Goal: Transaction & Acquisition: Book appointment/travel/reservation

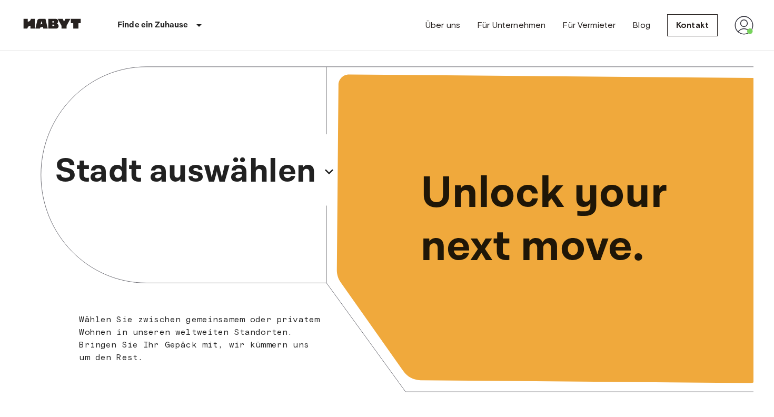
click at [243, 167] on p "Stadt auswählen" at bounding box center [185, 171] width 261 height 51
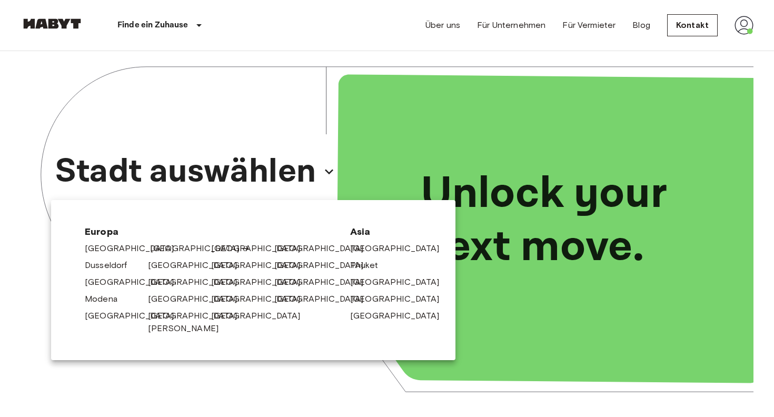
click at [159, 249] on link "[GEOGRAPHIC_DATA]" at bounding box center [200, 248] width 100 height 13
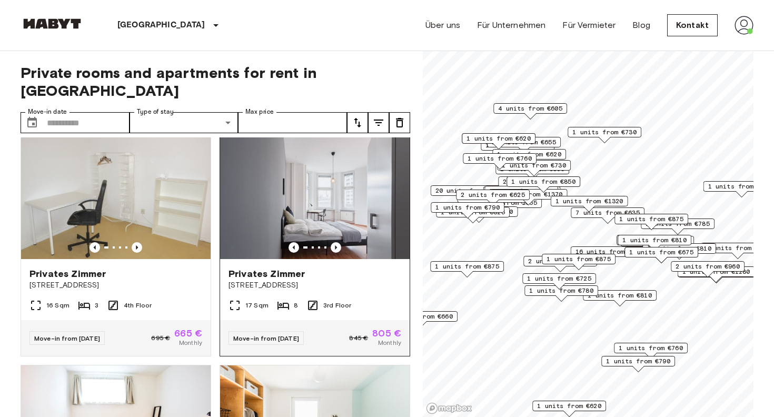
scroll to position [12, 0]
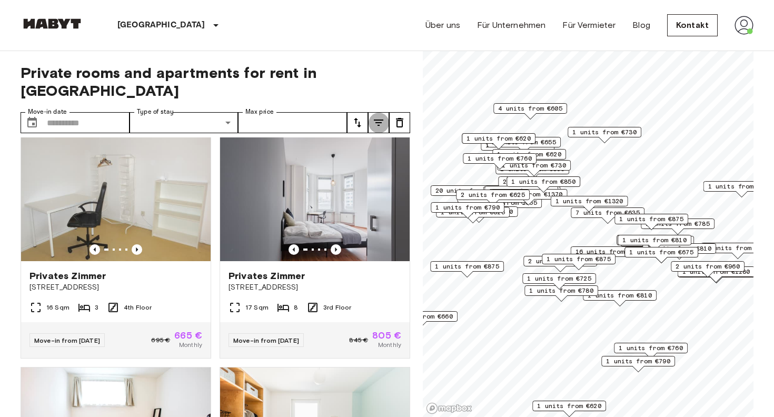
click at [376, 120] on icon "tune" at bounding box center [378, 123] width 9 height 6
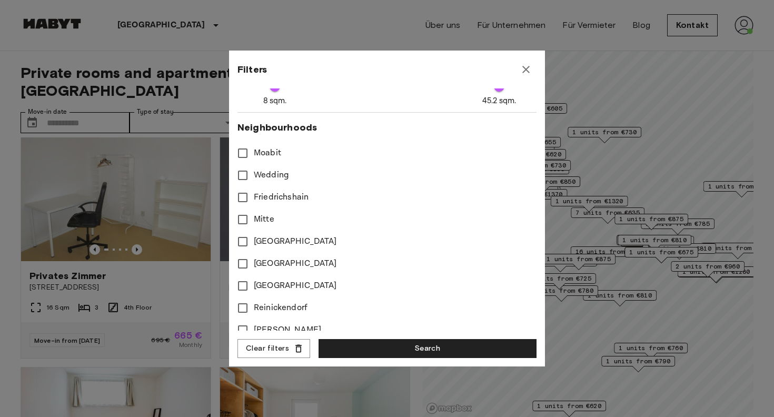
scroll to position [259, 0]
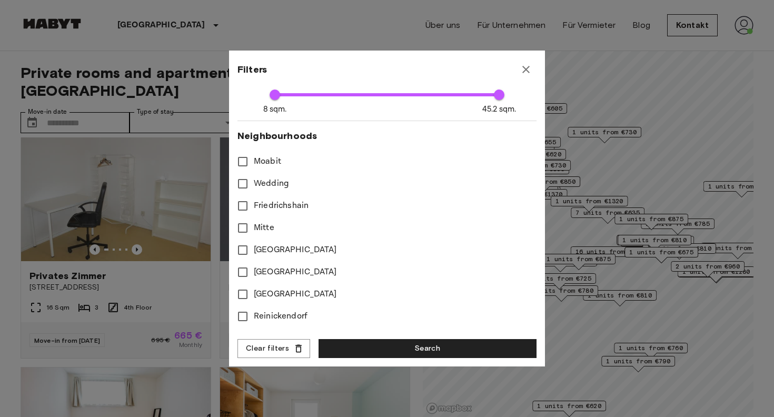
click at [266, 162] on span "Moabit" at bounding box center [267, 161] width 27 height 13
type input "****"
type input "**"
click at [266, 205] on span "Friedrichshain" at bounding box center [281, 206] width 55 height 13
type input "****"
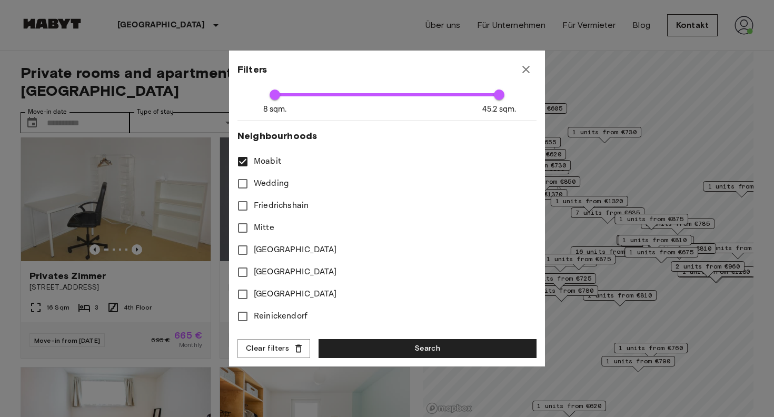
type input "**"
click at [264, 226] on span "Mitte" at bounding box center [264, 228] width 21 height 13
type input "****"
type input "**"
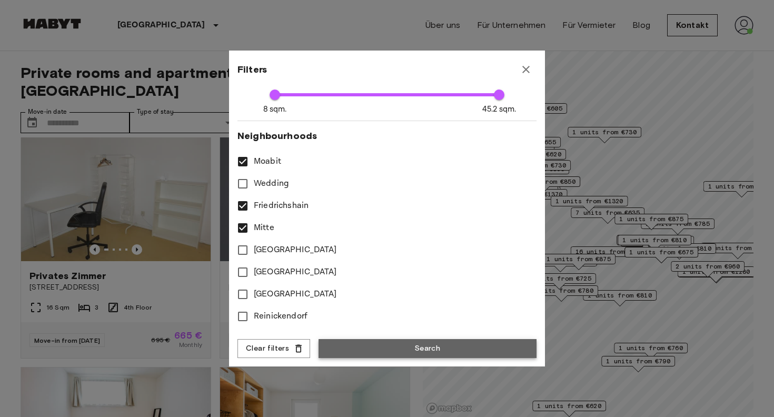
click at [373, 347] on button "Search" at bounding box center [428, 348] width 218 height 19
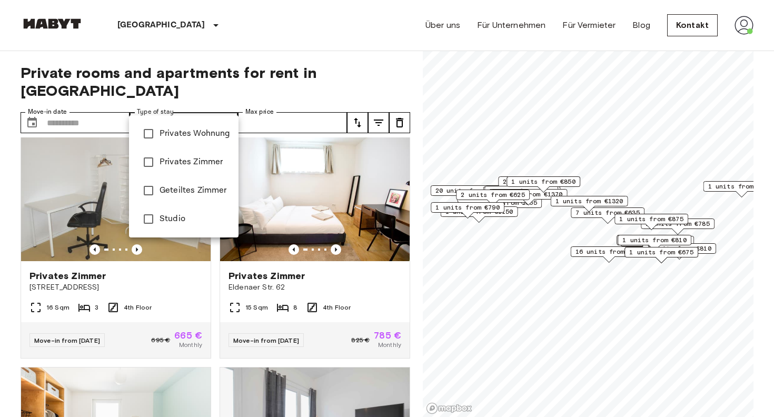
click at [203, 161] on span "Privates Zimmer" at bounding box center [195, 162] width 71 height 13
type input "**********"
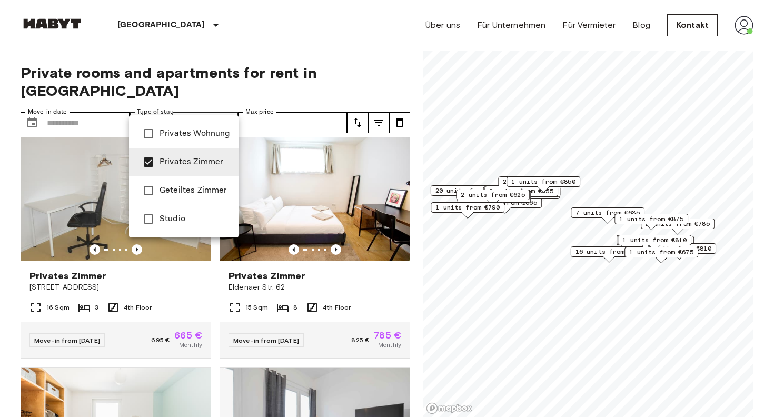
click at [328, 35] on div at bounding box center [387, 208] width 774 height 417
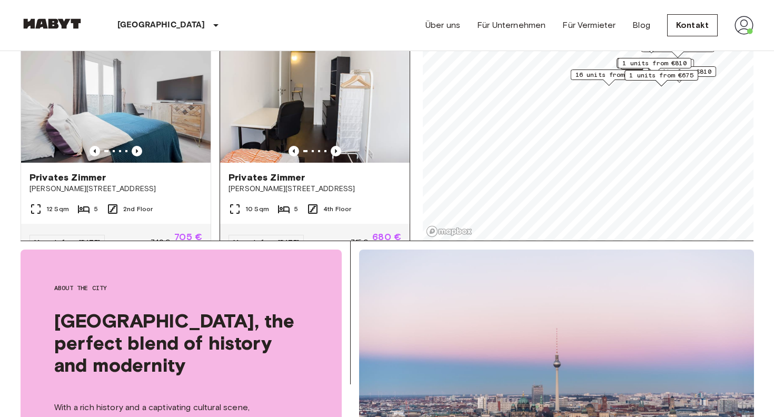
scroll to position [408, 0]
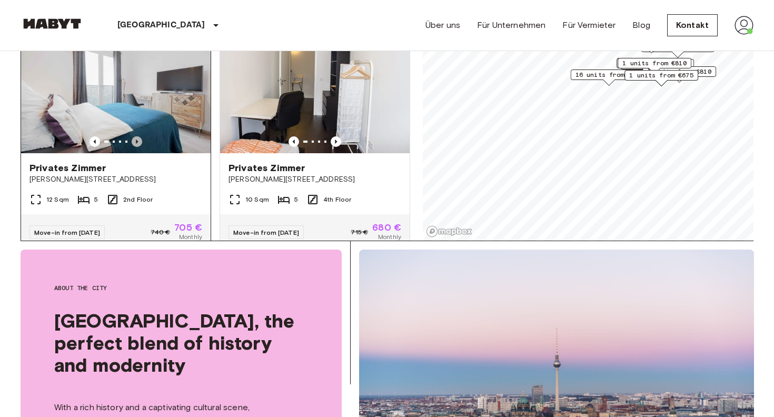
click at [137, 136] on icon "Previous image" at bounding box center [137, 141] width 11 height 11
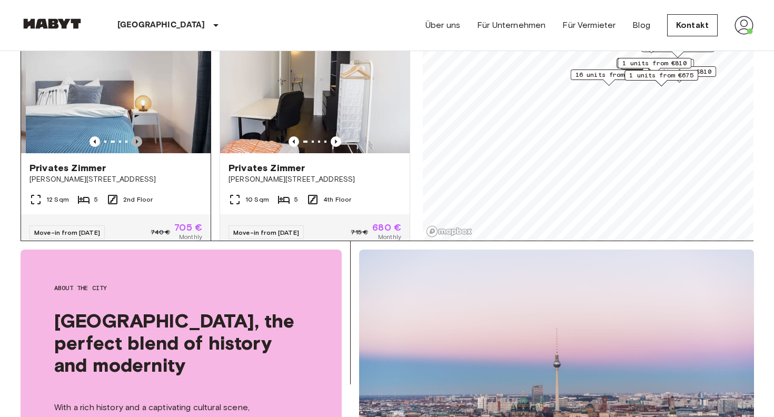
click at [136, 136] on icon "Previous image" at bounding box center [137, 141] width 11 height 11
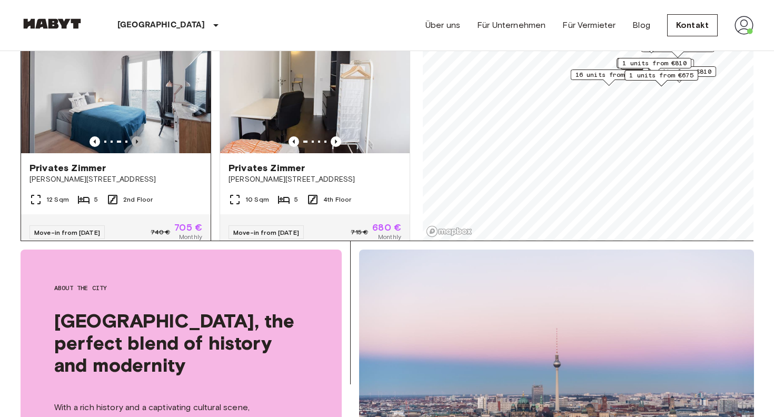
click at [136, 136] on icon "Previous image" at bounding box center [137, 141] width 11 height 11
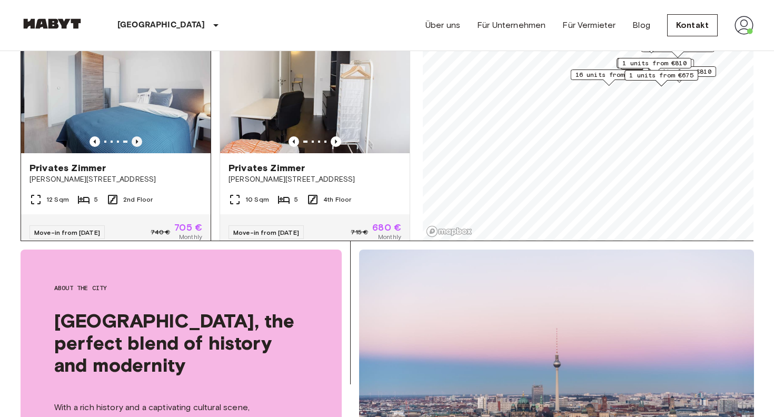
click at [136, 136] on icon "Previous image" at bounding box center [137, 141] width 11 height 11
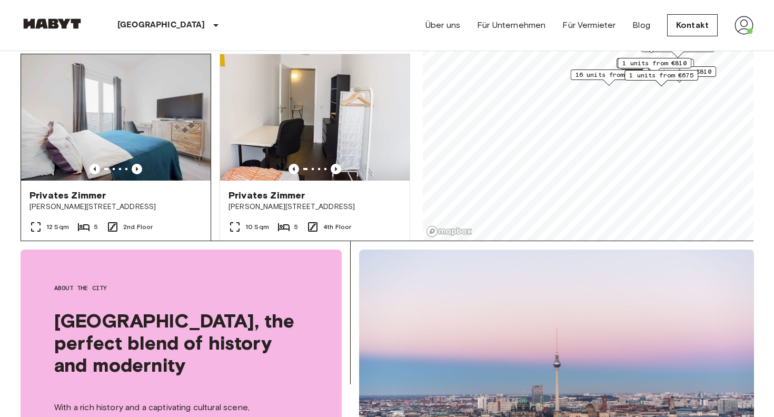
scroll to position [378, 0]
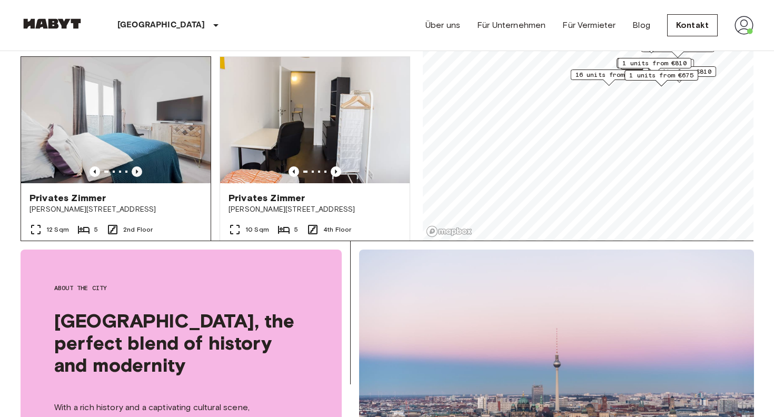
click at [136, 170] on icon "Previous image" at bounding box center [137, 172] width 2 height 4
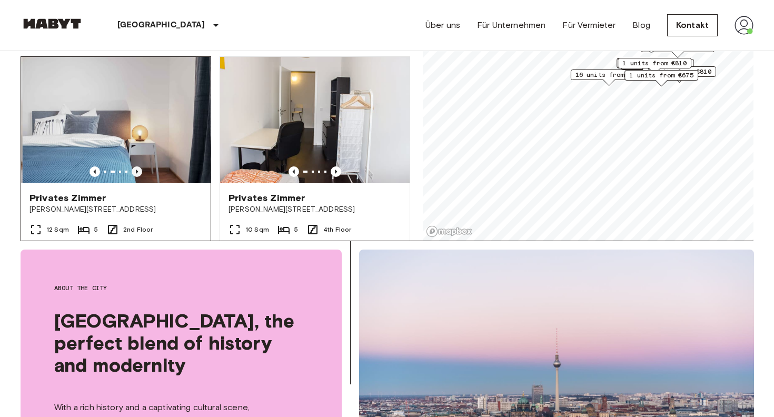
click at [136, 170] on icon "Previous image" at bounding box center [137, 172] width 2 height 4
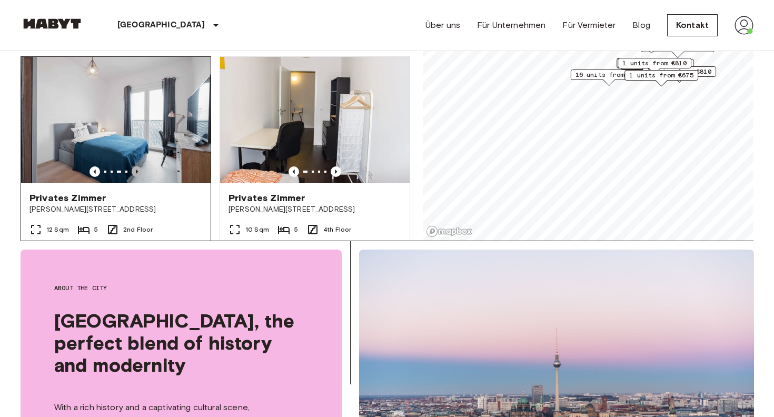
click at [136, 170] on icon "Previous image" at bounding box center [137, 172] width 2 height 4
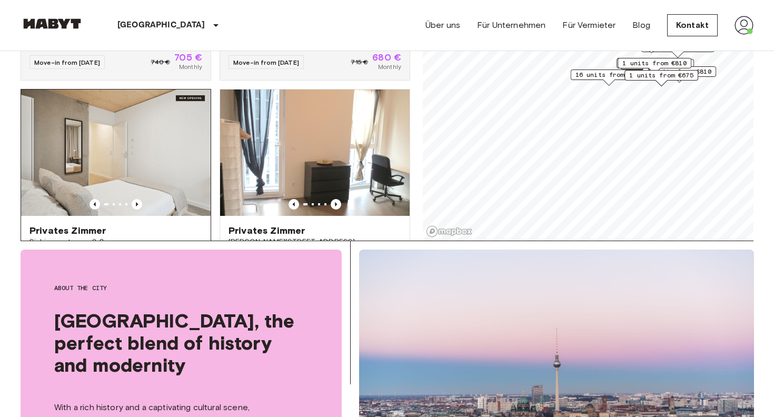
scroll to position [614, 0]
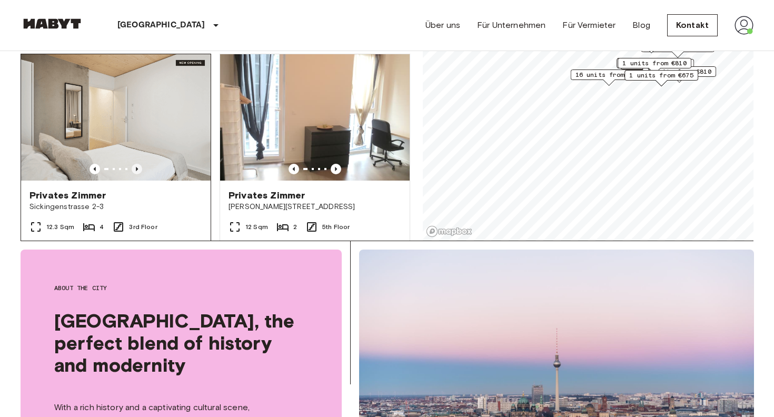
click at [135, 164] on icon "Previous image" at bounding box center [137, 169] width 11 height 11
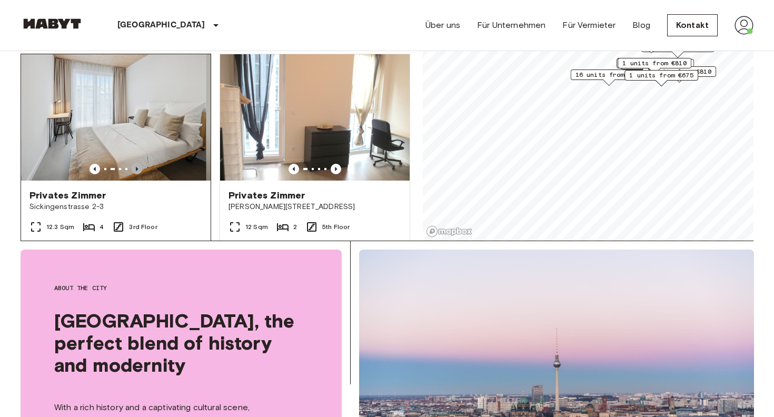
click at [137, 164] on icon "Previous image" at bounding box center [137, 169] width 11 height 11
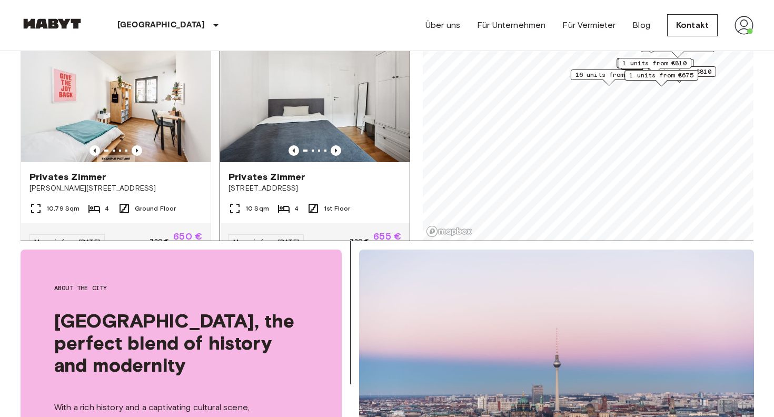
scroll to position [1083, 0]
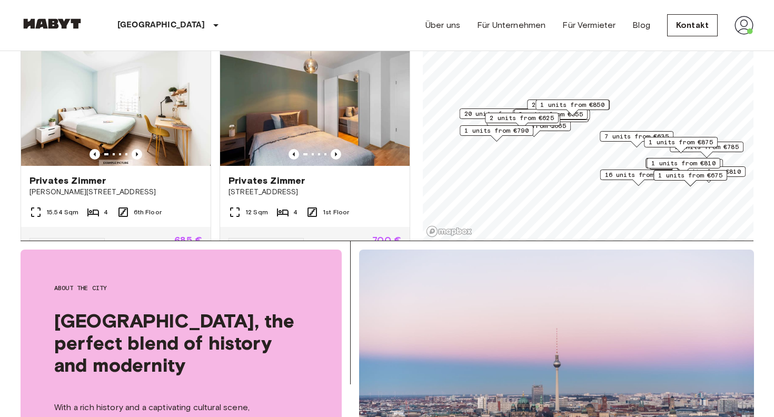
scroll to position [1330, 0]
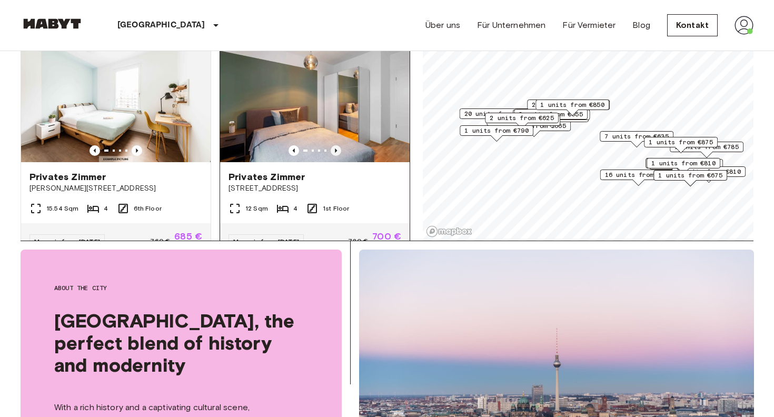
click at [338, 145] on icon "Previous image" at bounding box center [336, 150] width 11 height 11
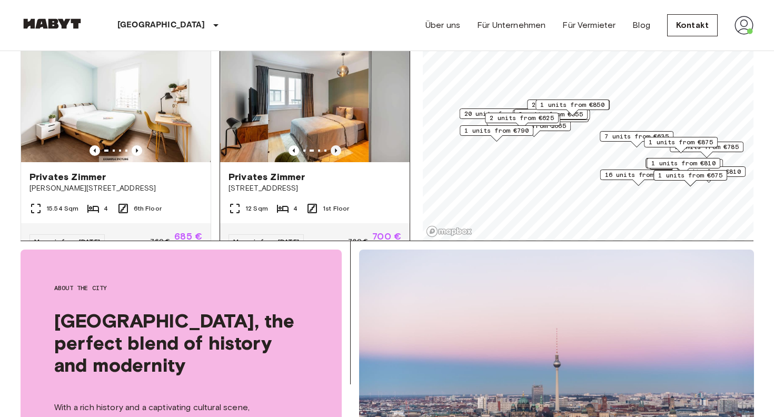
click at [337, 149] on icon "Previous image" at bounding box center [336, 151] width 2 height 4
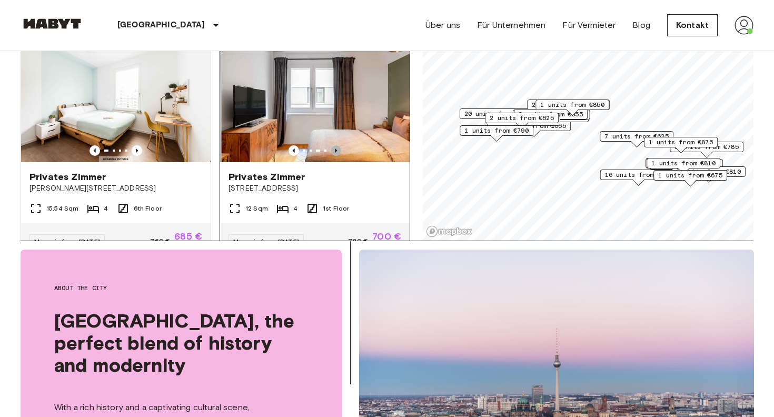
click at [335, 149] on icon "Previous image" at bounding box center [336, 151] width 2 height 4
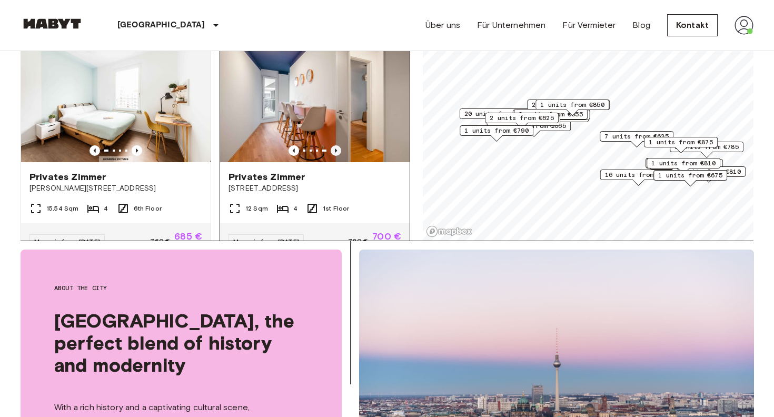
click at [335, 149] on icon "Previous image" at bounding box center [336, 151] width 2 height 4
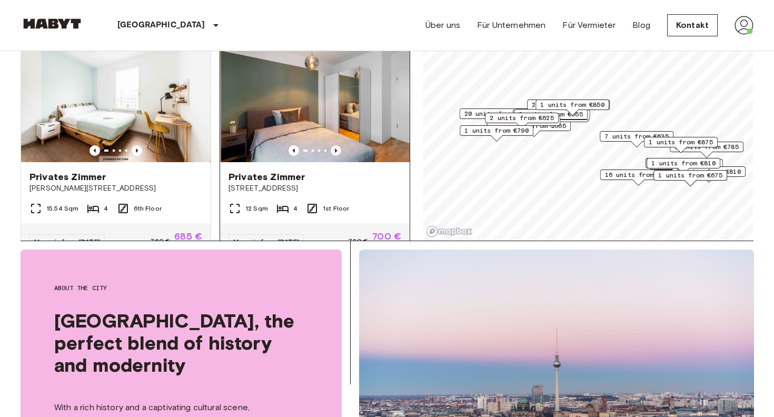
click at [335, 145] on icon "Previous image" at bounding box center [336, 150] width 11 height 11
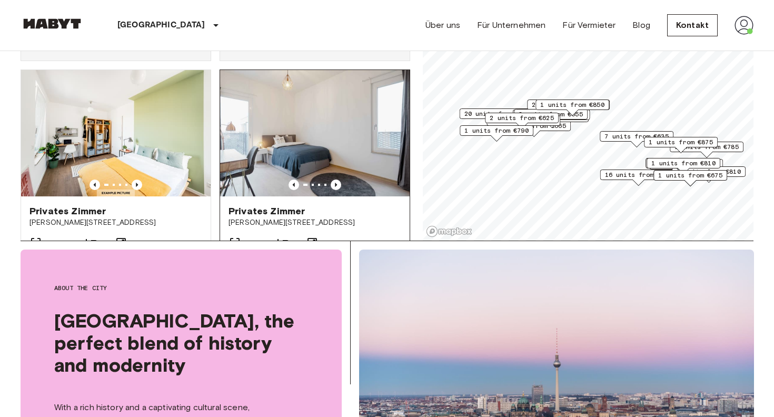
scroll to position [1997, 0]
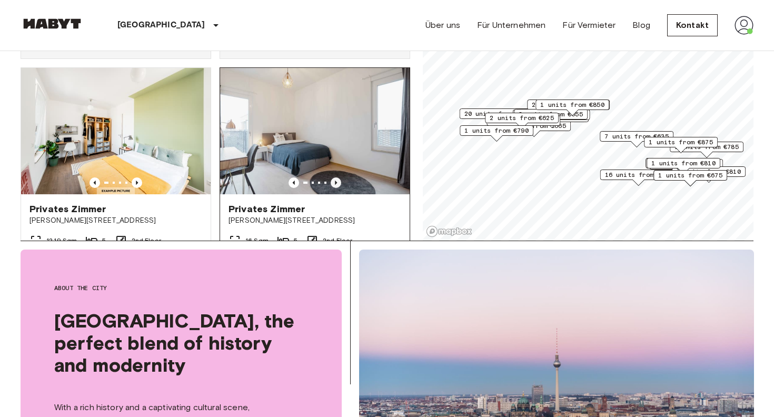
click at [338, 177] on icon "Previous image" at bounding box center [336, 182] width 11 height 11
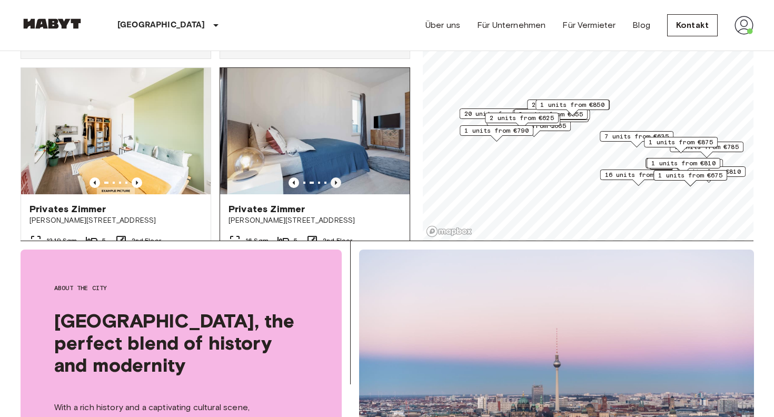
click at [338, 177] on icon "Previous image" at bounding box center [336, 182] width 11 height 11
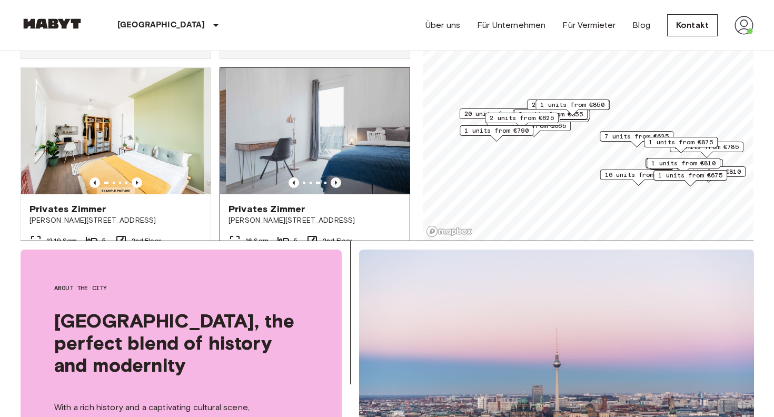
click at [338, 177] on icon "Previous image" at bounding box center [336, 182] width 11 height 11
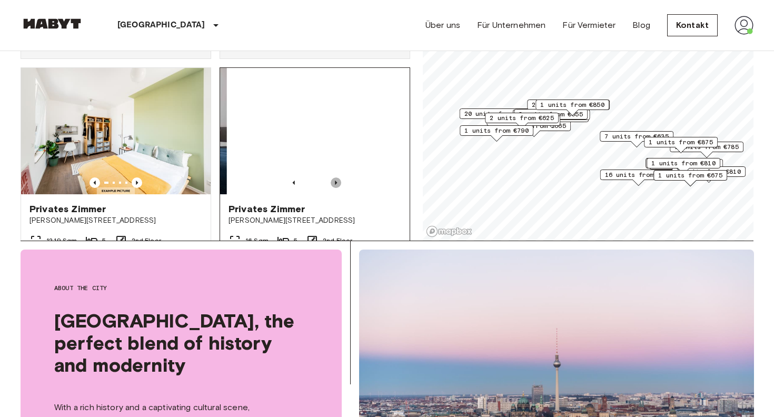
click at [338, 177] on icon "Previous image" at bounding box center [336, 182] width 11 height 11
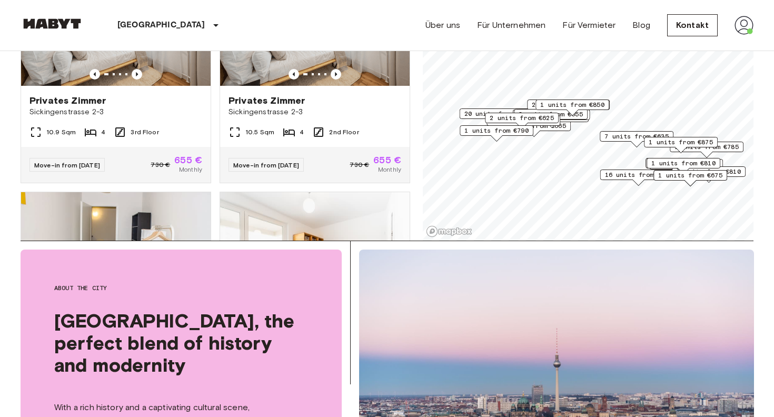
scroll to position [3048, 0]
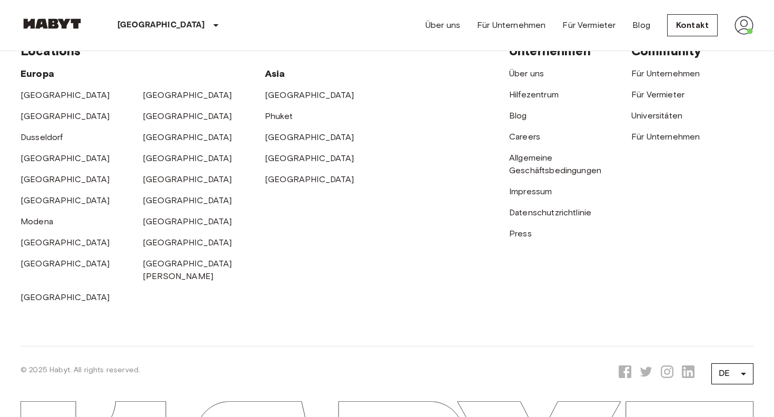
scroll to position [1653, 0]
click at [726, 302] on li "EN" at bounding box center [733, 300] width 42 height 19
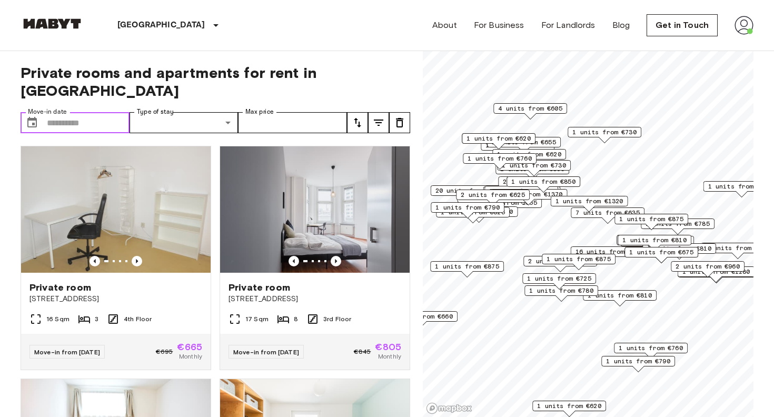
click at [103, 112] on input "Move-in date" at bounding box center [88, 122] width 83 height 21
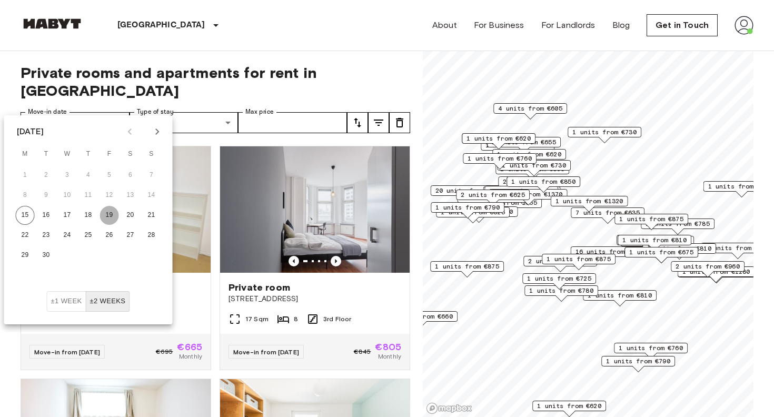
click at [111, 215] on button "19" at bounding box center [109, 215] width 19 height 19
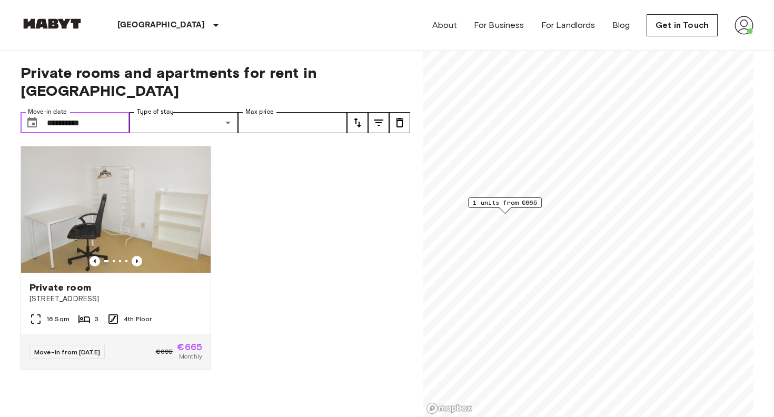
click at [106, 112] on input "**********" at bounding box center [88, 122] width 83 height 21
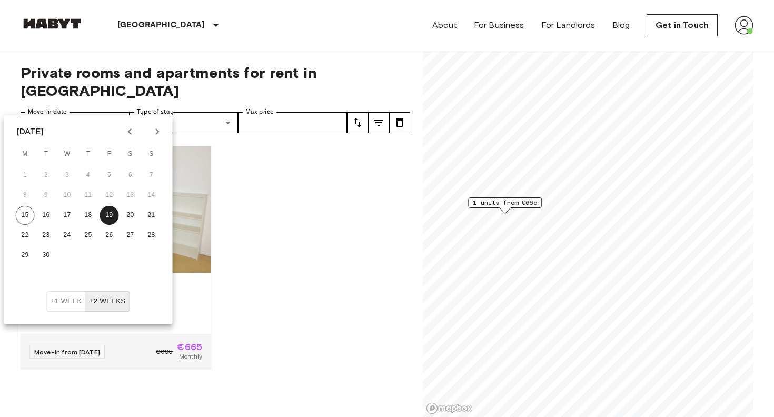
click at [66, 303] on button "±1 week" at bounding box center [67, 301] width 40 height 21
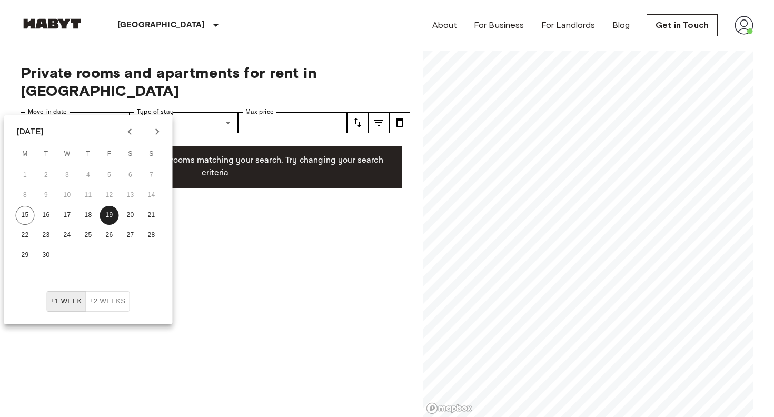
click at [100, 302] on button "±2 weeks" at bounding box center [107, 301] width 44 height 21
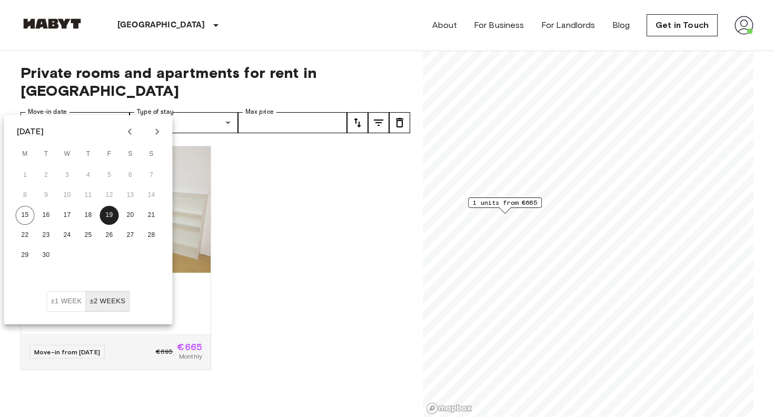
click at [323, 234] on div "Private room Dreysestraße 12 16 Sqm 3 4th Floor Move-in from 03 Oct 25 €695 €66…" at bounding box center [211, 277] width 398 height 280
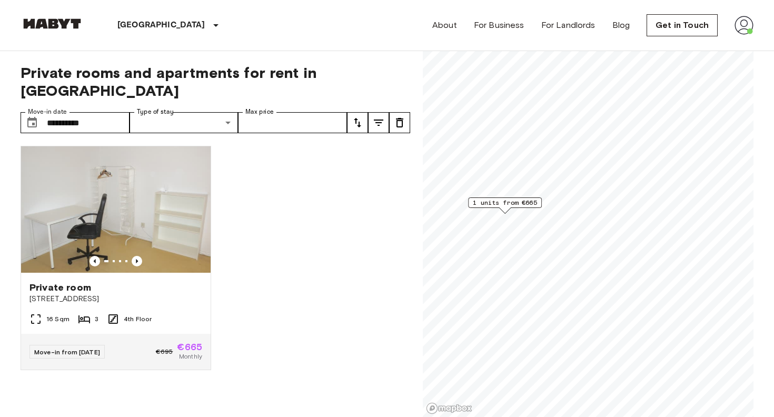
click at [371, 112] on button "tune" at bounding box center [378, 122] width 21 height 21
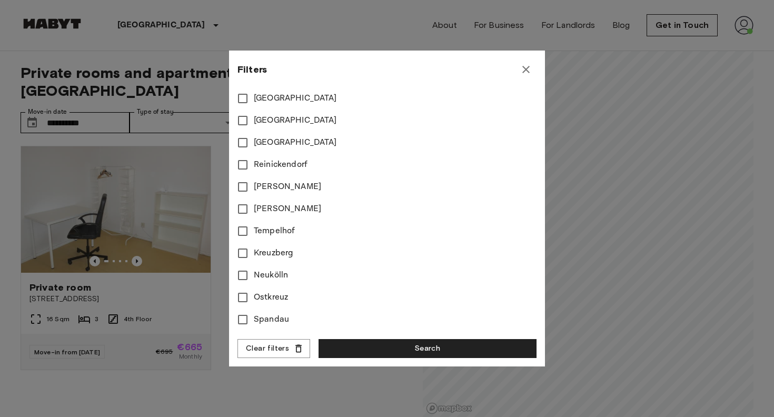
scroll to position [410, 0]
click at [184, 65] on div at bounding box center [387, 208] width 774 height 417
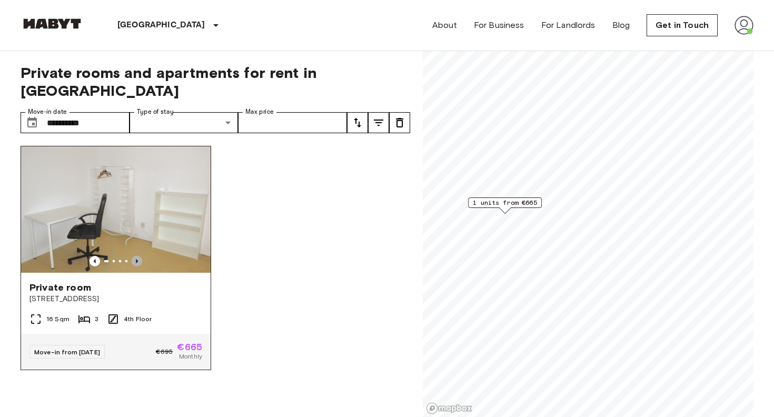
click at [139, 256] on icon "Previous image" at bounding box center [137, 261] width 11 height 11
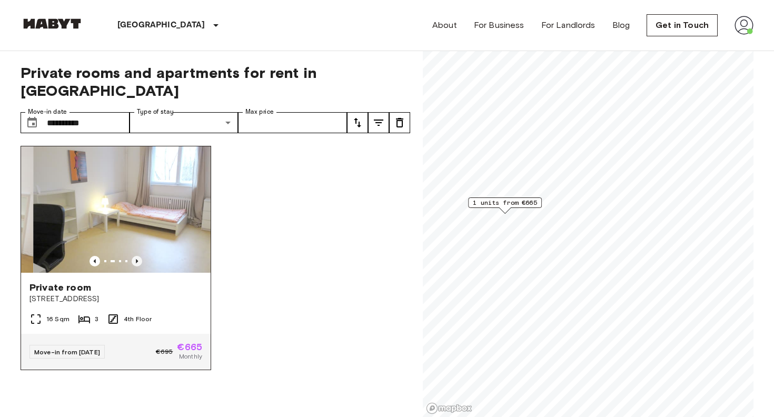
click at [139, 256] on icon "Previous image" at bounding box center [137, 261] width 11 height 11
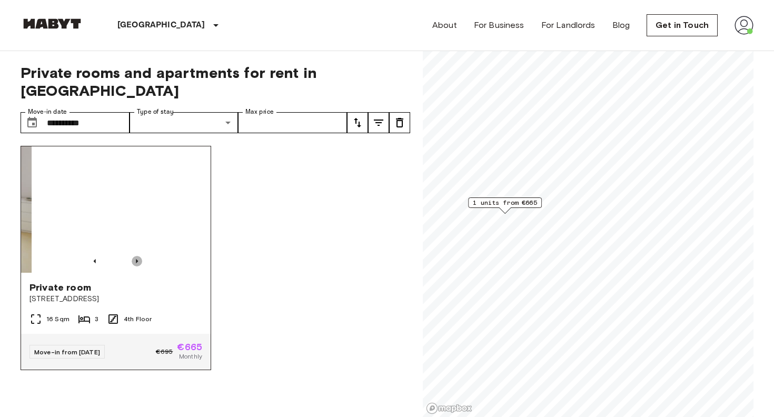
click at [139, 256] on icon "Previous image" at bounding box center [137, 261] width 11 height 11
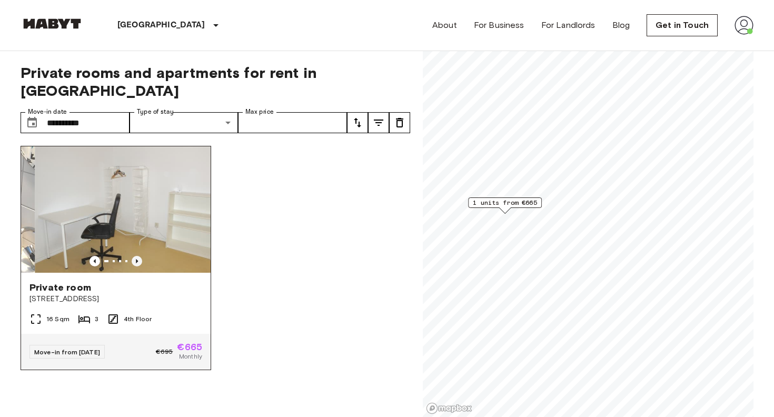
click at [139, 256] on icon "Previous image" at bounding box center [137, 261] width 11 height 11
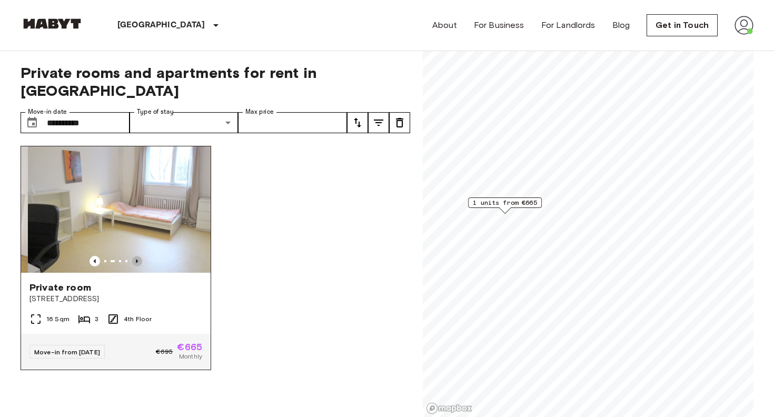
click at [139, 256] on icon "Previous image" at bounding box center [137, 261] width 11 height 11
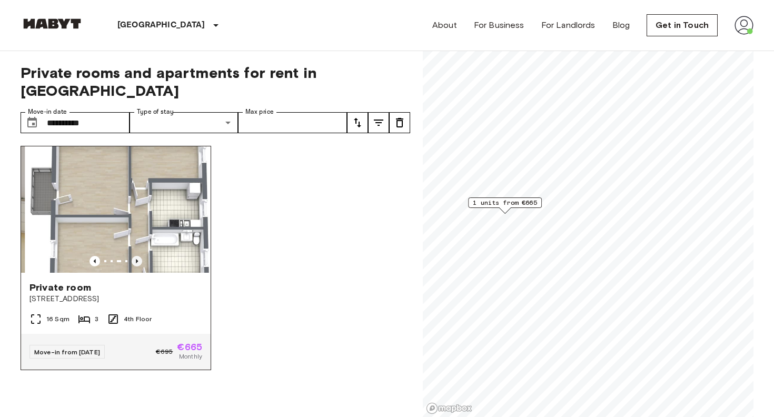
click at [139, 256] on icon "Previous image" at bounding box center [137, 261] width 11 height 11
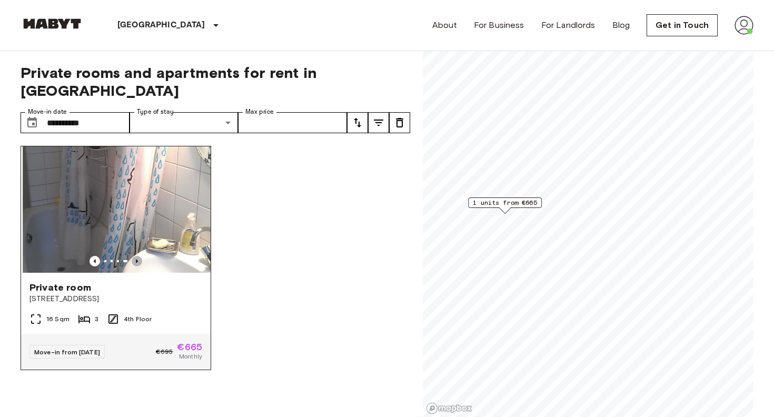
click at [139, 256] on icon "Previous image" at bounding box center [137, 261] width 11 height 11
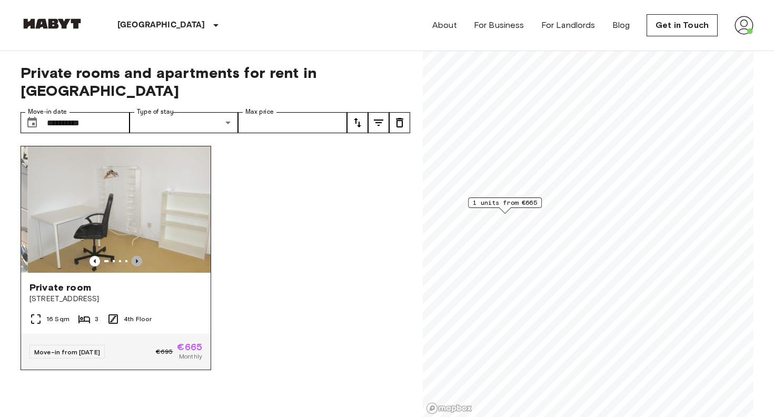
click at [139, 256] on icon "Previous image" at bounding box center [137, 261] width 11 height 11
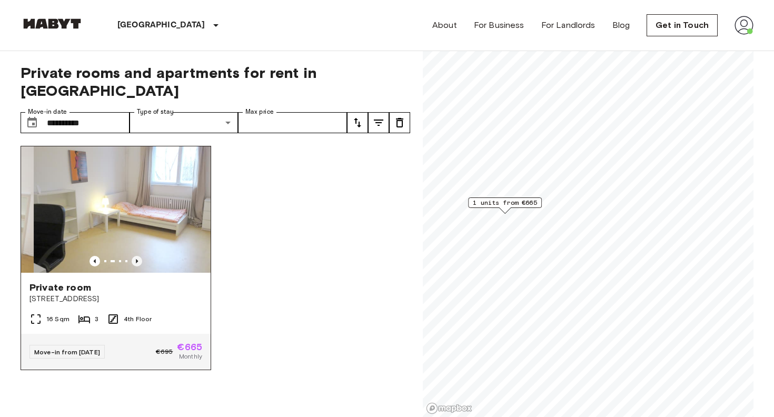
click at [139, 256] on icon "Previous image" at bounding box center [137, 261] width 11 height 11
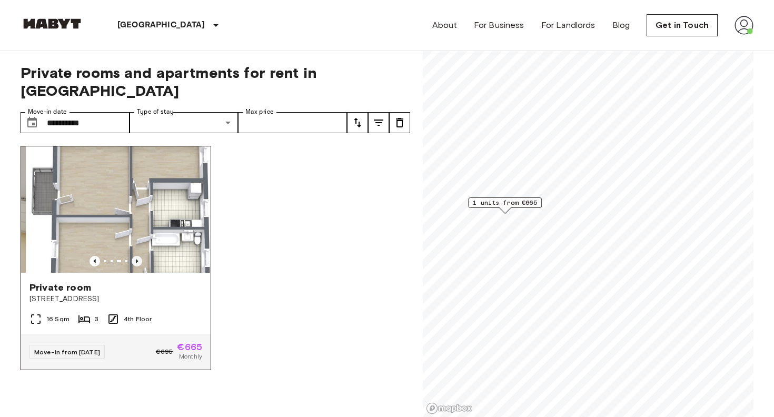
click at [139, 256] on icon "Previous image" at bounding box center [137, 261] width 11 height 11
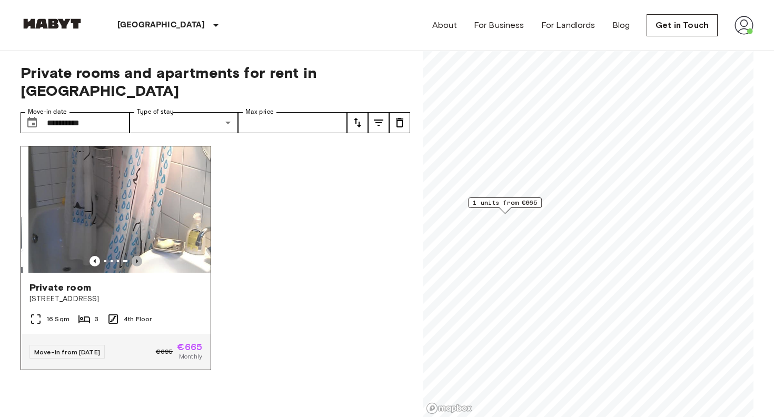
click at [139, 256] on icon "Previous image" at bounding box center [137, 261] width 11 height 11
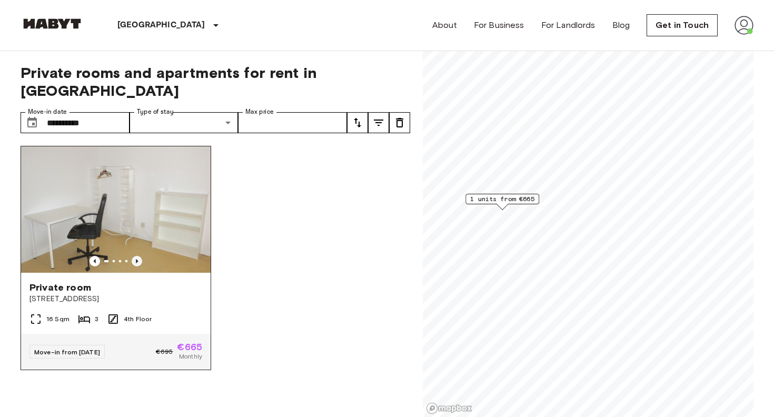
click at [137, 256] on icon "Previous image" at bounding box center [137, 261] width 11 height 11
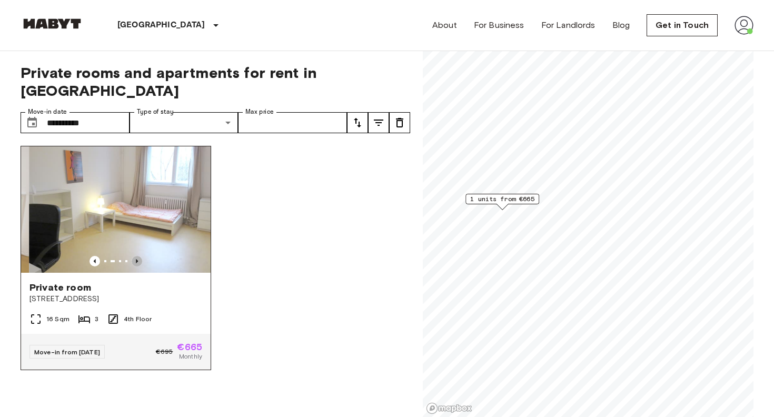
click at [137, 256] on icon "Previous image" at bounding box center [137, 261] width 11 height 11
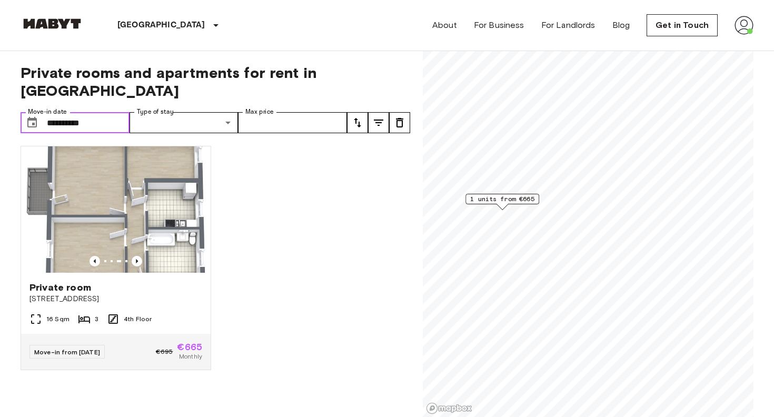
click at [105, 112] on input "**********" at bounding box center [88, 122] width 83 height 21
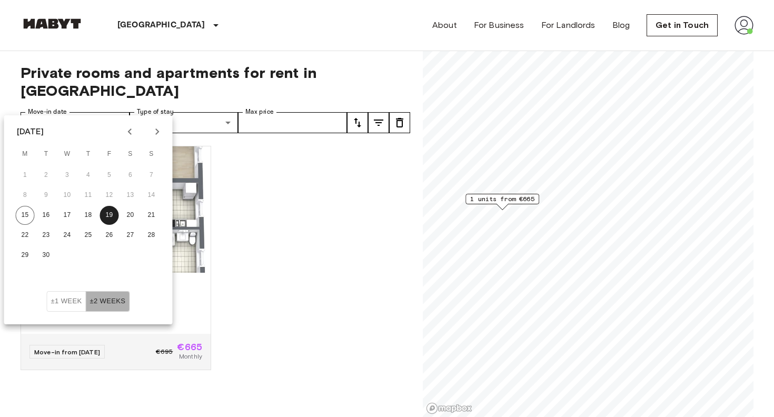
click at [102, 299] on button "±2 weeks" at bounding box center [107, 301] width 44 height 21
click at [104, 112] on input "**********" at bounding box center [88, 122] width 83 height 21
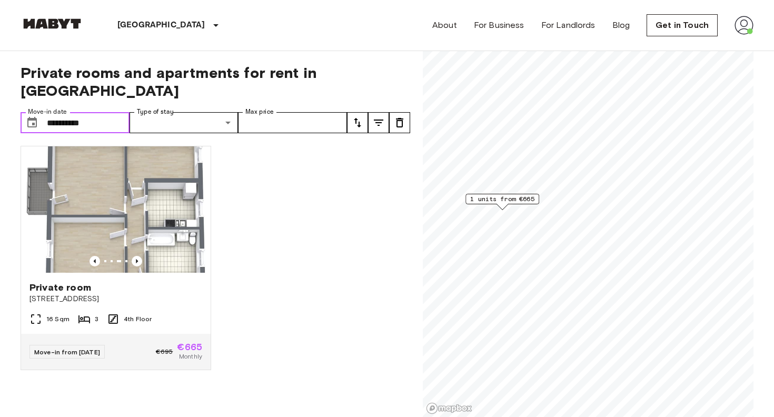
click at [104, 112] on input "**********" at bounding box center [88, 122] width 83 height 21
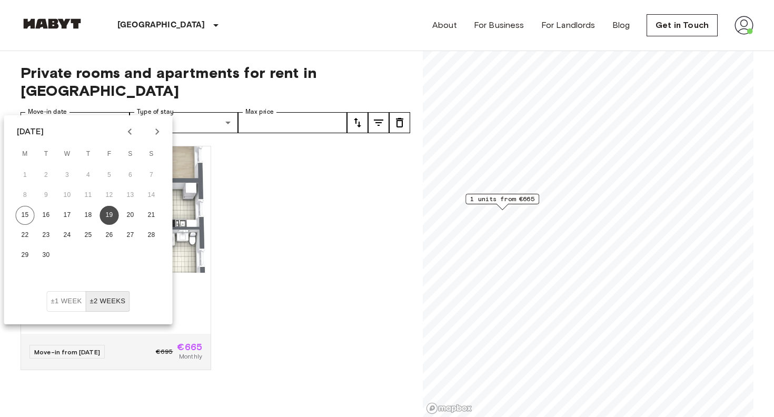
click at [112, 216] on button "19" at bounding box center [109, 215] width 19 height 19
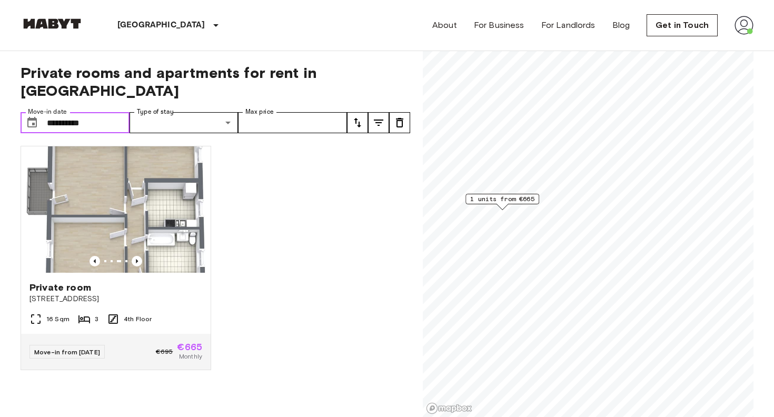
click at [110, 112] on input "**********" at bounding box center [88, 122] width 83 height 21
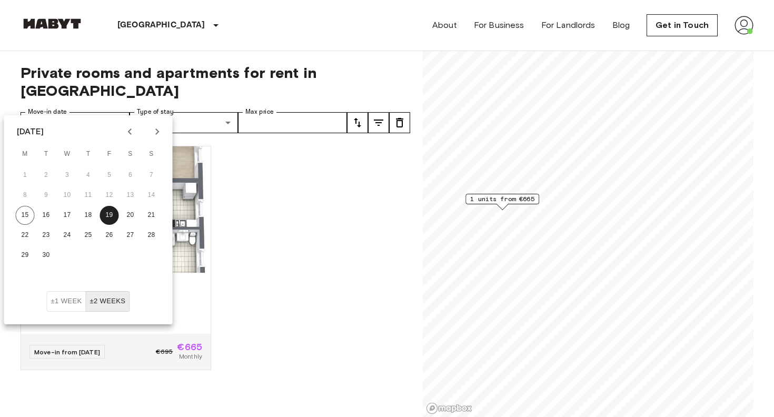
click at [157, 128] on icon "Next month" at bounding box center [157, 131] width 13 height 13
click at [64, 173] on button "1" at bounding box center [67, 175] width 19 height 19
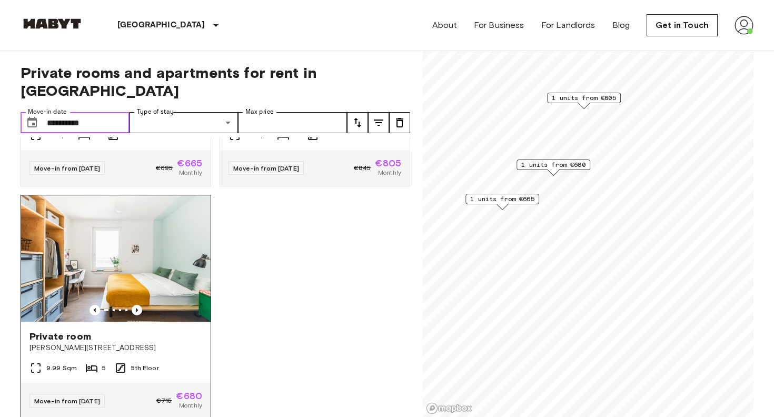
scroll to position [185, 0]
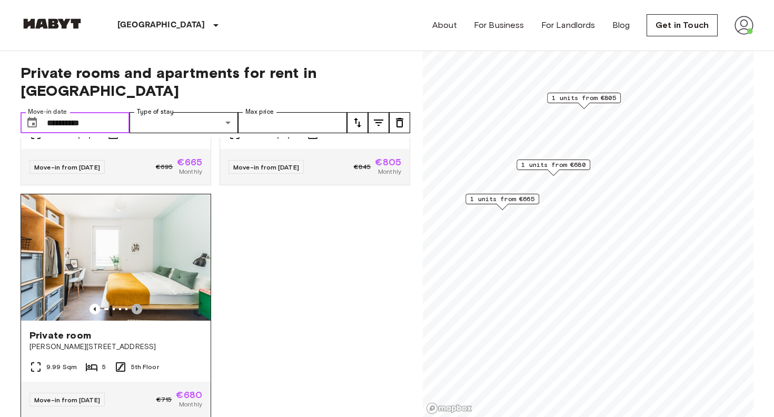
click at [137, 307] on icon "Previous image" at bounding box center [137, 309] width 2 height 4
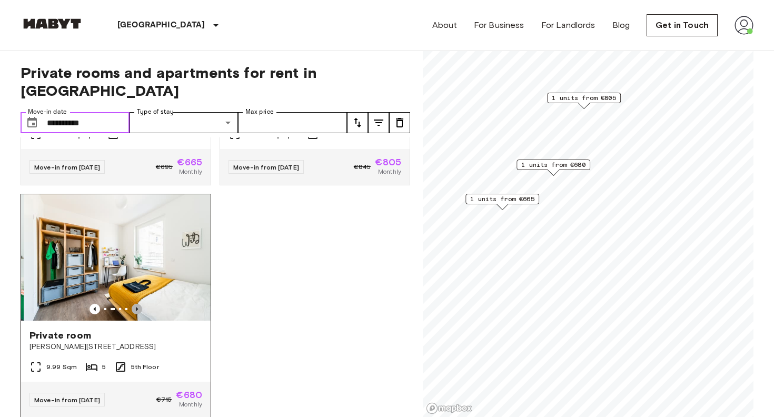
click at [137, 307] on icon "Previous image" at bounding box center [137, 309] width 2 height 4
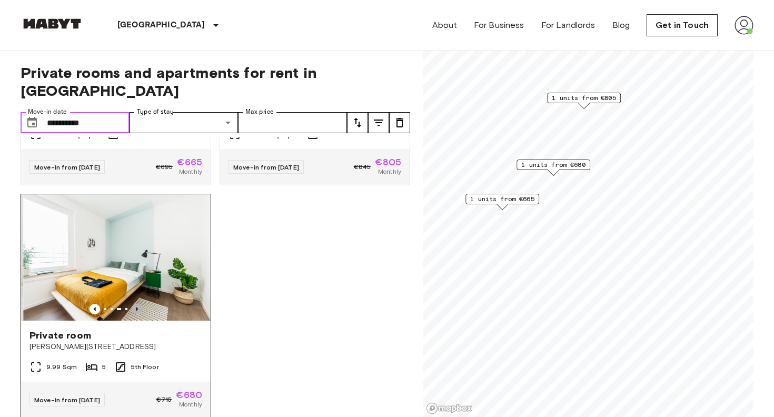
click at [137, 307] on icon "Previous image" at bounding box center [137, 309] width 2 height 4
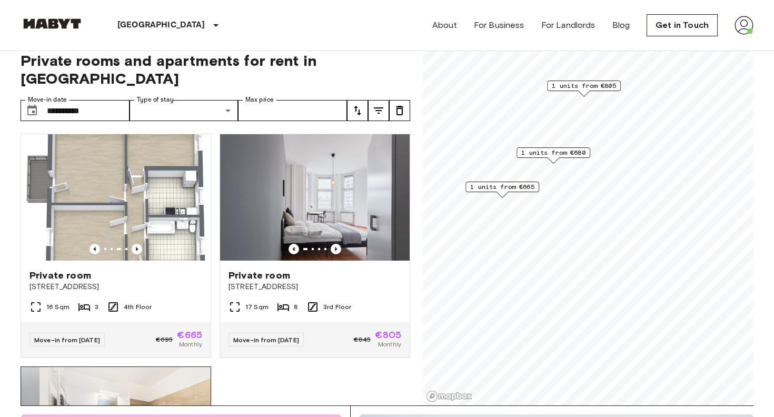
scroll to position [0, 0]
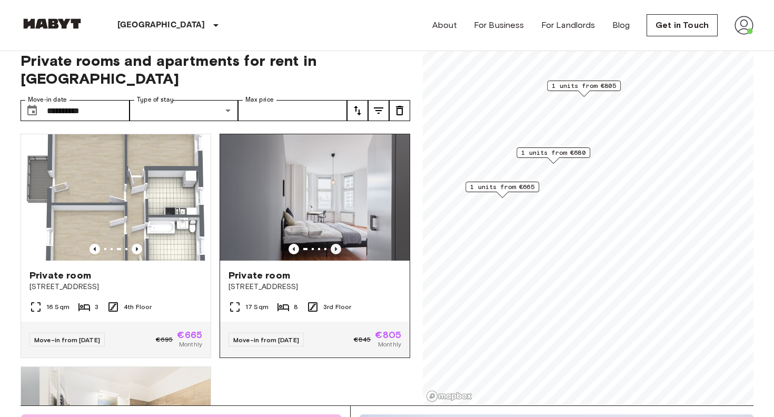
click at [335, 247] on icon "Previous image" at bounding box center [336, 249] width 2 height 4
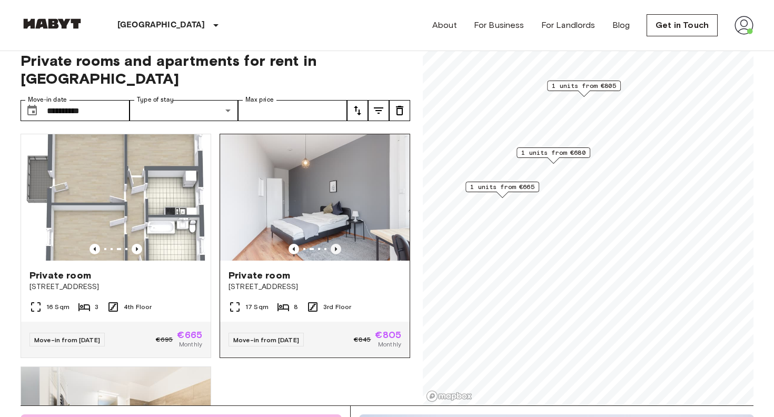
click at [335, 247] on icon "Previous image" at bounding box center [336, 249] width 2 height 4
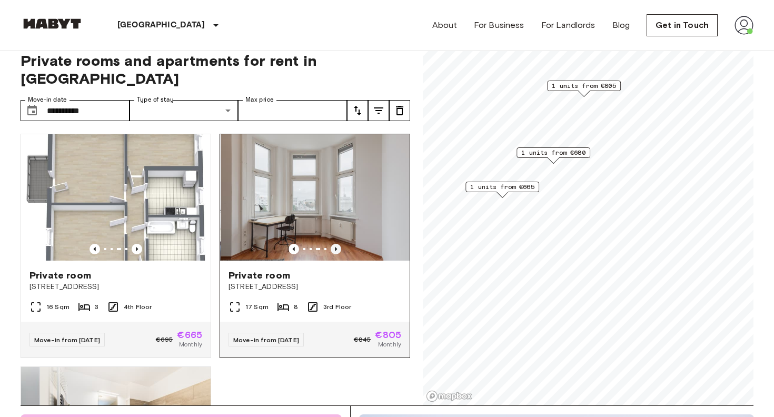
click at [335, 247] on icon "Previous image" at bounding box center [336, 249] width 2 height 4
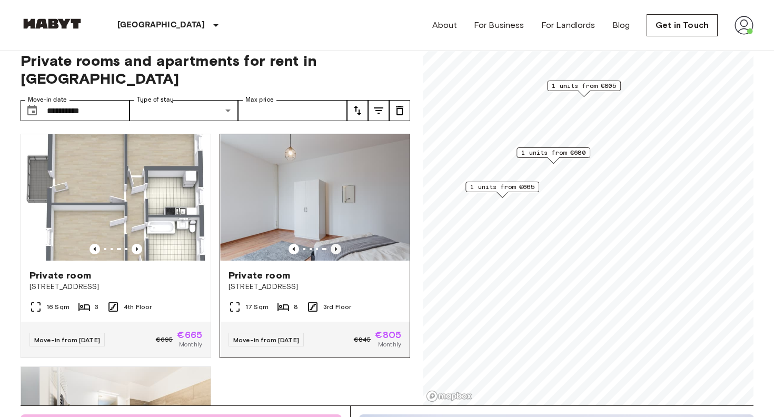
click at [335, 247] on icon "Previous image" at bounding box center [336, 249] width 2 height 4
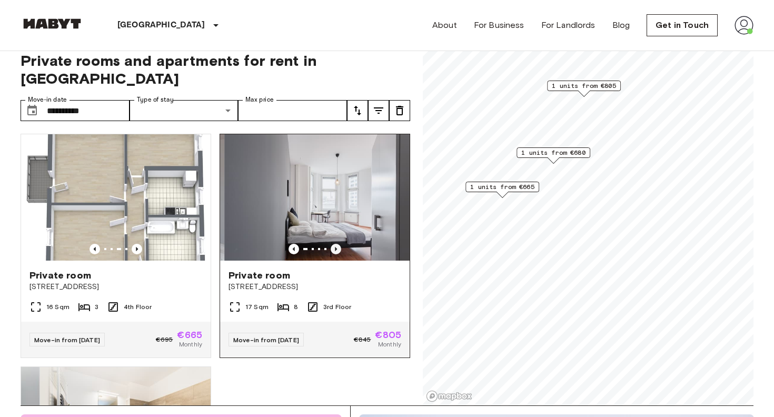
click at [335, 247] on icon "Previous image" at bounding box center [336, 249] width 2 height 4
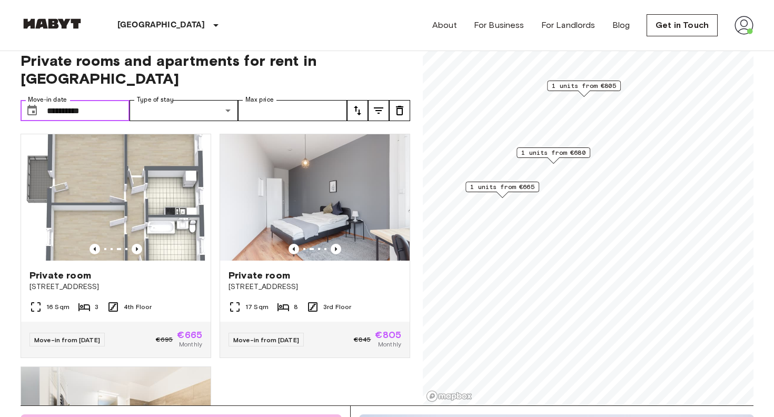
click at [93, 100] on input "**********" at bounding box center [88, 110] width 83 height 21
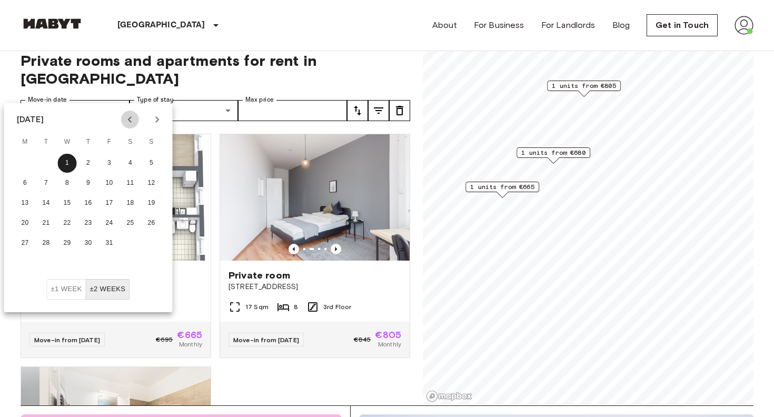
click at [129, 124] on icon "Previous month" at bounding box center [130, 119] width 13 height 13
click at [24, 219] on button "22" at bounding box center [25, 223] width 19 height 19
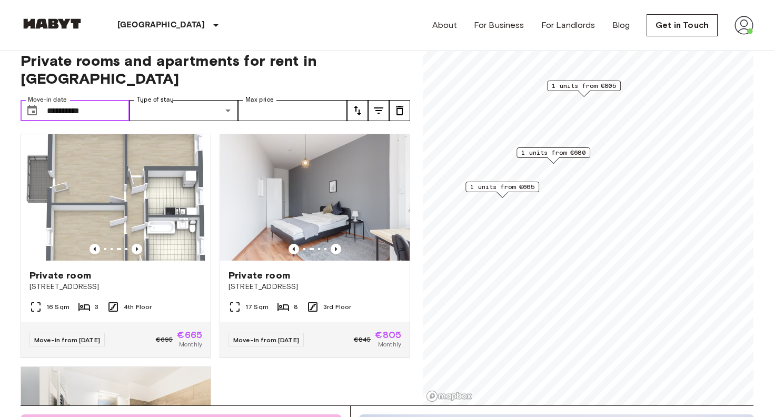
click at [113, 100] on input "**********" at bounding box center [88, 110] width 83 height 21
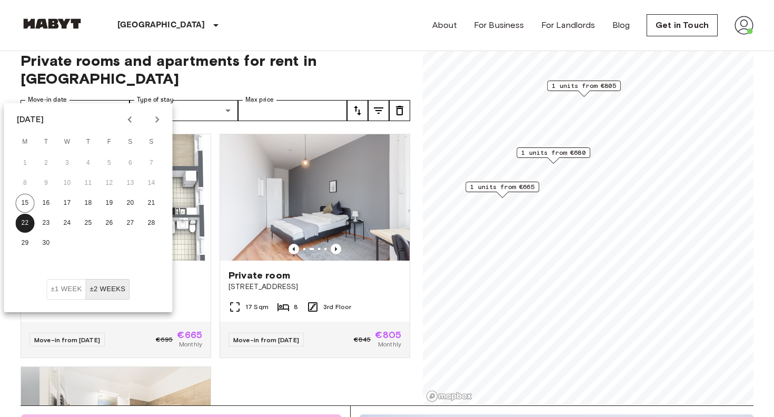
click at [105, 292] on button "±2 weeks" at bounding box center [107, 289] width 44 height 21
click at [302, 71] on div "**********" at bounding box center [216, 222] width 390 height 367
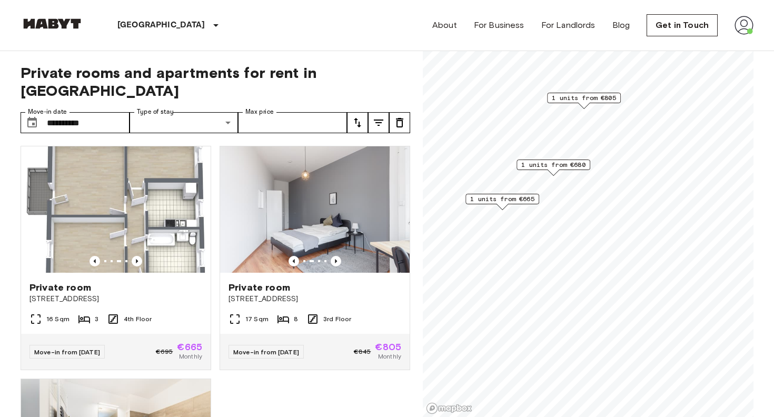
click at [377, 86] on div "**********" at bounding box center [216, 234] width 390 height 367
click at [263, 380] on div "Private room Dreysestraße 12 16 Sqm 3 4th Floor Move-in from 03 Oct 25 €695 €66…" at bounding box center [211, 277] width 398 height 280
click at [492, 199] on span "1 units from €665" at bounding box center [502, 198] width 64 height 9
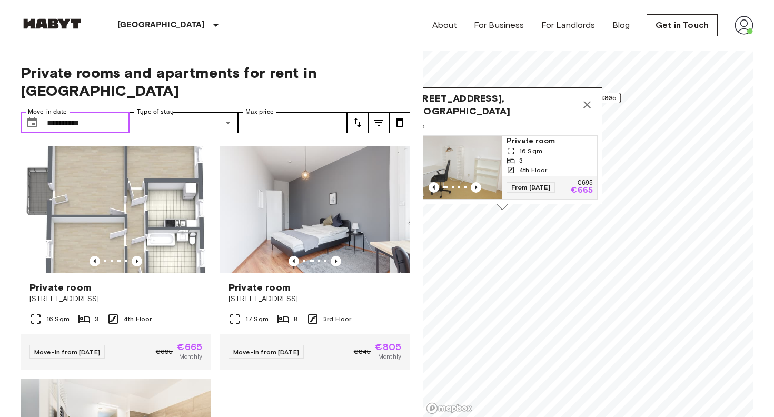
click at [116, 112] on input "**********" at bounding box center [88, 122] width 83 height 21
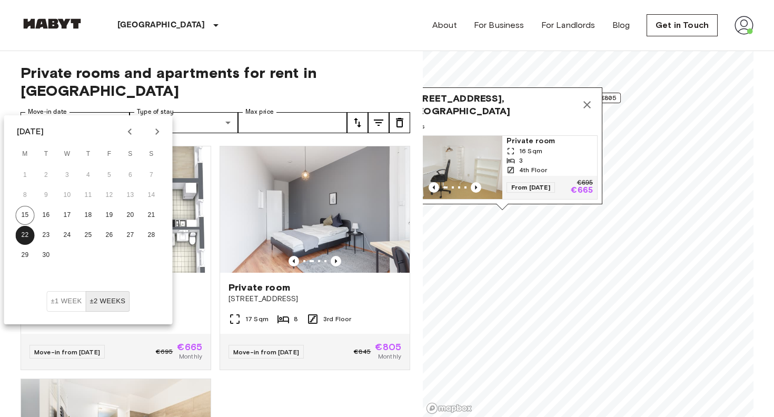
click at [155, 131] on icon "Next month" at bounding box center [157, 131] width 13 height 13
click at [66, 176] on button "1" at bounding box center [67, 175] width 19 height 19
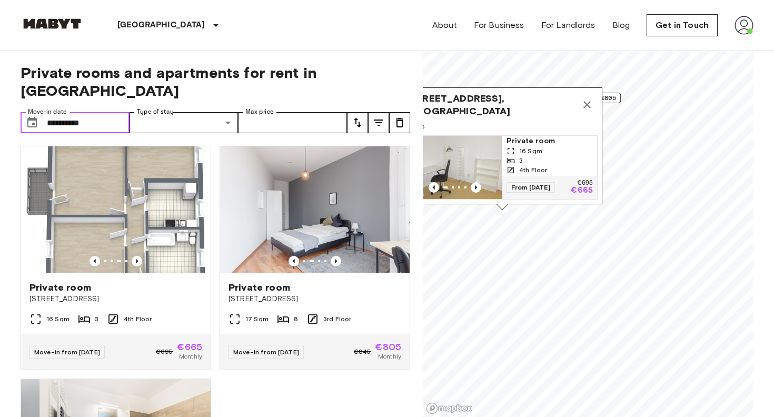
click at [103, 112] on input "**********" at bounding box center [88, 122] width 83 height 21
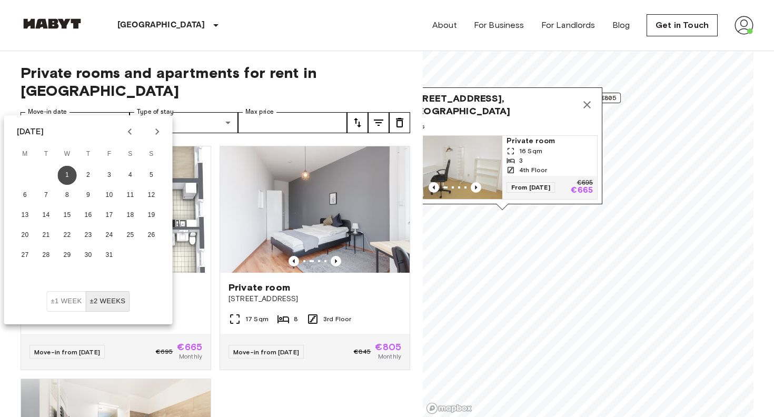
click at [62, 173] on button "1" at bounding box center [67, 175] width 19 height 19
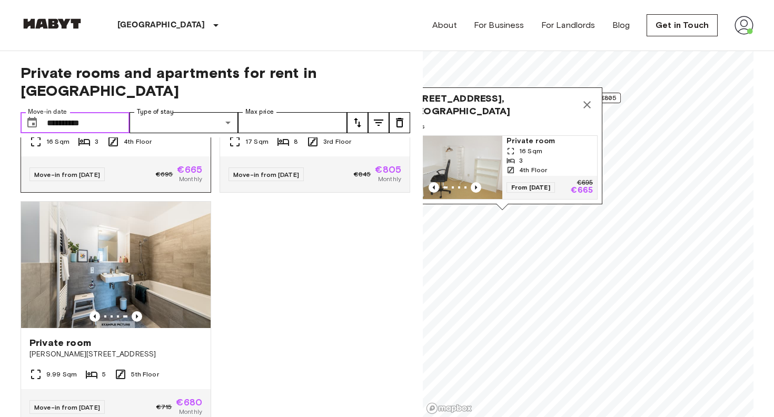
scroll to position [178, 0]
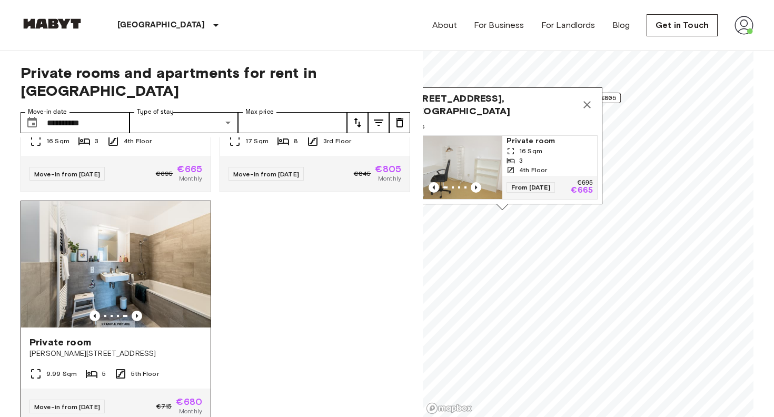
click at [93, 328] on div "Private room Klara-Franke-Straße 20" at bounding box center [116, 348] width 190 height 40
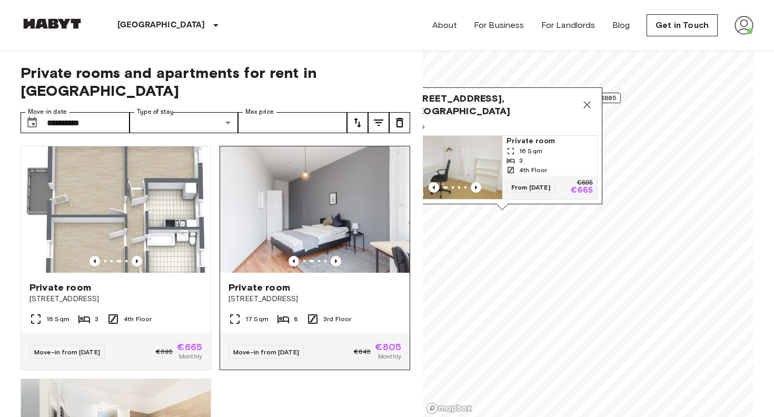
scroll to position [0, 0]
click at [274, 383] on div "Private room Dreysestraße 12 16 Sqm 3 4th Floor Move-in from 03 Oct 25 €695 €66…" at bounding box center [211, 277] width 398 height 280
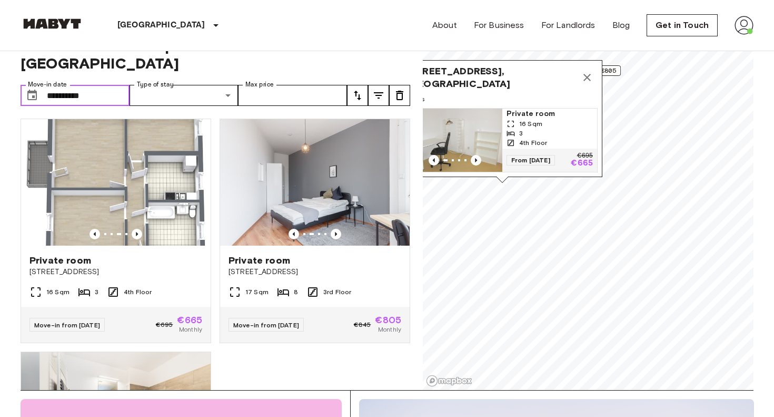
click at [103, 85] on input "**********" at bounding box center [88, 95] width 83 height 21
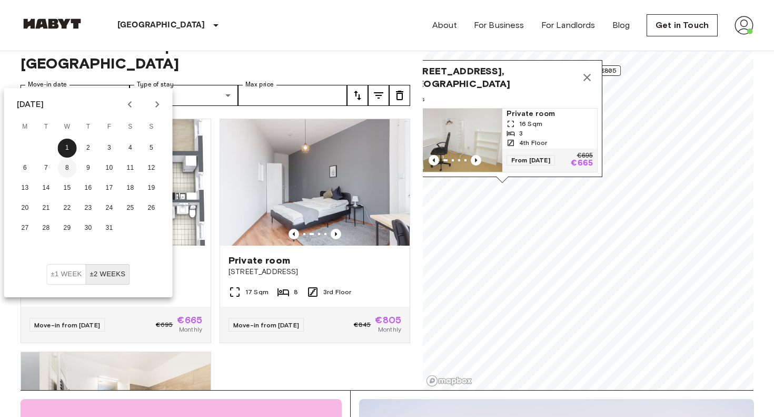
click at [67, 169] on button "8" at bounding box center [67, 168] width 19 height 19
type input "**********"
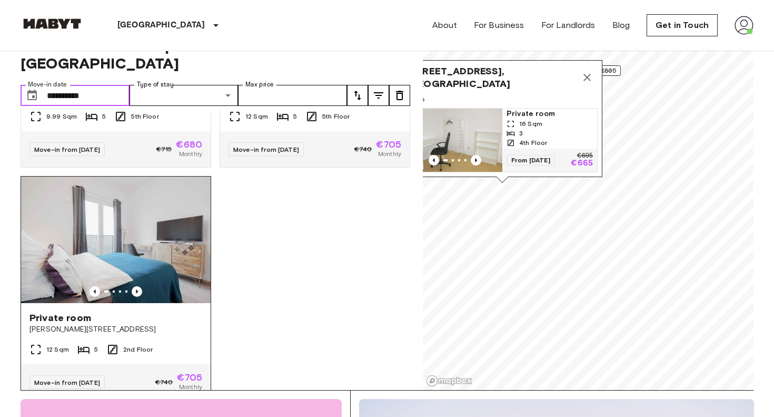
scroll to position [407, 0]
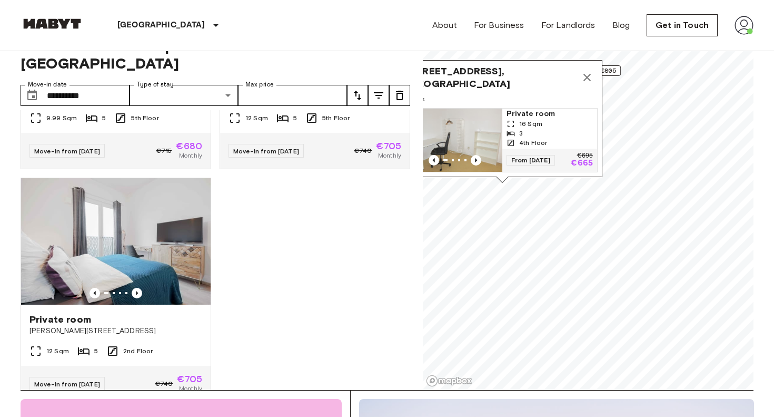
click at [324, 286] on div "Private room Dreysestraße 12 16 Sqm 3 4th Floor Move-in from 03 Oct 25 €695 €66…" at bounding box center [211, 250] width 398 height 280
click at [301, 290] on div "Private room Dreysestraße 12 16 Sqm 3 4th Floor Move-in from 03 Oct 25 €695 €66…" at bounding box center [211, 250] width 398 height 280
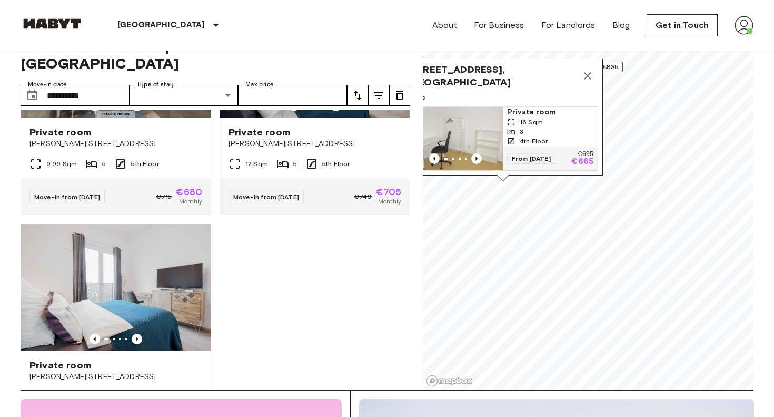
scroll to position [325, 0]
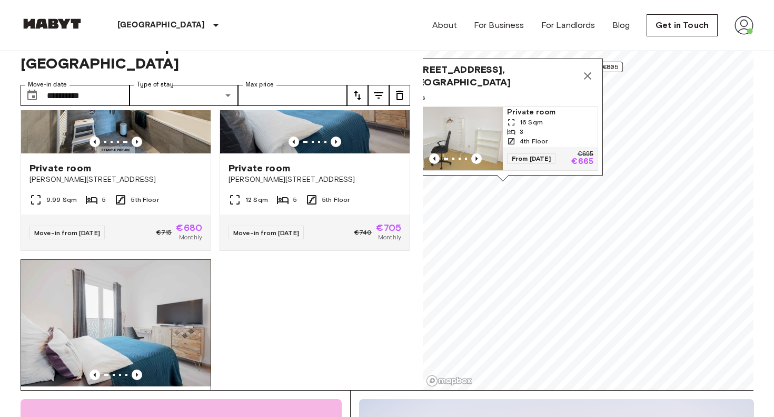
click at [159, 335] on img at bounding box center [116, 323] width 190 height 126
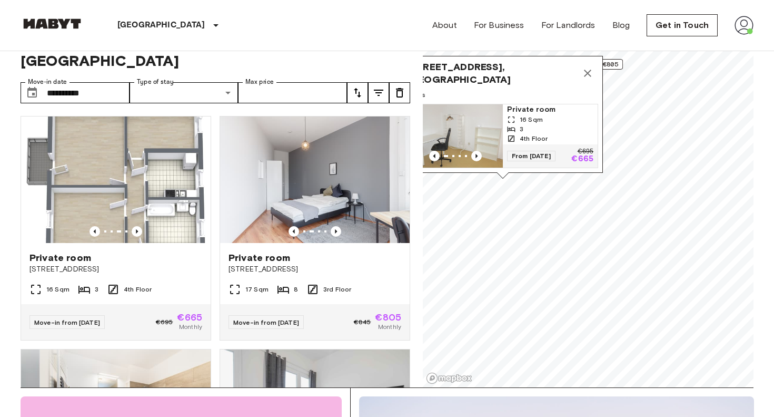
scroll to position [4, 0]
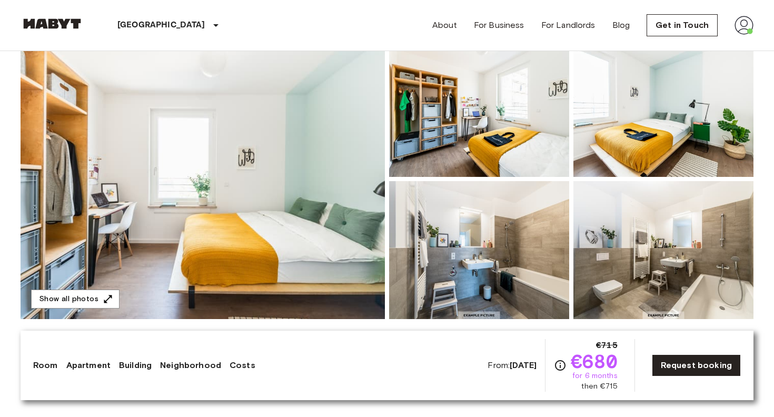
scroll to position [105, 0]
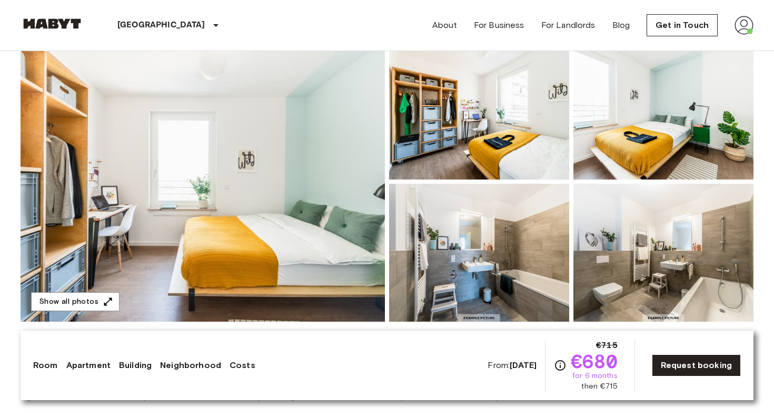
click at [340, 112] on img at bounding box center [203, 182] width 364 height 280
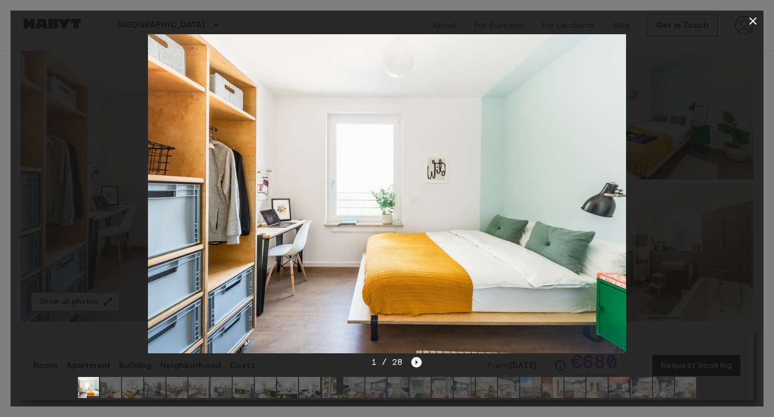
click at [417, 364] on icon "Next image" at bounding box center [416, 362] width 11 height 11
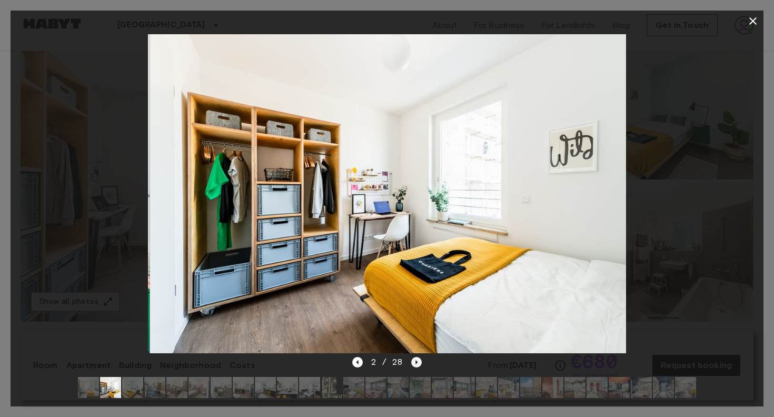
click at [417, 364] on icon "Next image" at bounding box center [416, 362] width 11 height 11
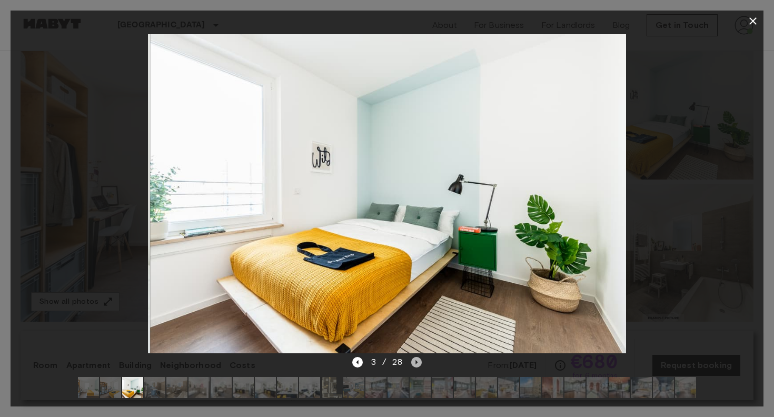
click at [417, 364] on icon "Next image" at bounding box center [416, 362] width 11 height 11
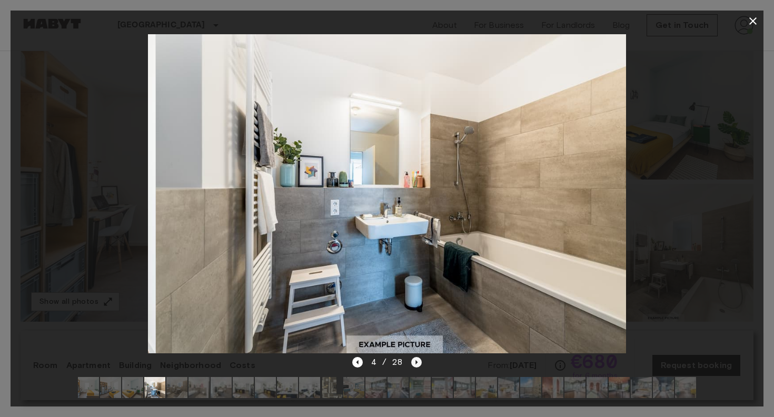
click at [417, 364] on icon "Next image" at bounding box center [416, 362] width 11 height 11
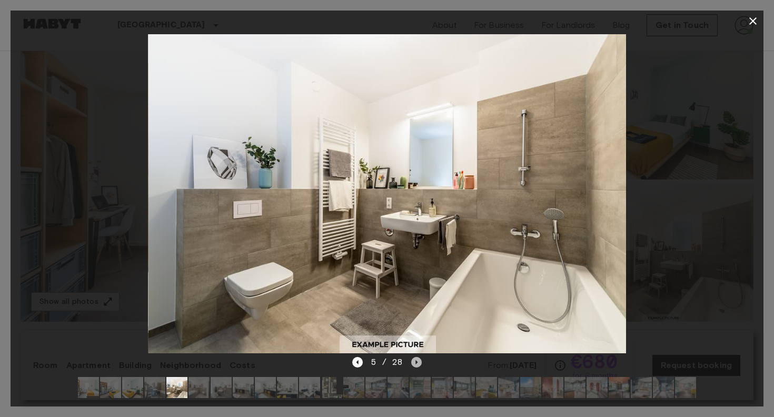
click at [417, 364] on icon "Next image" at bounding box center [416, 362] width 11 height 11
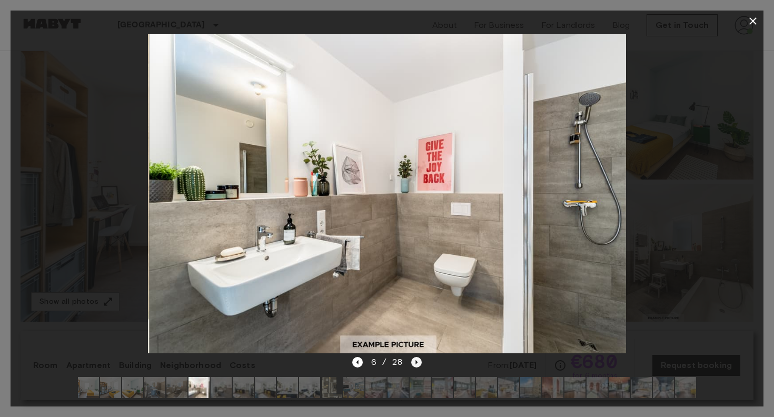
click at [417, 364] on icon "Next image" at bounding box center [416, 362] width 11 height 11
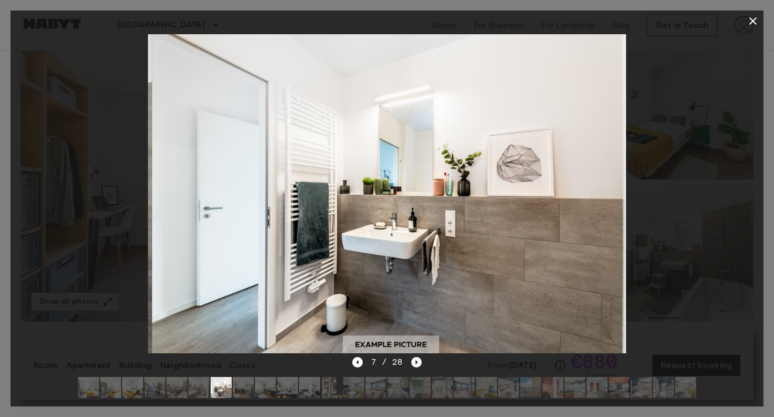
click at [417, 364] on icon "Next image" at bounding box center [416, 362] width 11 height 11
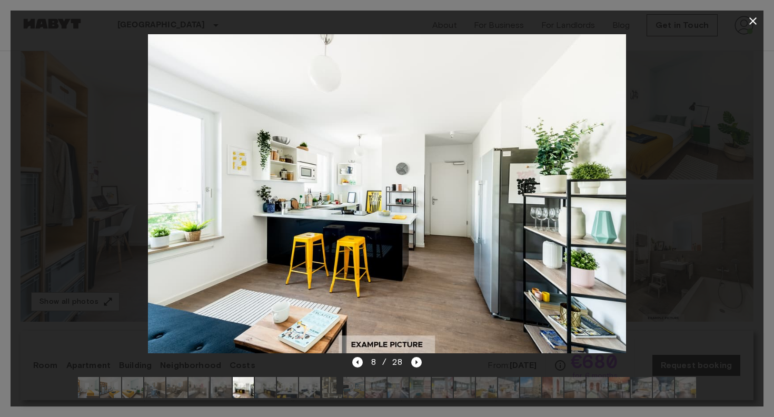
drag, startPoint x: 417, startPoint y: 364, endPoint x: 428, endPoint y: 320, distance: 45.1
click at [428, 320] on div "8 / 28" at bounding box center [387, 209] width 753 height 396
click at [416, 359] on icon "Next image" at bounding box center [416, 362] width 11 height 11
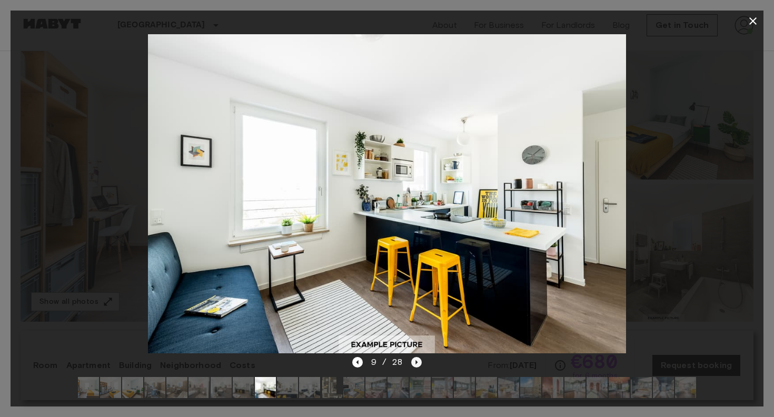
click at [416, 359] on icon "Next image" at bounding box center [416, 362] width 11 height 11
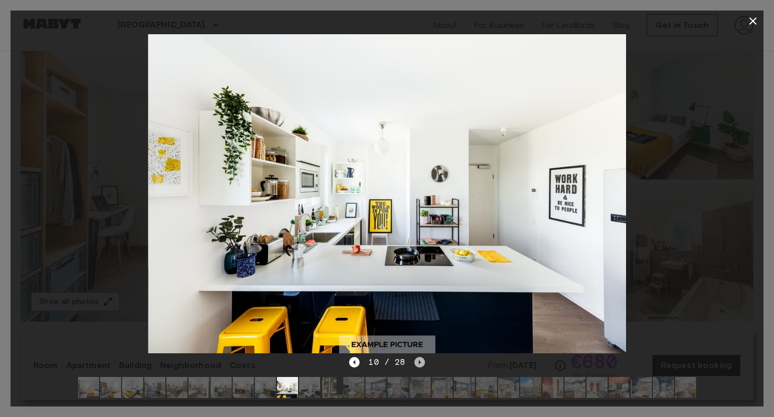
click at [416, 359] on icon "Next image" at bounding box center [419, 362] width 11 height 11
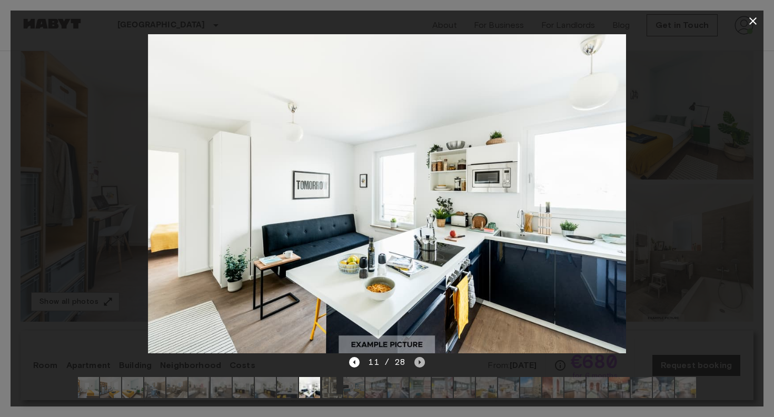
click at [416, 359] on icon "Next image" at bounding box center [419, 362] width 11 height 11
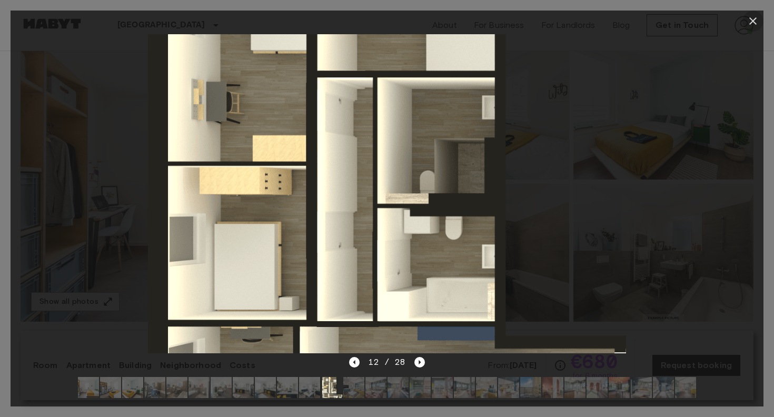
click at [749, 23] on icon "button" at bounding box center [753, 21] width 13 height 13
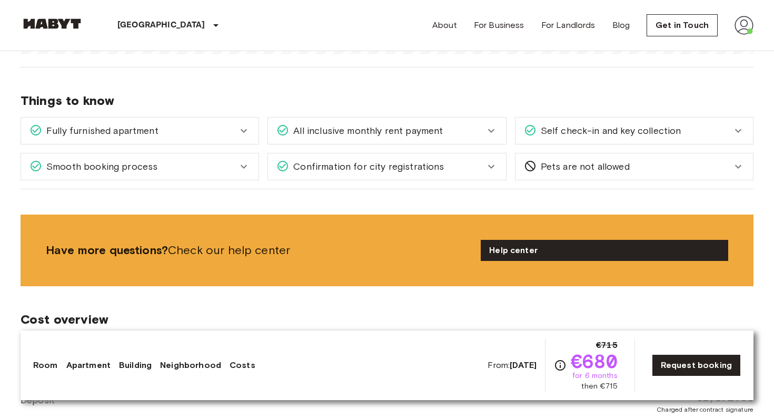
scroll to position [1405, 0]
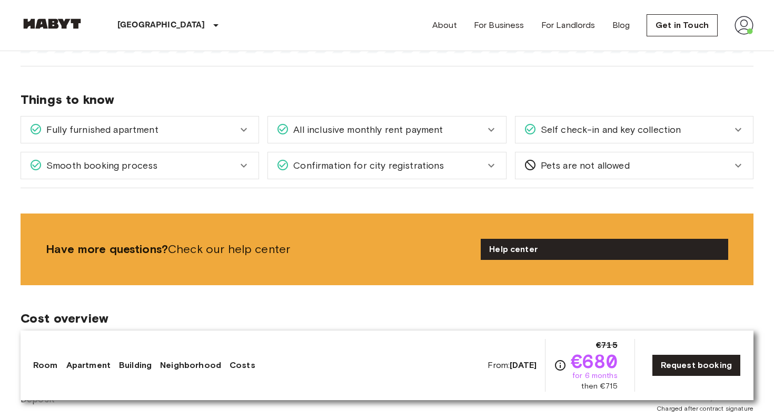
click at [460, 166] on div "Confirmation for city registrations" at bounding box center [381, 166] width 208 height 14
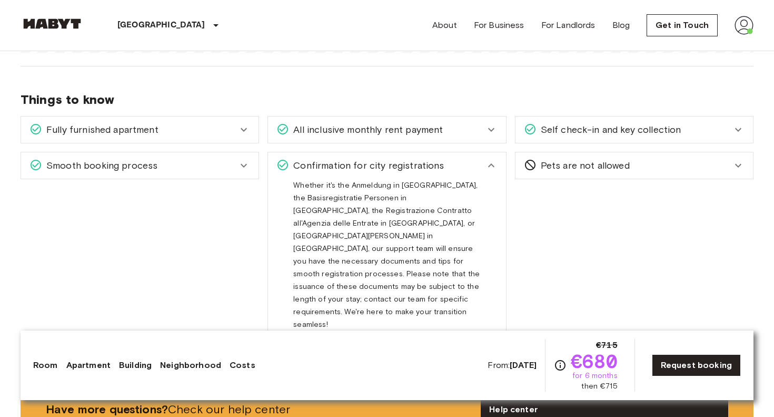
click at [460, 166] on div "Confirmation for city registrations" at bounding box center [381, 166] width 208 height 14
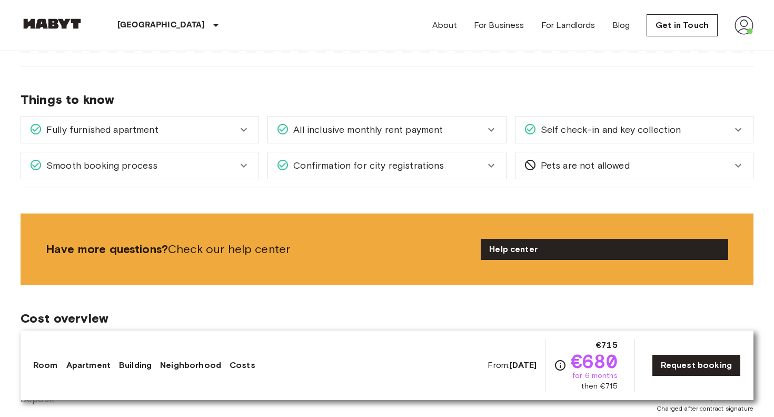
click at [458, 137] on div "All inclusive monthly rent payment" at bounding box center [387, 129] width 238 height 26
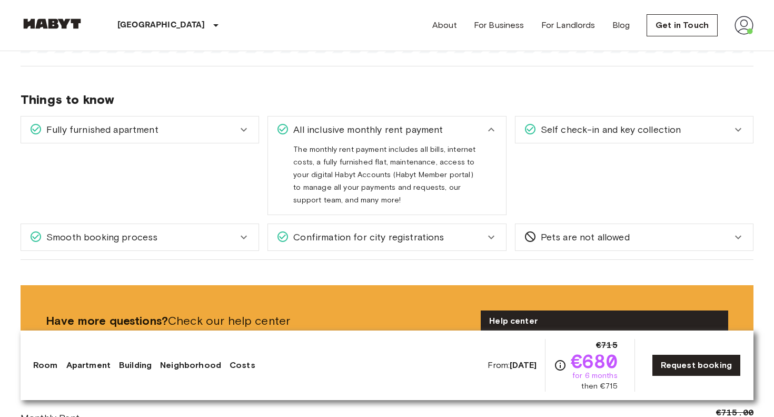
click at [462, 129] on div "All inclusive monthly rent payment" at bounding box center [381, 130] width 208 height 14
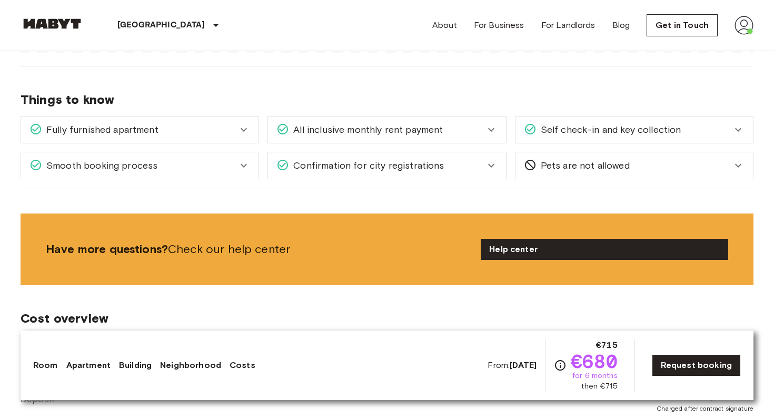
click at [220, 126] on div "Fully furnished apartment" at bounding box center [133, 130] width 208 height 14
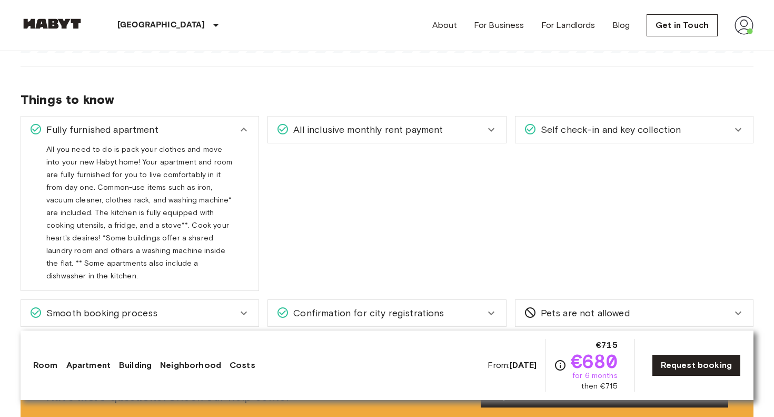
click at [215, 128] on div "Fully furnished apartment" at bounding box center [133, 130] width 208 height 14
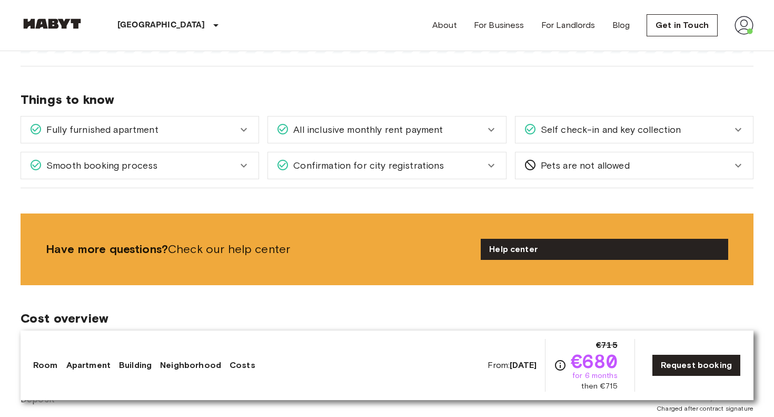
click at [559, 129] on span "Self check-in and key collection" at bounding box center [609, 130] width 145 height 14
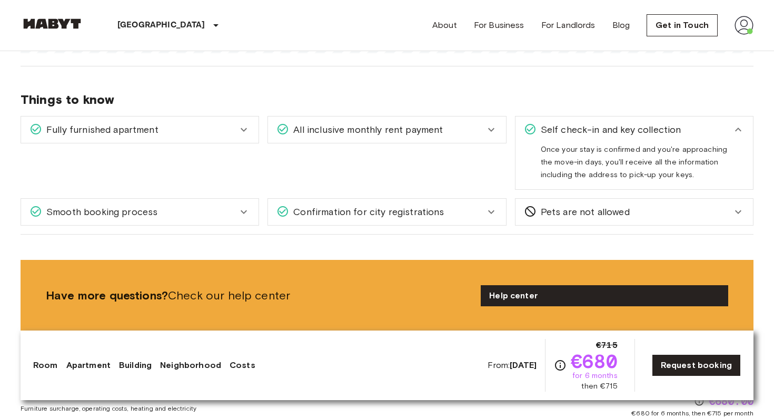
click at [559, 129] on span "Self check-in and key collection" at bounding box center [609, 130] width 145 height 14
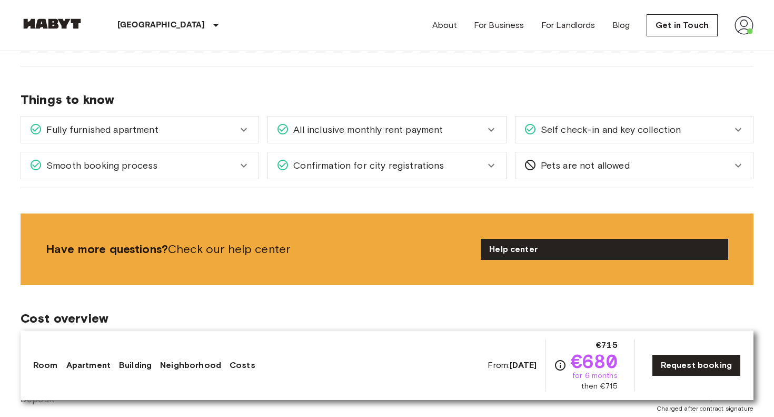
click at [455, 163] on div "Confirmation for city registrations" at bounding box center [381, 166] width 208 height 14
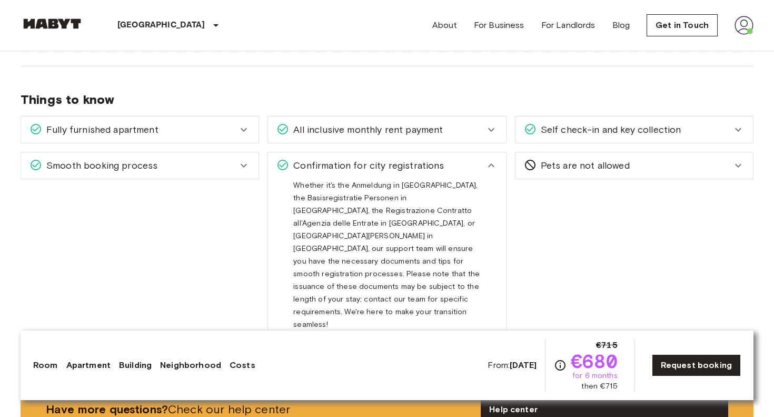
click at [455, 163] on div "Confirmation for city registrations" at bounding box center [381, 166] width 208 height 14
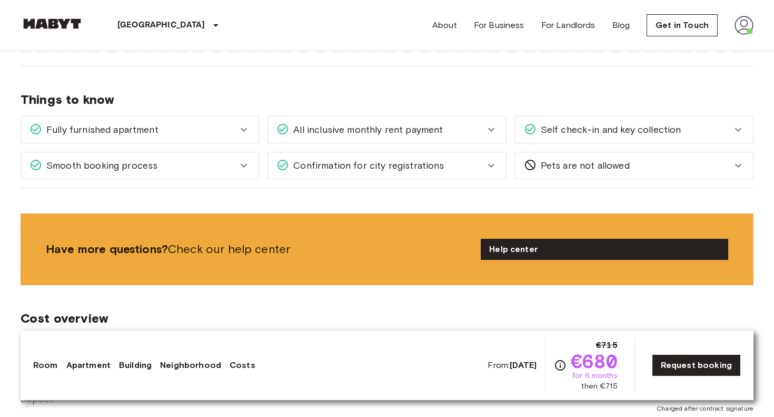
click at [232, 166] on div "Smooth booking process" at bounding box center [133, 166] width 208 height 14
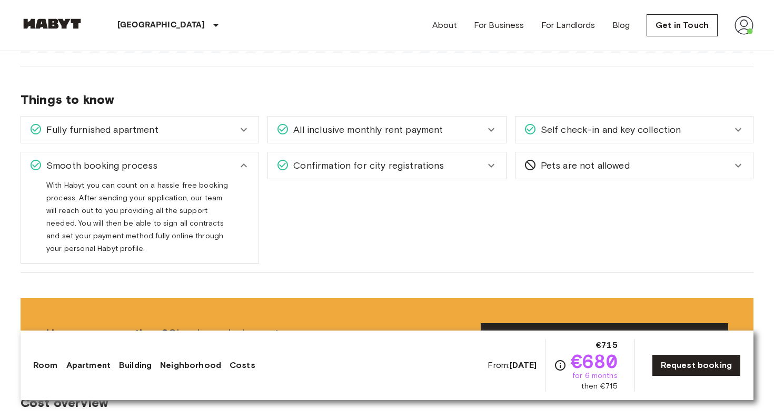
click at [219, 165] on div "Smooth booking process" at bounding box center [133, 166] width 208 height 14
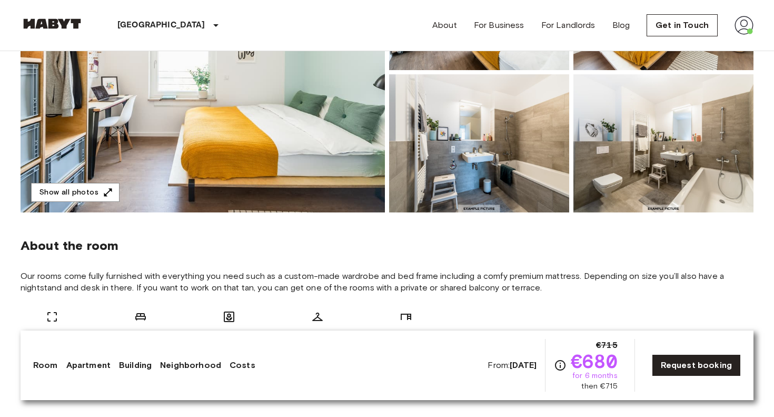
scroll to position [217, 0]
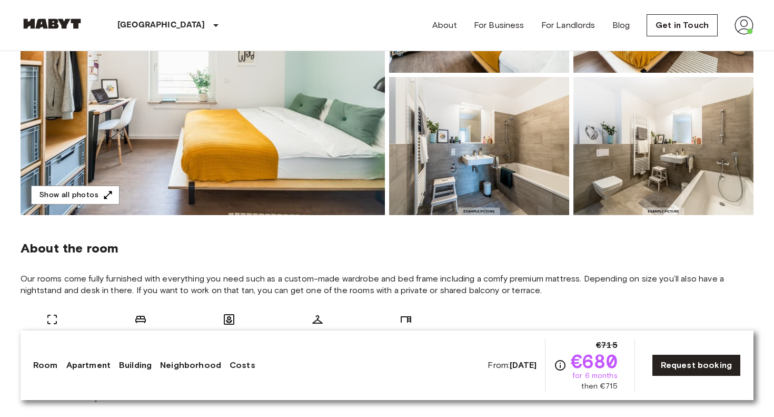
scroll to position [193, 0]
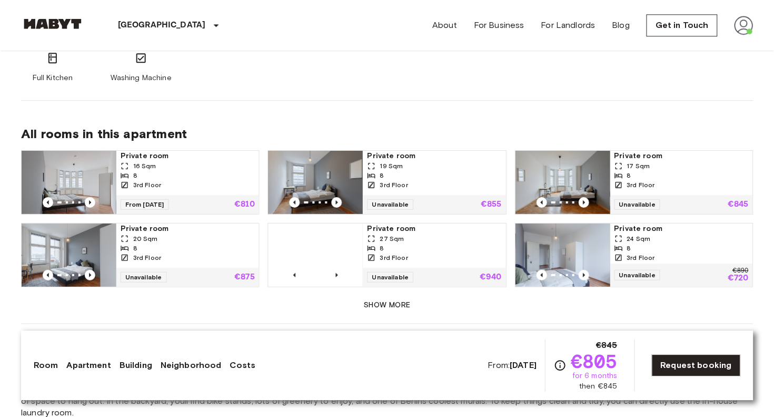
scroll to position [676, 0]
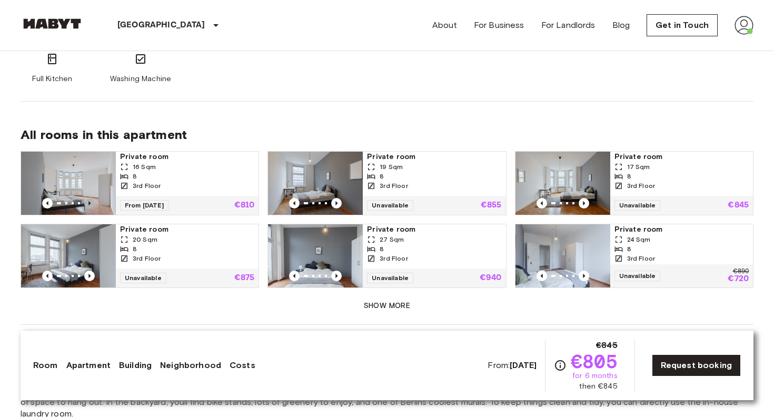
click at [90, 202] on icon "Previous image" at bounding box center [89, 203] width 11 height 11
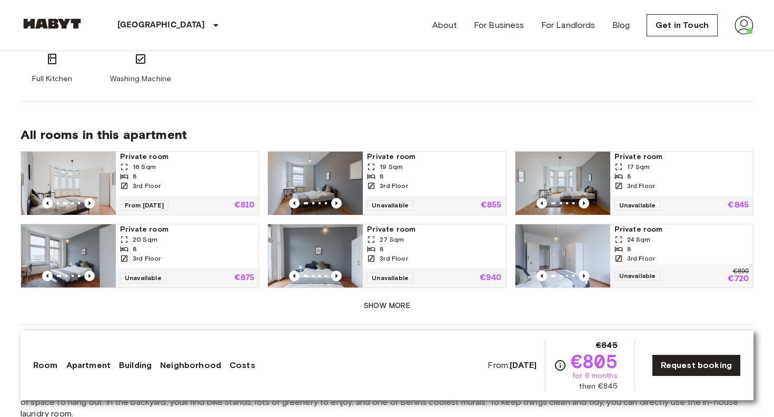
click at [90, 202] on icon "Previous image" at bounding box center [89, 203] width 11 height 11
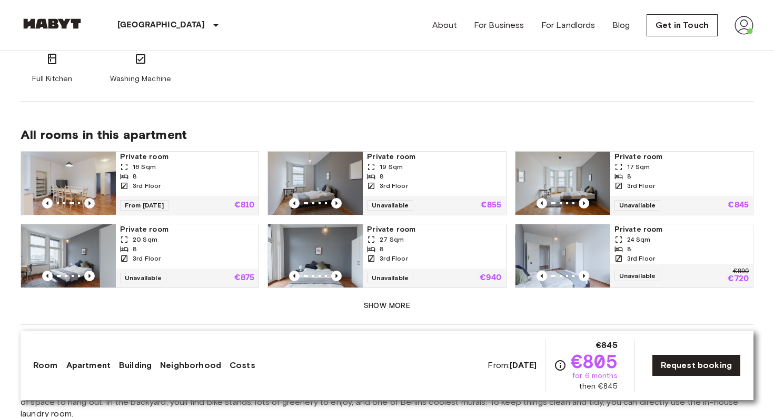
click at [90, 202] on icon "Previous image" at bounding box center [89, 203] width 11 height 11
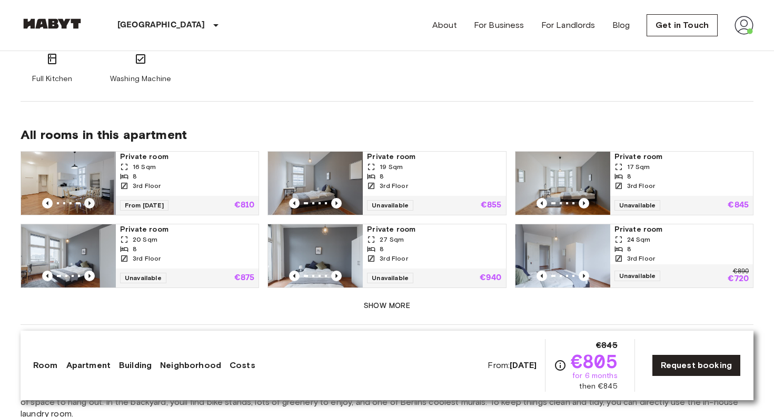
click at [90, 202] on icon "Previous image" at bounding box center [89, 203] width 11 height 11
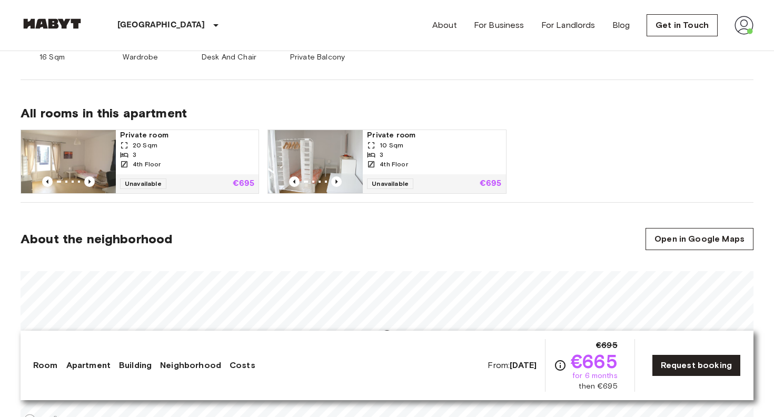
scroll to position [511, 0]
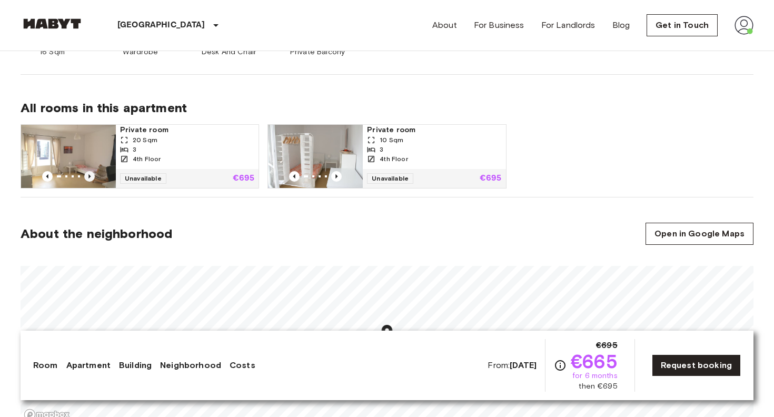
click at [90, 175] on icon "Previous image" at bounding box center [89, 176] width 11 height 11
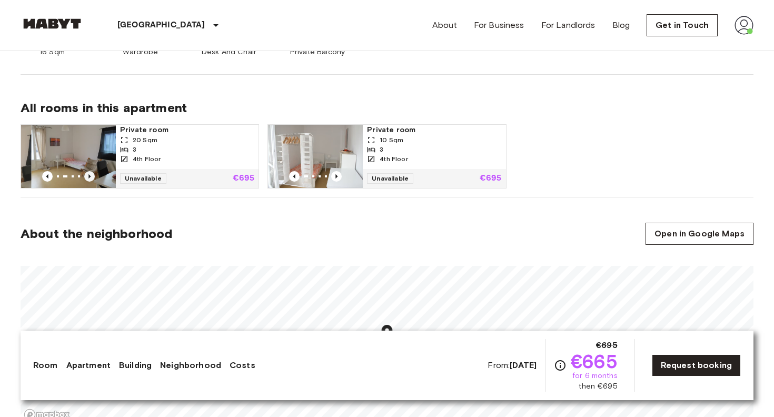
click at [90, 175] on icon "Previous image" at bounding box center [89, 176] width 11 height 11
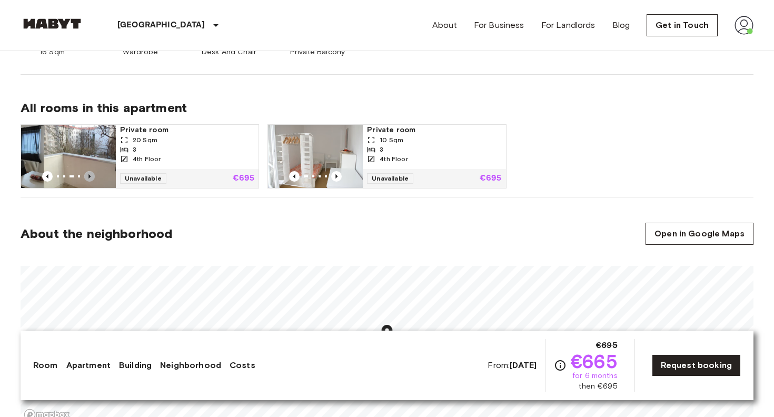
click at [90, 175] on icon "Previous image" at bounding box center [89, 176] width 11 height 11
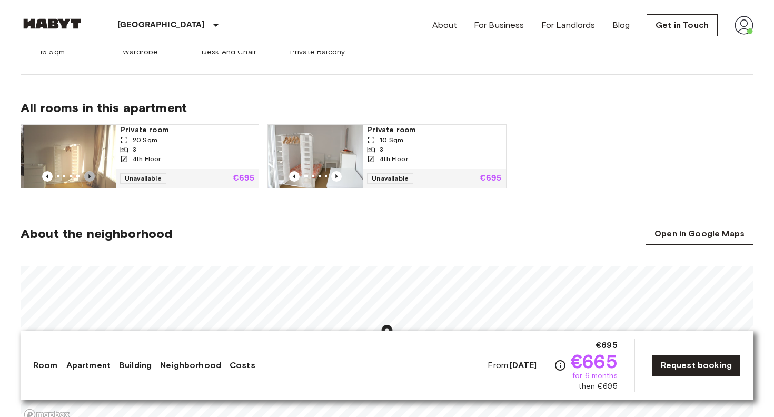
click at [90, 175] on icon "Previous image" at bounding box center [89, 176] width 11 height 11
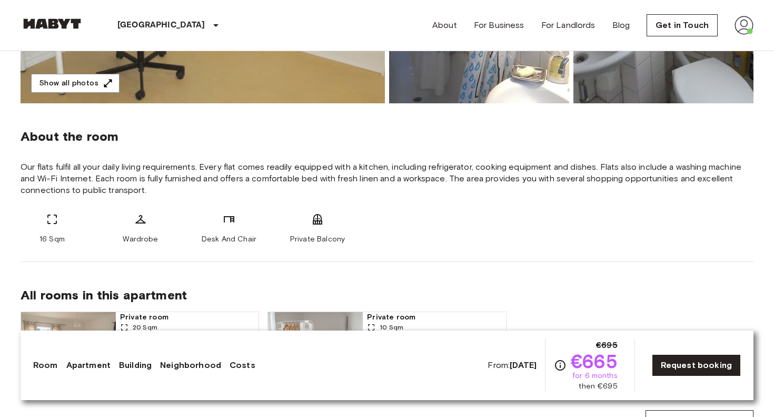
scroll to position [333, 0]
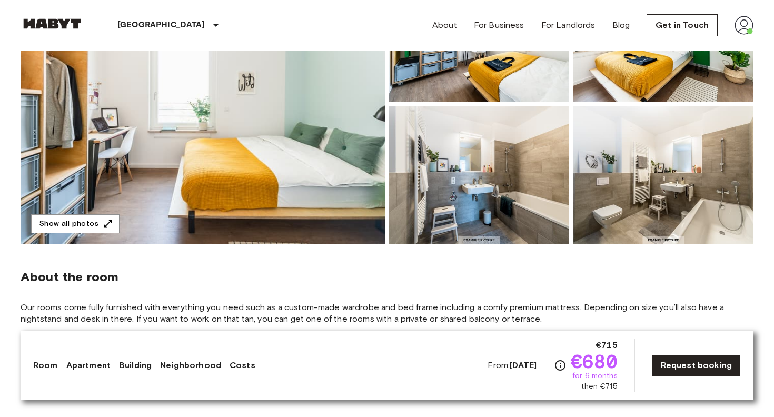
scroll to position [171, 0]
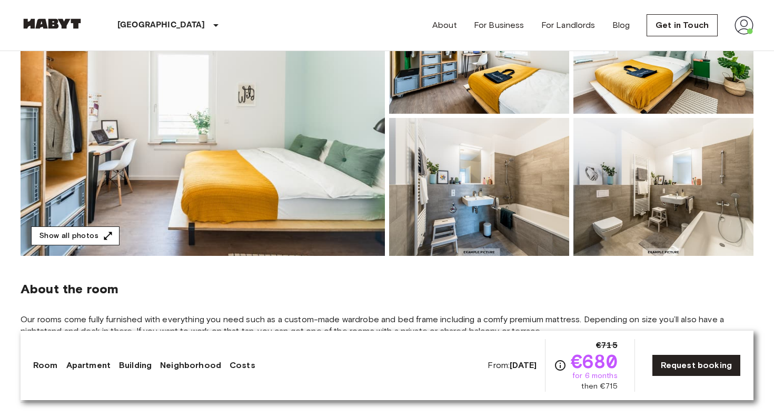
click at [88, 233] on button "Show all photos" at bounding box center [75, 235] width 88 height 19
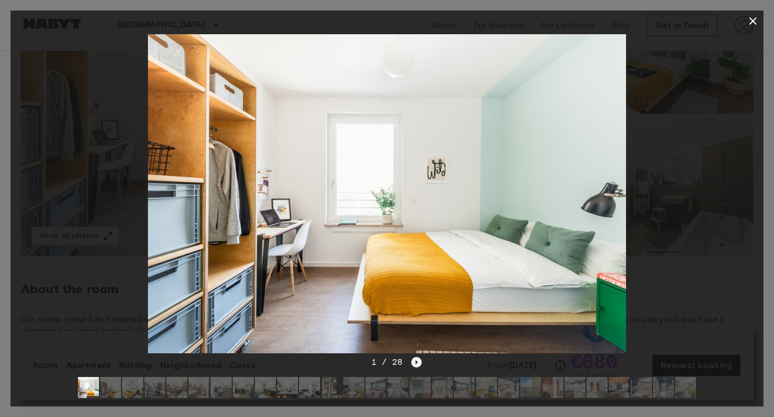
click at [417, 360] on icon "Next image" at bounding box center [416, 362] width 11 height 11
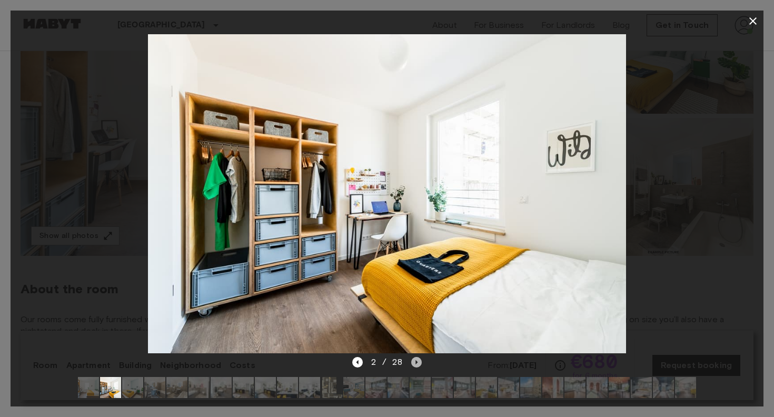
click at [417, 361] on icon "Next image" at bounding box center [416, 362] width 11 height 11
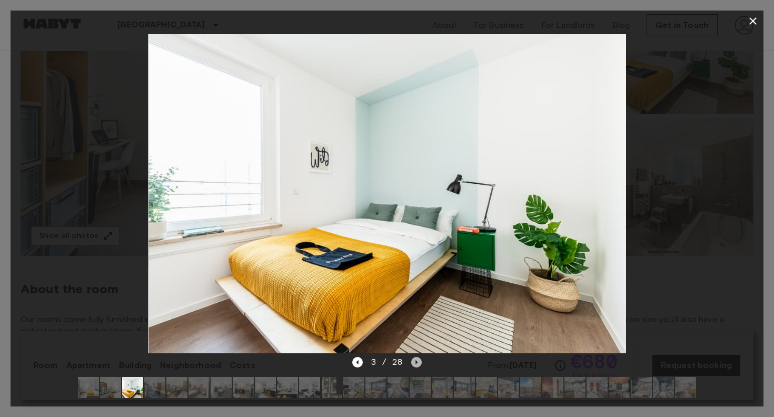
click at [417, 361] on icon "Next image" at bounding box center [416, 362] width 11 height 11
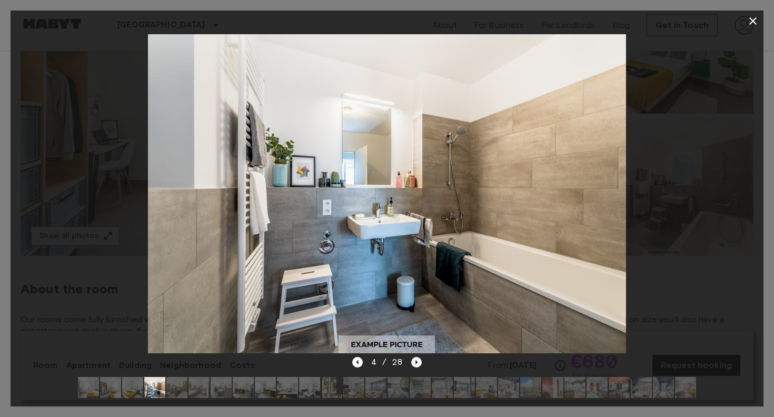
click at [417, 361] on icon "Next image" at bounding box center [416, 362] width 11 height 11
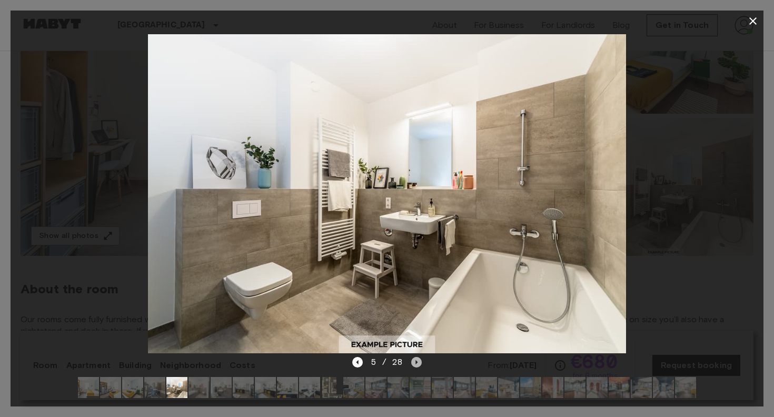
click at [417, 361] on icon "Next image" at bounding box center [416, 362] width 11 height 11
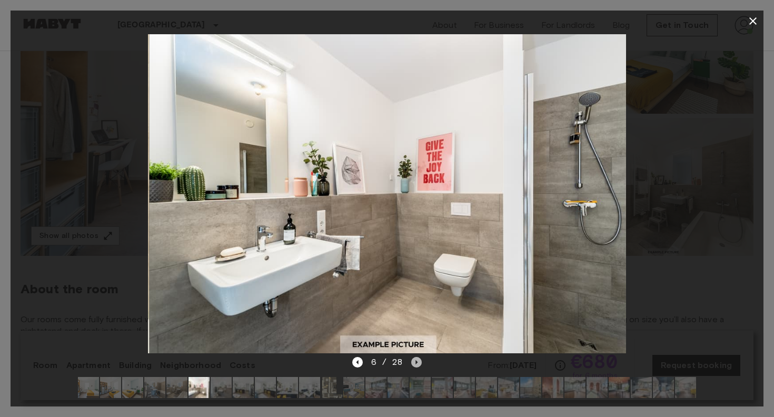
click at [417, 361] on icon "Next image" at bounding box center [416, 362] width 11 height 11
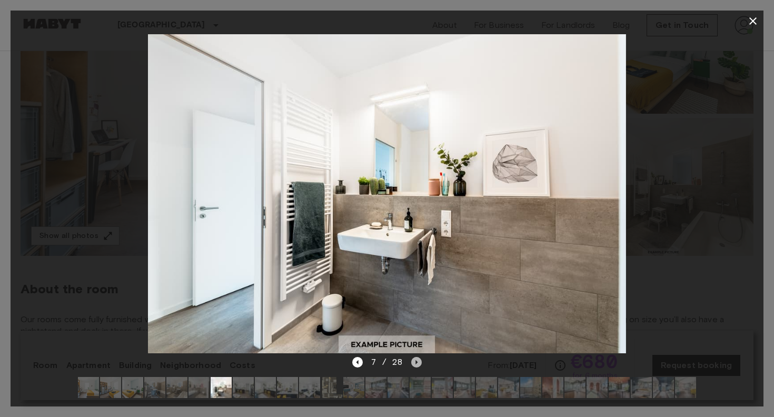
click at [417, 361] on icon "Next image" at bounding box center [416, 362] width 11 height 11
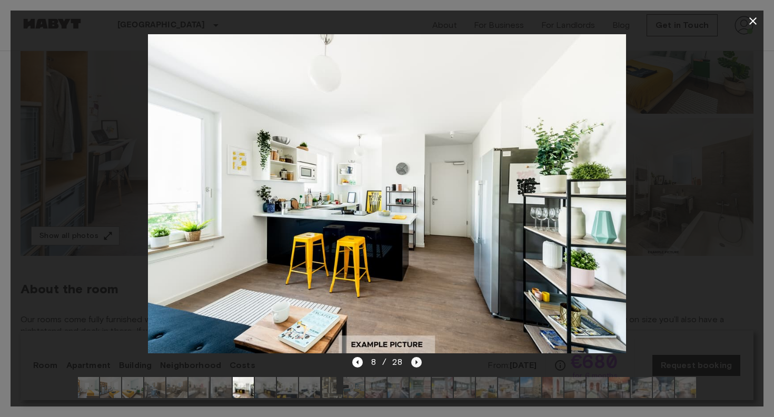
click at [417, 361] on icon "Next image" at bounding box center [416, 362] width 11 height 11
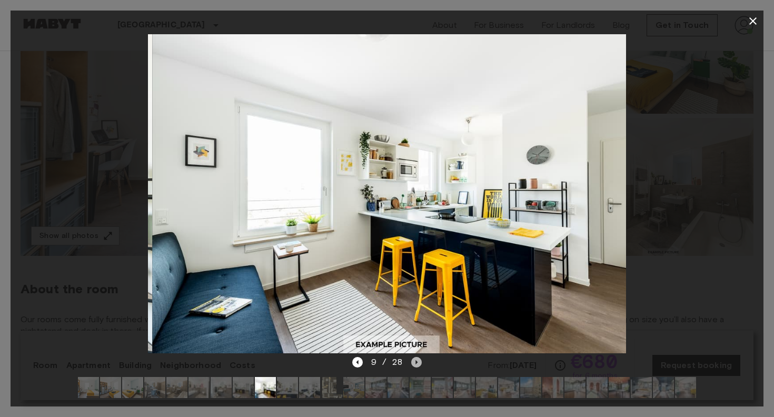
click at [417, 361] on icon "Next image" at bounding box center [416, 362] width 11 height 11
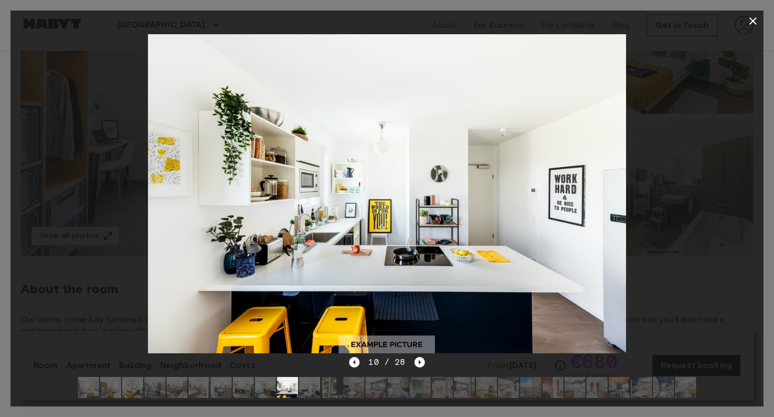
click at [754, 17] on icon "button" at bounding box center [753, 21] width 13 height 13
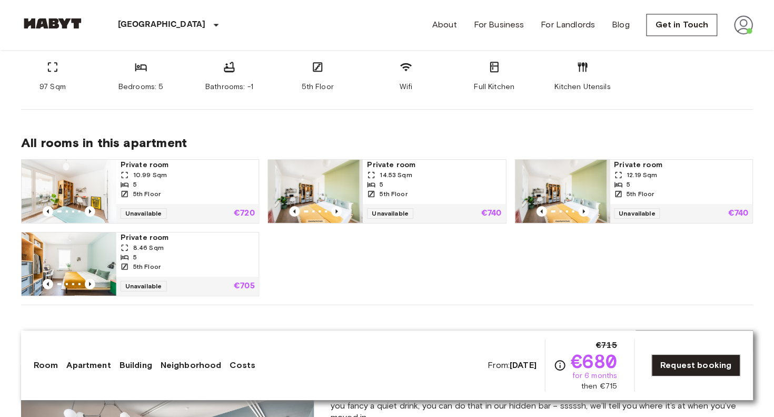
scroll to position [619, 0]
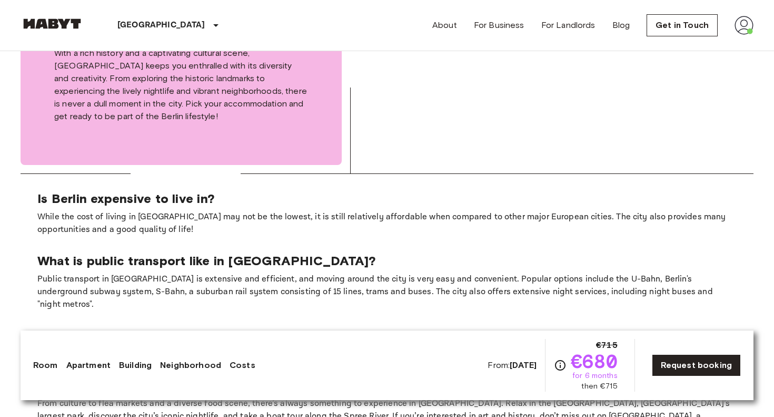
scroll to position [2002, 0]
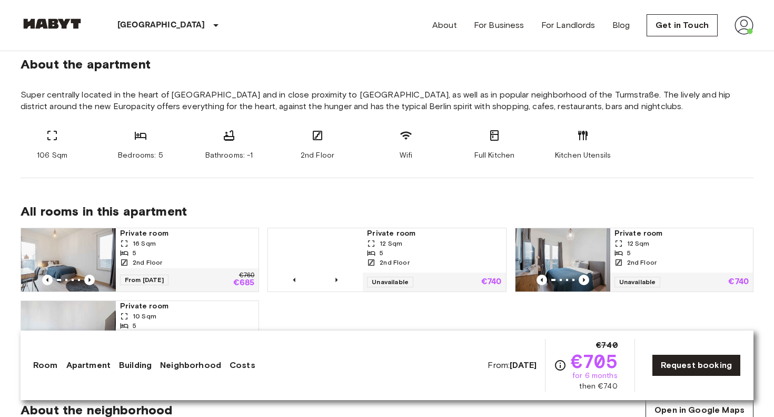
scroll to position [394, 0]
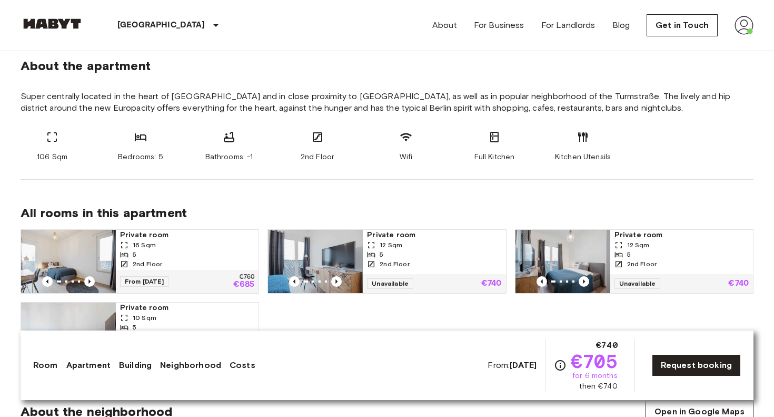
click at [238, 156] on span "Bathrooms: -1" at bounding box center [229, 157] width 48 height 11
click at [220, 137] on div "Bathrooms: -1" at bounding box center [229, 147] width 63 height 32
click at [235, 134] on div "Bathrooms: -1" at bounding box center [229, 147] width 63 height 32
click at [325, 147] on div "2nd Floor" at bounding box center [317, 147] width 63 height 32
click at [573, 139] on div "Kitchen Utensils" at bounding box center [582, 147] width 63 height 32
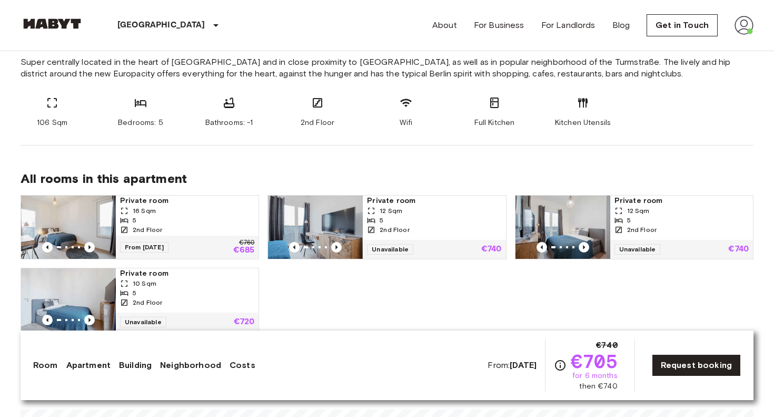
scroll to position [420, 0]
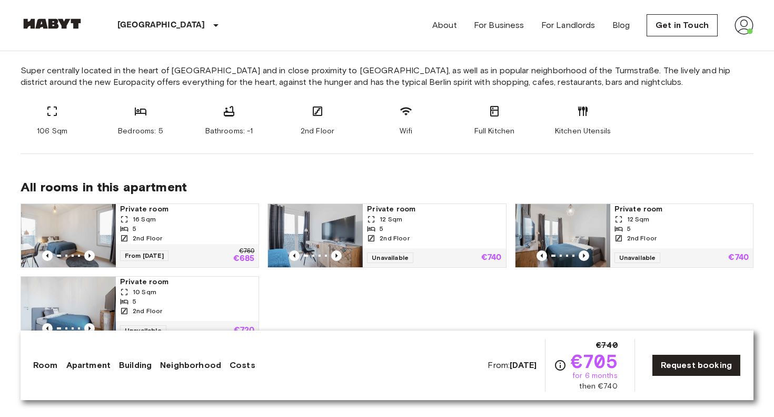
click at [90, 225] on img at bounding box center [68, 235] width 95 height 63
click at [47, 25] on img at bounding box center [52, 23] width 63 height 11
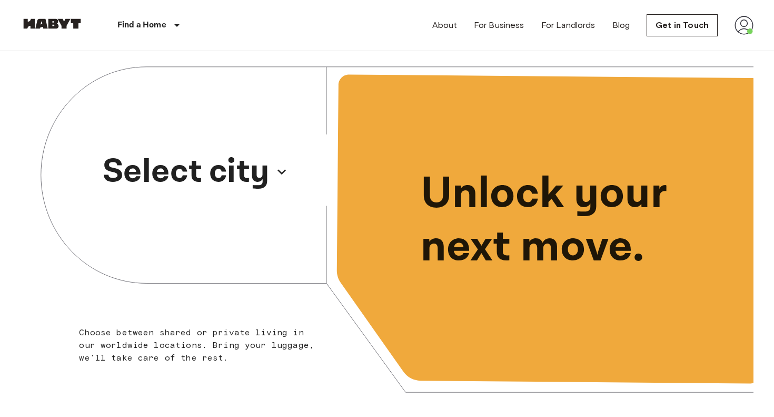
click at [249, 179] on p "Select city" at bounding box center [186, 171] width 167 height 51
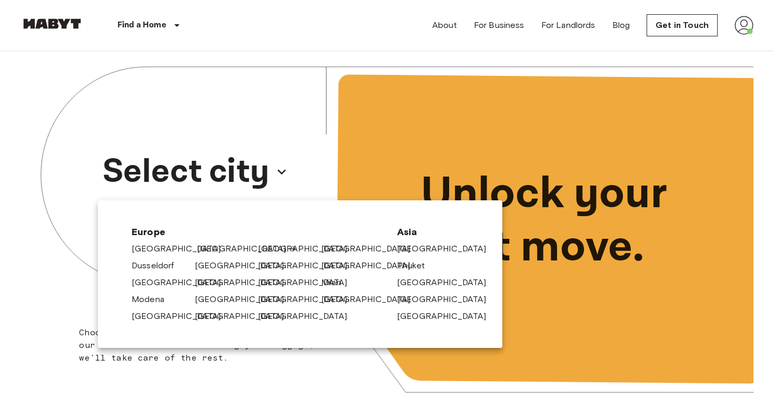
click at [200, 247] on link "[GEOGRAPHIC_DATA]" at bounding box center [247, 248] width 100 height 13
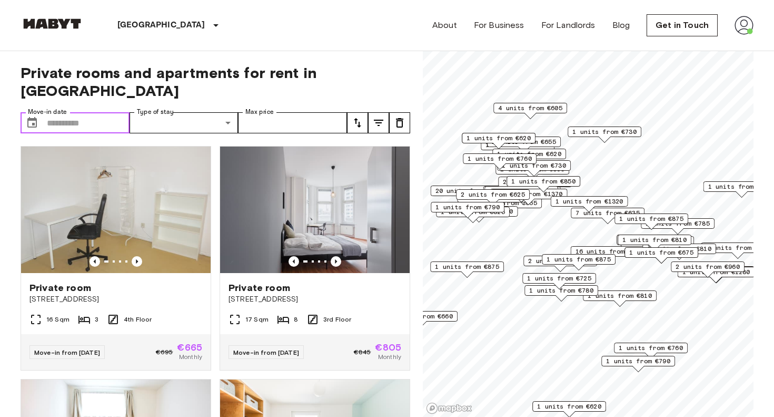
click at [97, 112] on input "Move-in date" at bounding box center [88, 122] width 83 height 21
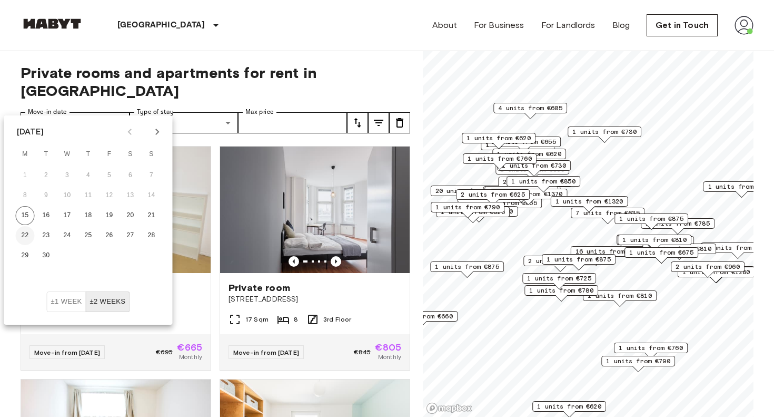
click at [27, 235] on button "22" at bounding box center [25, 235] width 19 height 19
type input "**********"
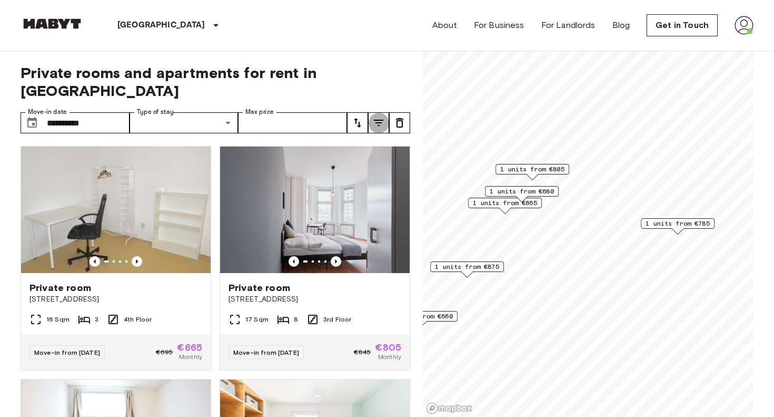
click at [377, 116] on icon "tune" at bounding box center [378, 122] width 13 height 13
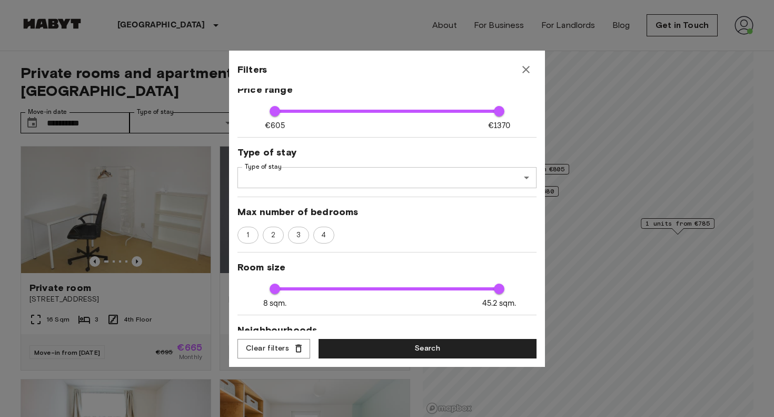
scroll to position [78, 0]
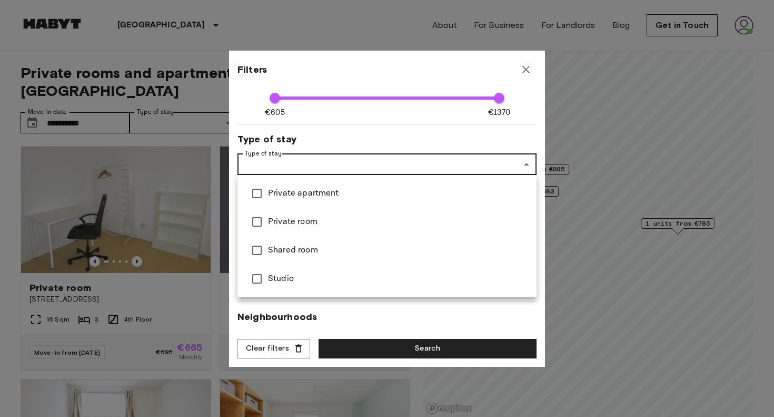
click at [300, 218] on span "Private room" at bounding box center [398, 221] width 260 height 13
type input "****"
type input "**********"
type input "**"
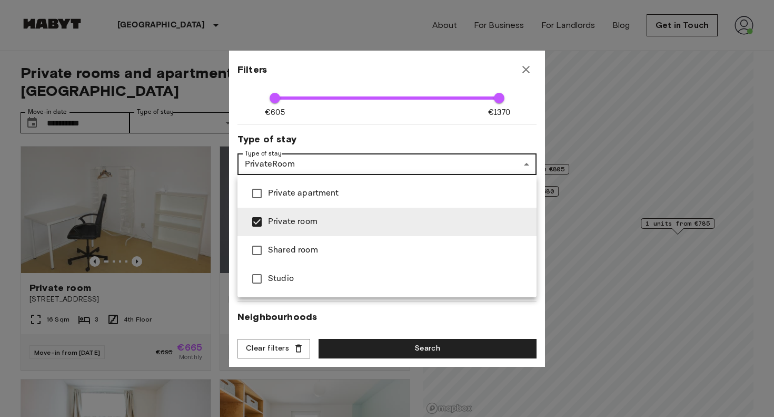
click at [284, 284] on span "Studio" at bounding box center [398, 278] width 260 height 13
type input "****"
type input "**********"
type input "**"
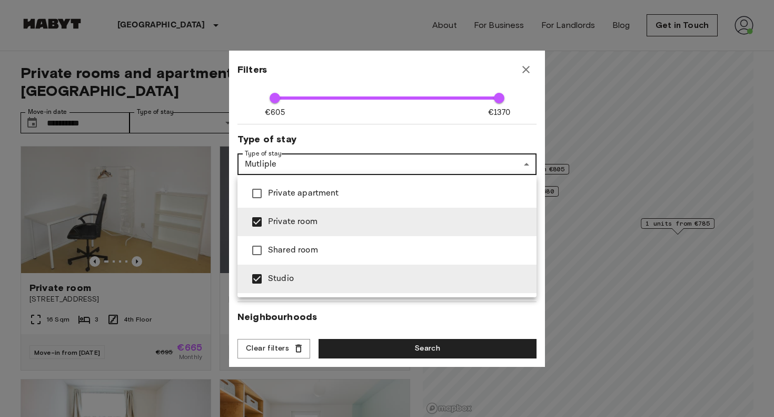
click at [421, 350] on div at bounding box center [387, 208] width 774 height 417
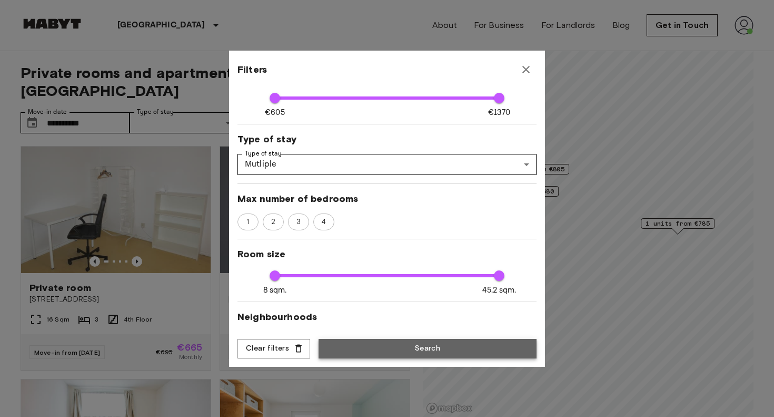
click at [378, 354] on button "Search" at bounding box center [428, 348] width 218 height 19
type input "**********"
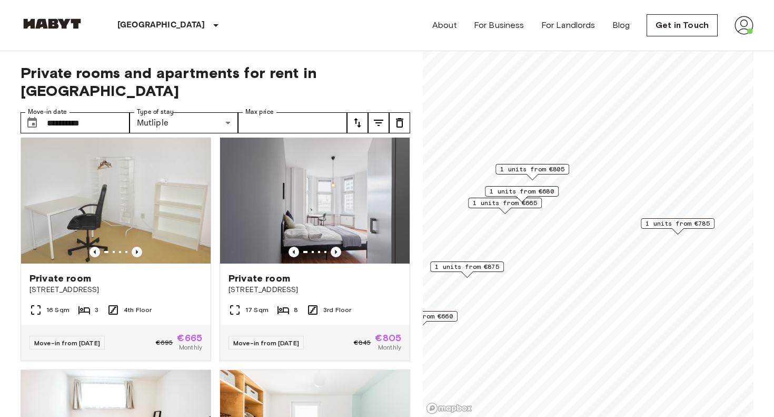
scroll to position [6, 0]
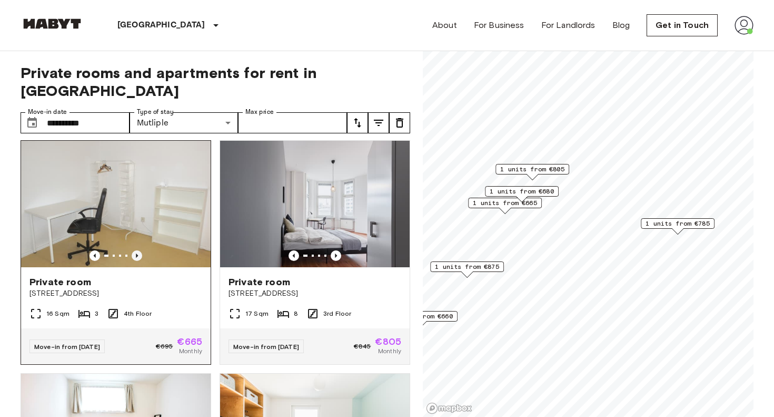
click at [137, 250] on icon "Previous image" at bounding box center [137, 255] width 11 height 11
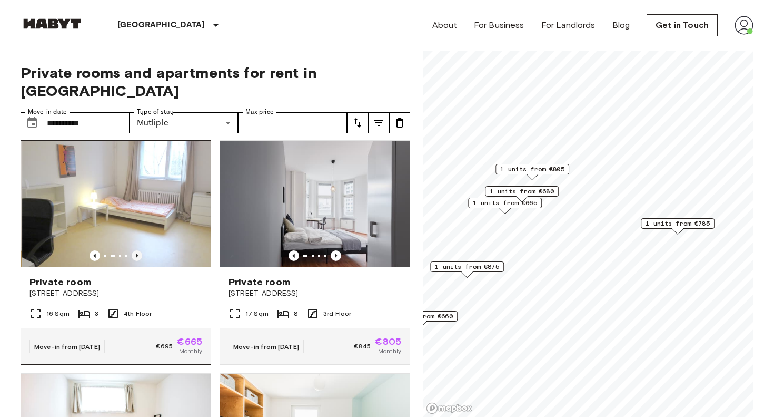
click at [137, 250] on icon "Previous image" at bounding box center [137, 255] width 11 height 11
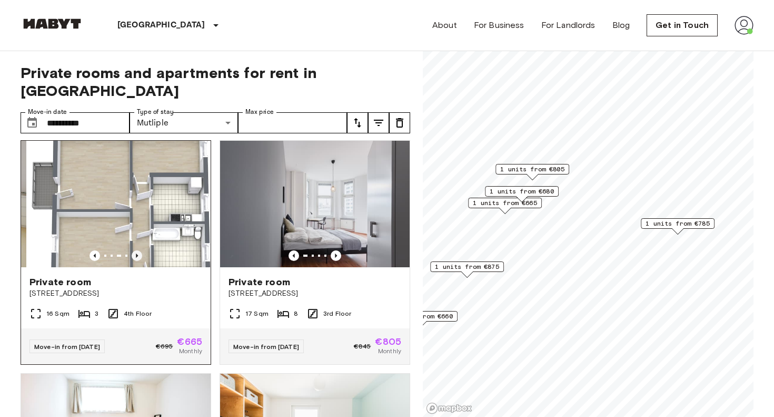
click at [137, 250] on icon "Previous image" at bounding box center [137, 255] width 11 height 11
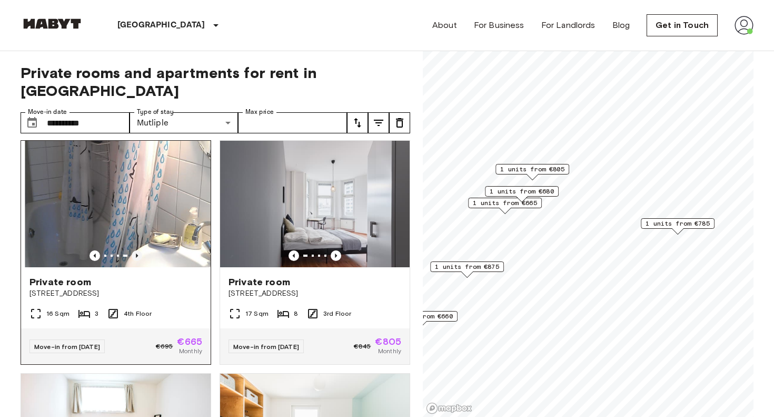
click at [137, 250] on icon "Previous image" at bounding box center [137, 255] width 11 height 11
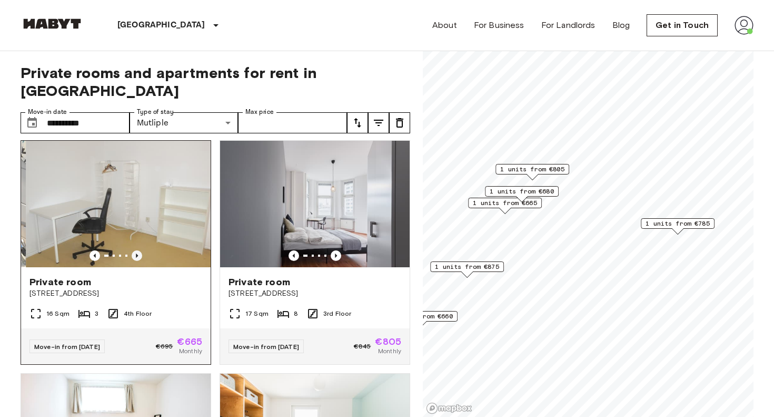
click at [137, 250] on icon "Previous image" at bounding box center [137, 255] width 11 height 11
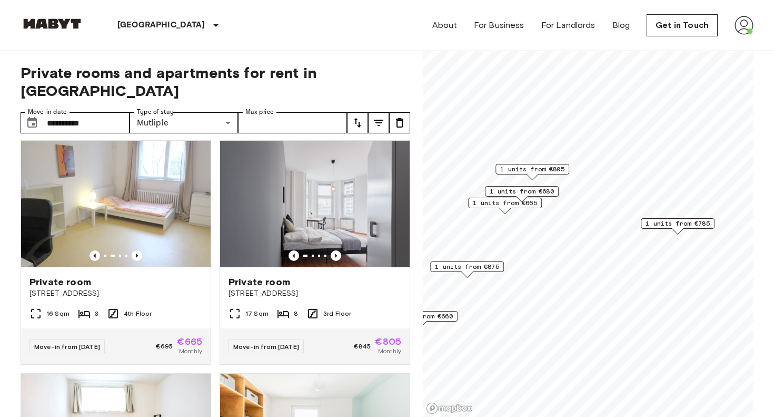
scroll to position [0, 0]
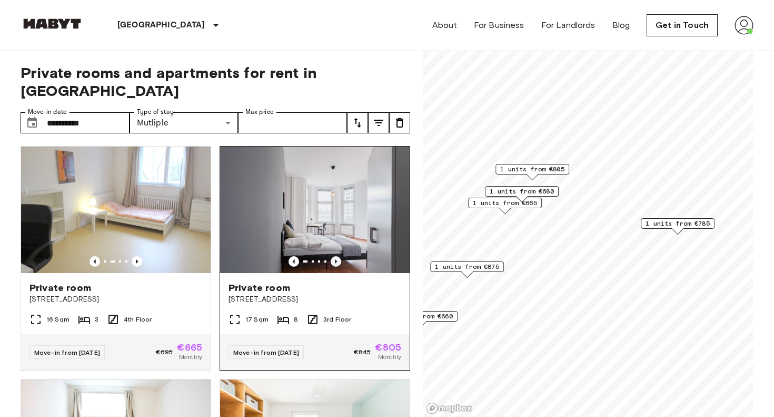
click at [339, 256] on icon "Previous image" at bounding box center [336, 261] width 11 height 11
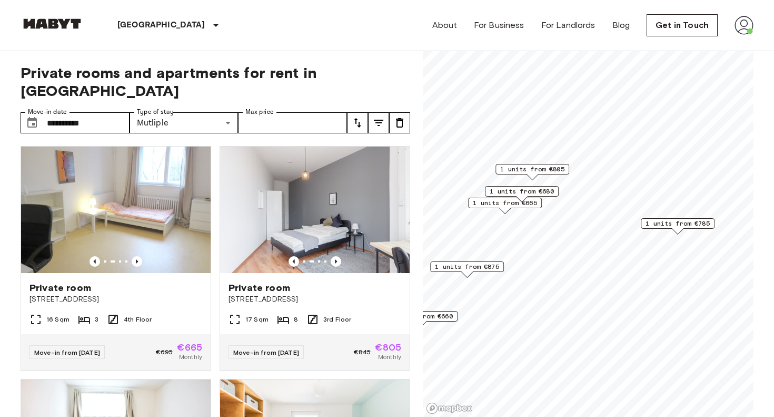
click at [216, 252] on div "Private room Müllerstraße 6 17 Sqm 8 3rd Floor Move-in from 04 Oct 25 €845 €805…" at bounding box center [310, 253] width 199 height 233
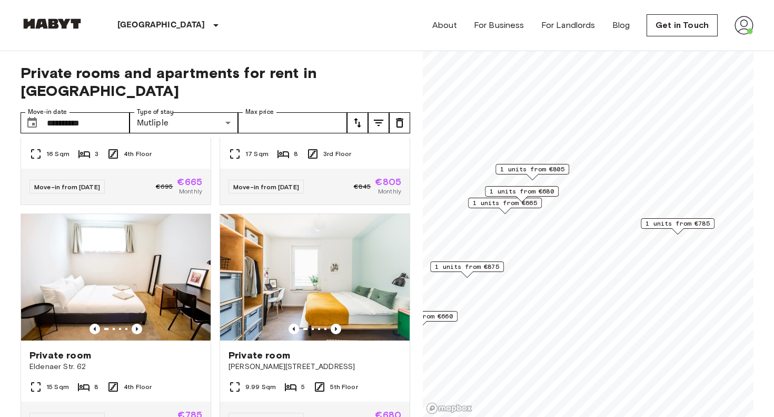
scroll to position [166, 0]
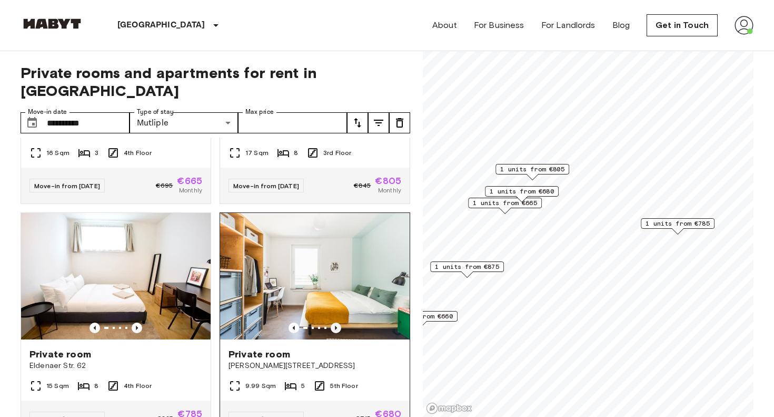
click at [337, 325] on icon "Previous image" at bounding box center [336, 327] width 2 height 4
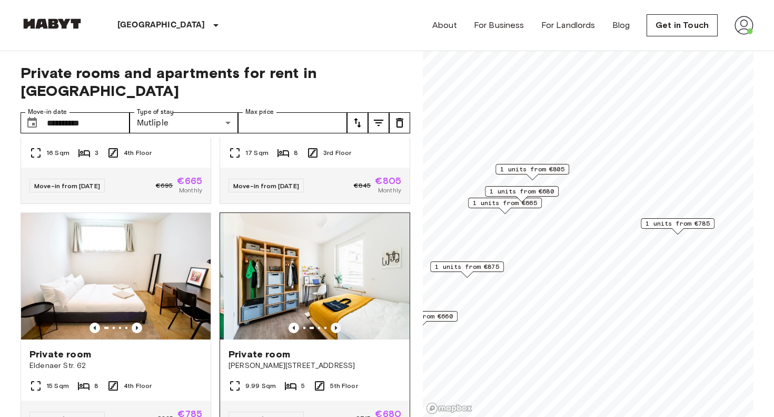
click at [336, 325] on icon "Previous image" at bounding box center [336, 327] width 2 height 4
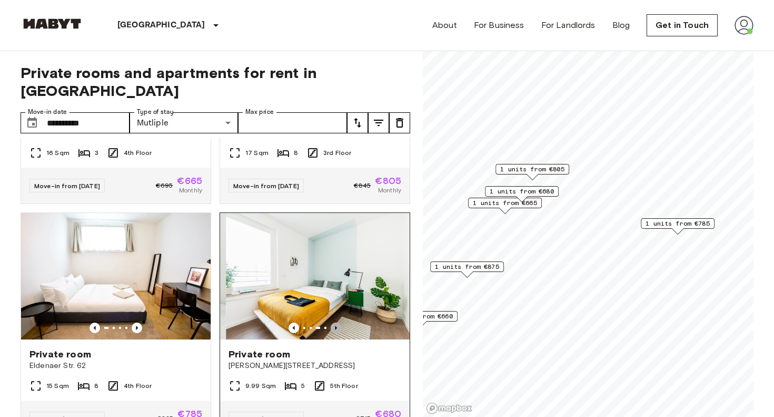
click at [336, 325] on icon "Previous image" at bounding box center [336, 327] width 2 height 4
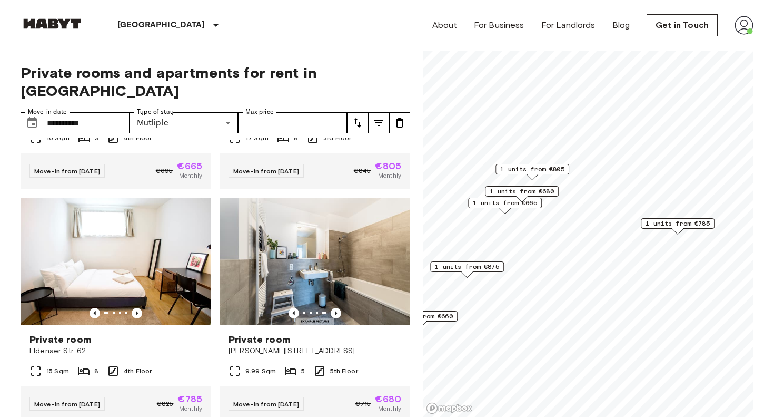
scroll to position [205, 0]
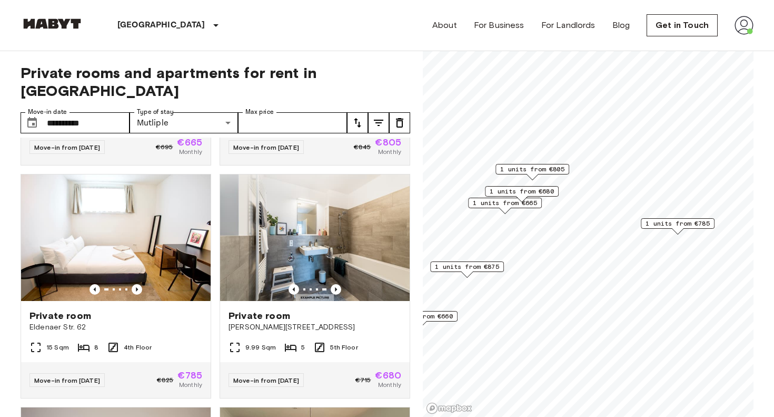
click at [529, 191] on span "1 units from €680" at bounding box center [522, 190] width 64 height 9
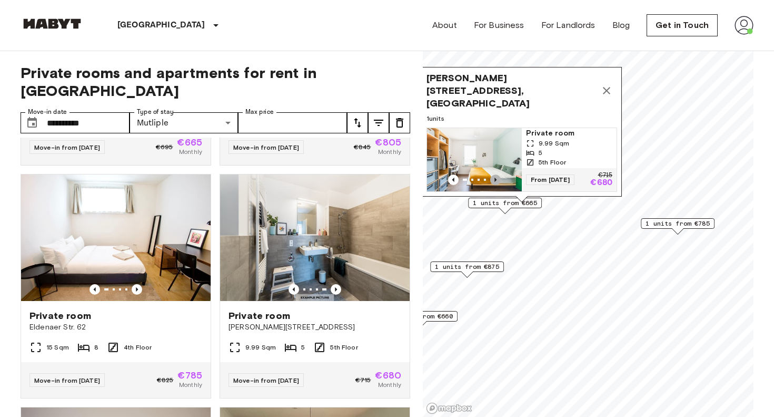
click at [493, 174] on icon "Previous image" at bounding box center [495, 179] width 11 height 11
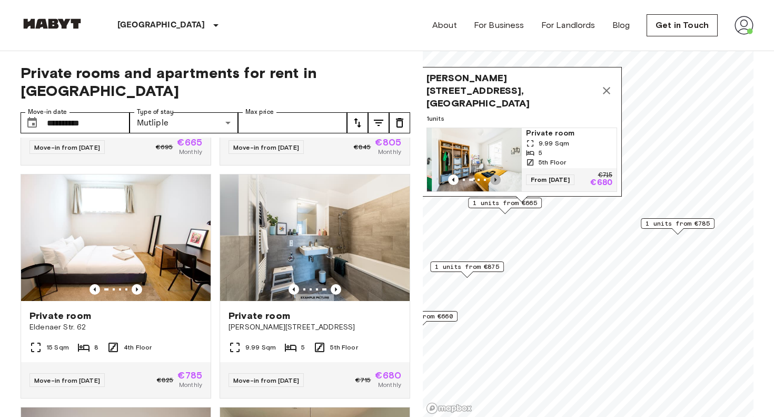
click at [493, 174] on icon "Previous image" at bounding box center [495, 179] width 11 height 11
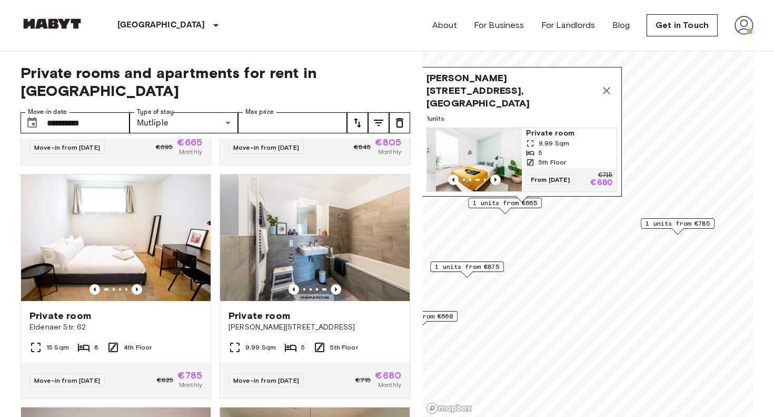
click at [493, 174] on icon "Previous image" at bounding box center [495, 179] width 11 height 11
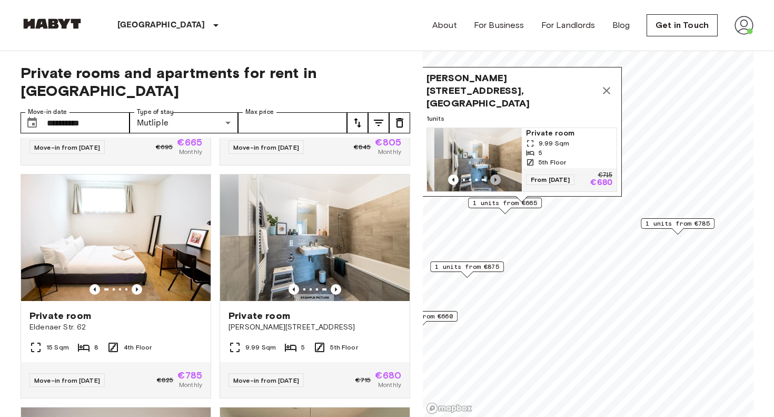
click at [493, 174] on icon "Previous image" at bounding box center [495, 179] width 11 height 11
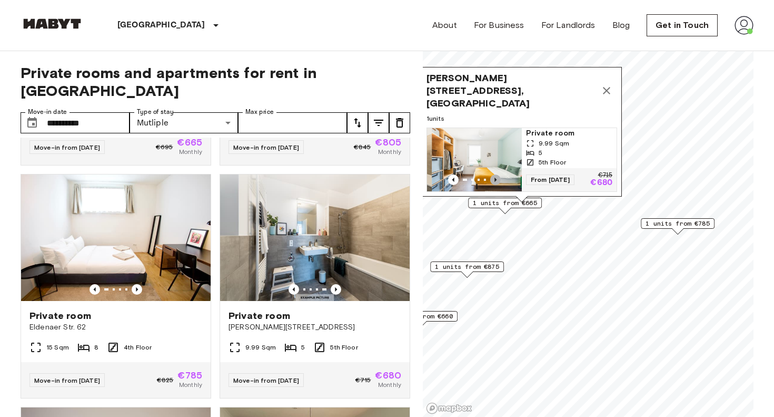
click at [493, 174] on icon "Previous image" at bounding box center [495, 179] width 11 height 11
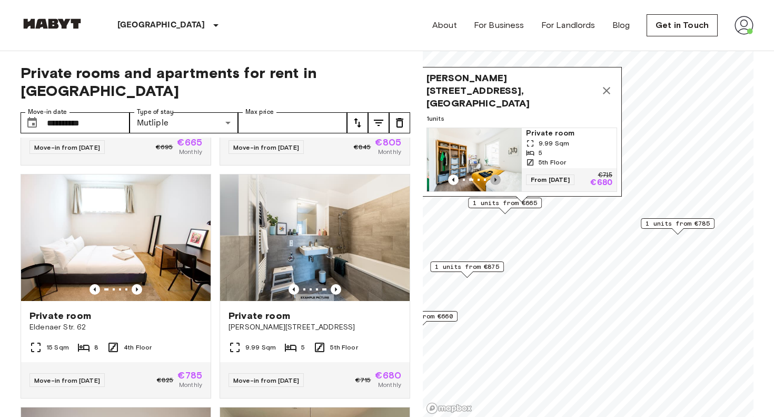
click at [493, 174] on icon "Previous image" at bounding box center [495, 179] width 11 height 11
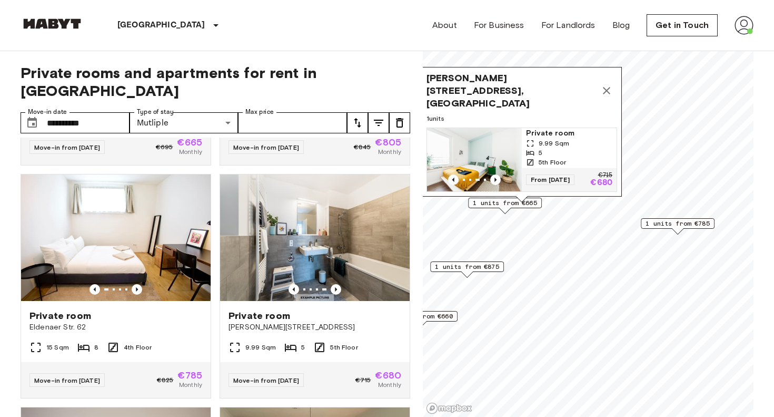
click at [532, 128] on span "Private room" at bounding box center [569, 133] width 86 height 11
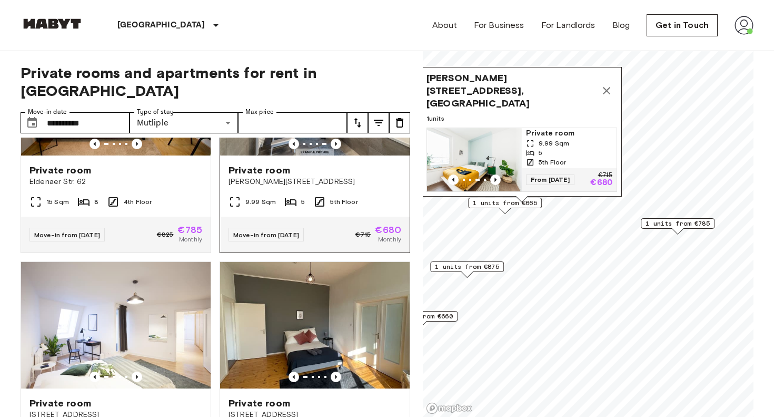
scroll to position [349, 0]
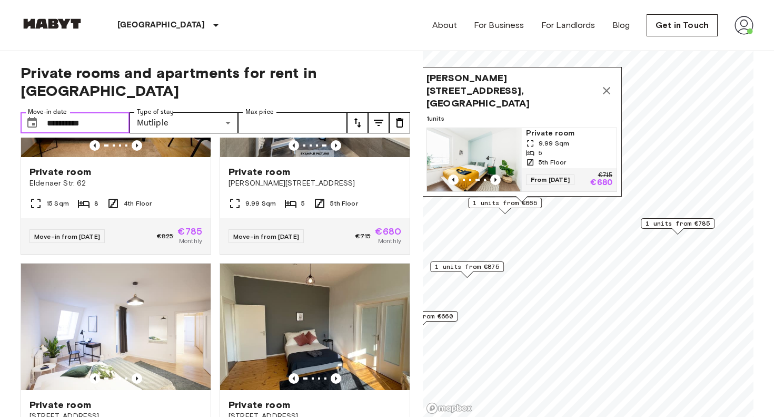
click at [95, 112] on input "**********" at bounding box center [88, 122] width 83 height 21
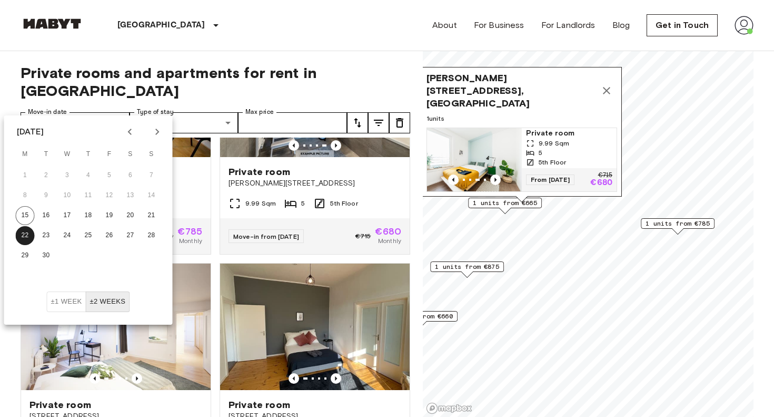
click at [154, 132] on icon "Next month" at bounding box center [157, 131] width 13 height 13
click at [66, 175] on button "1" at bounding box center [67, 175] width 19 height 19
type input "**********"
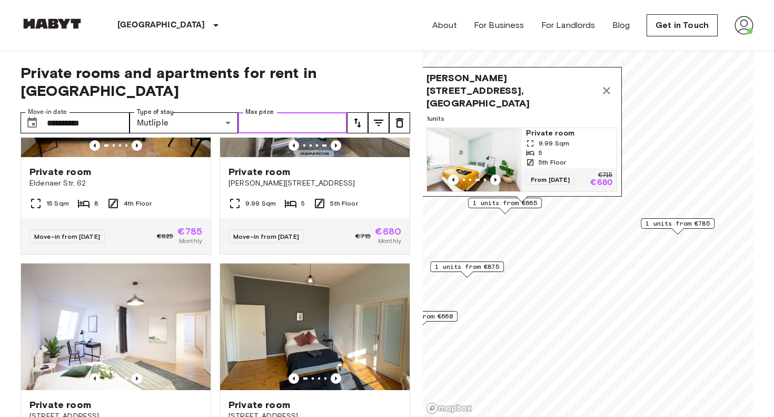
click at [324, 112] on input "Max price" at bounding box center [292, 122] width 109 height 21
click at [111, 112] on input "**********" at bounding box center [88, 122] width 83 height 21
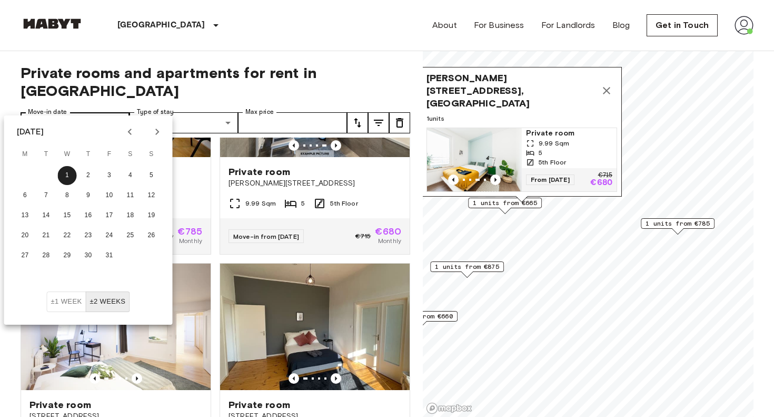
click at [67, 175] on button "1" at bounding box center [67, 175] width 19 height 19
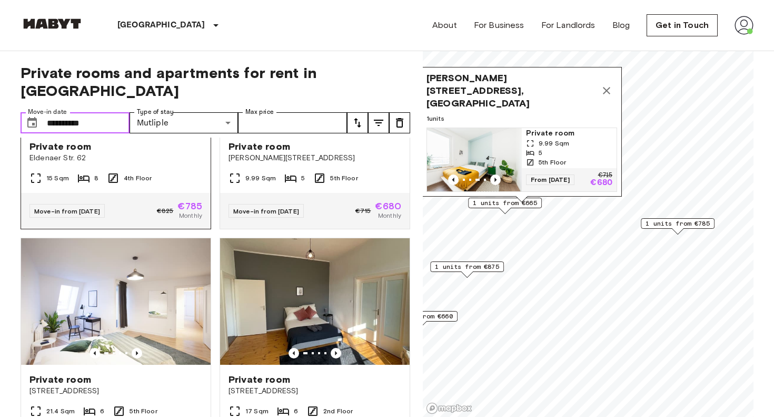
scroll to position [386, 0]
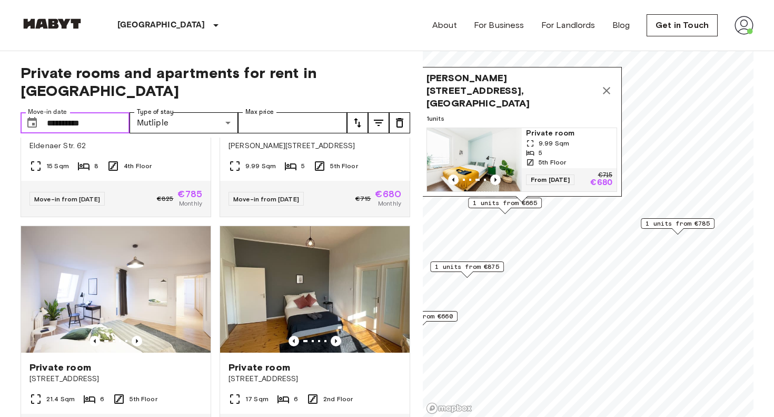
click at [492, 153] on img "Map marker" at bounding box center [474, 159] width 95 height 63
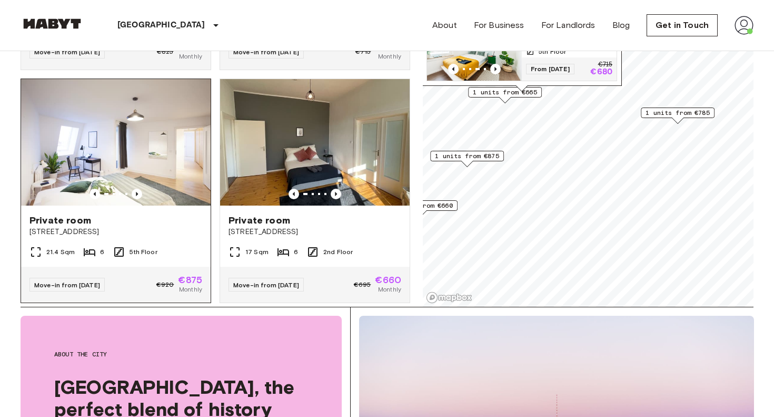
scroll to position [422, 0]
click at [133, 189] on icon "Previous image" at bounding box center [137, 194] width 11 height 11
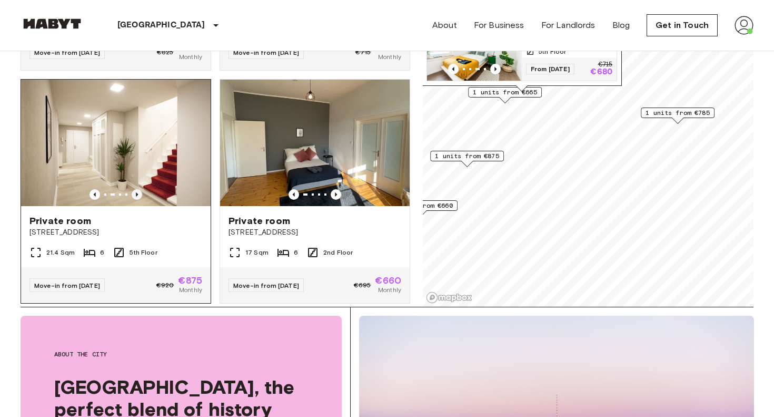
click at [134, 189] on icon "Previous image" at bounding box center [137, 194] width 11 height 11
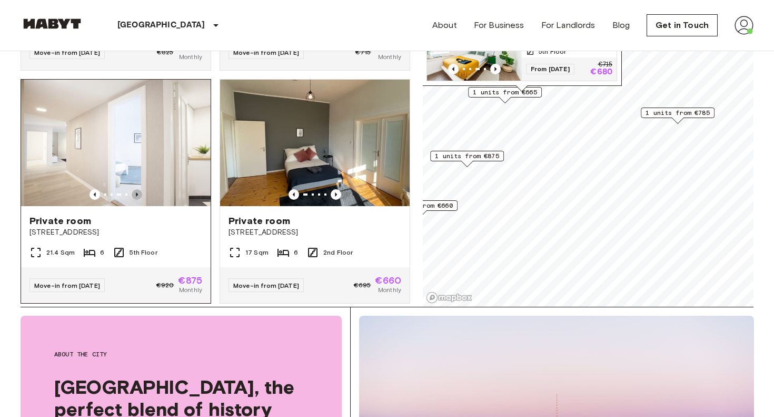
click at [134, 189] on icon "Previous image" at bounding box center [137, 194] width 11 height 11
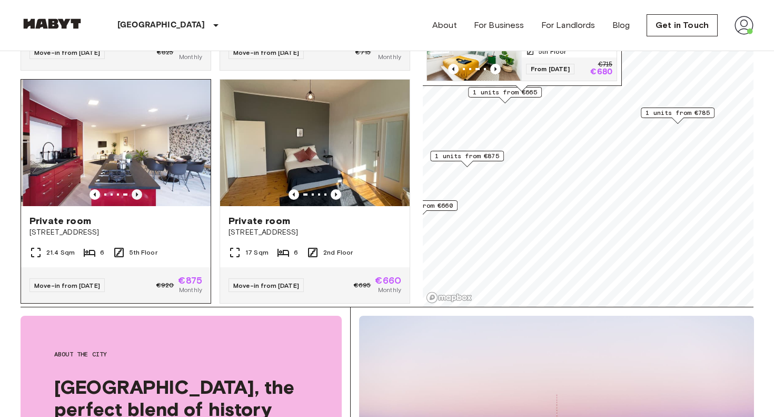
click at [134, 189] on icon "Previous image" at bounding box center [137, 194] width 11 height 11
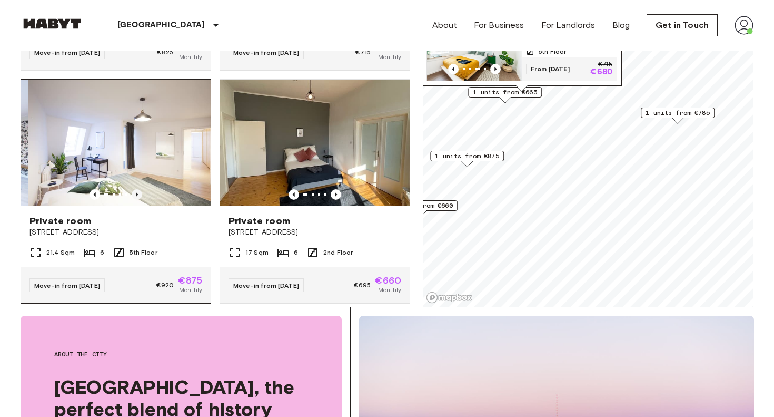
click at [134, 189] on icon "Previous image" at bounding box center [137, 194] width 11 height 11
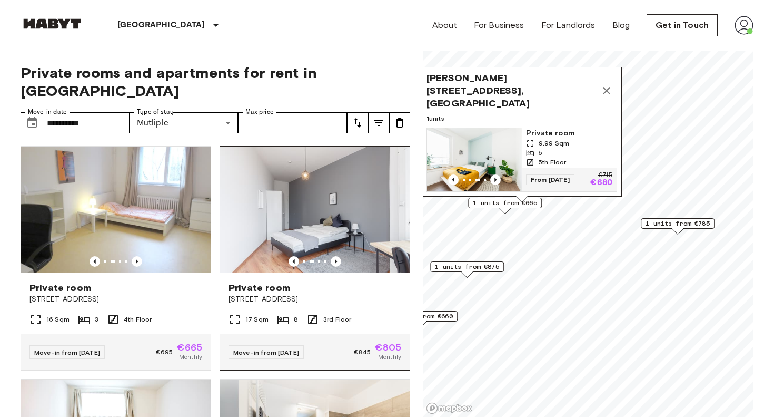
scroll to position [0, 0]
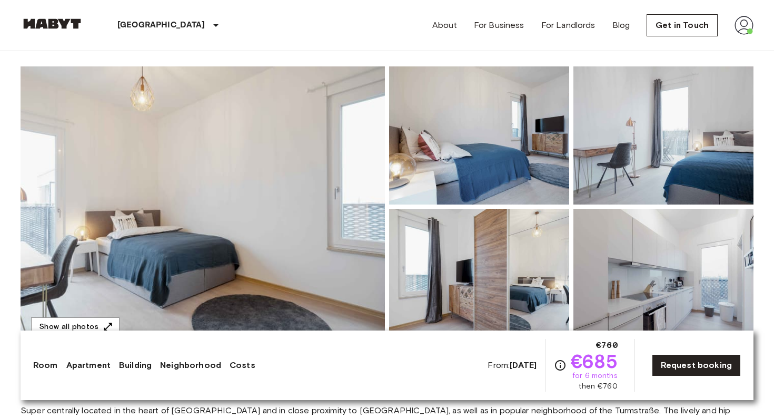
scroll to position [79, 0]
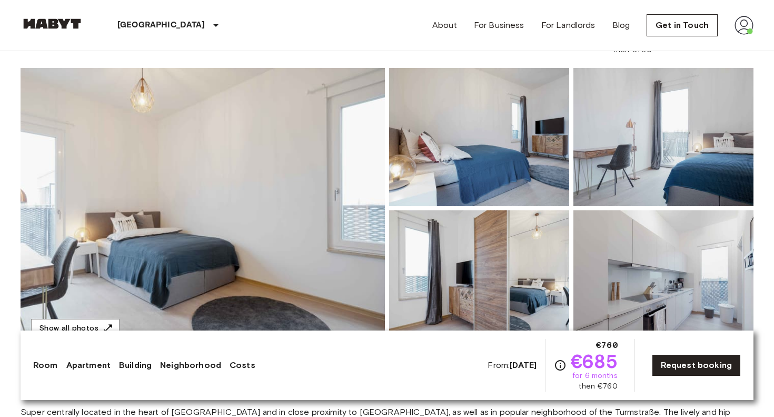
click at [483, 148] on img at bounding box center [479, 137] width 180 height 138
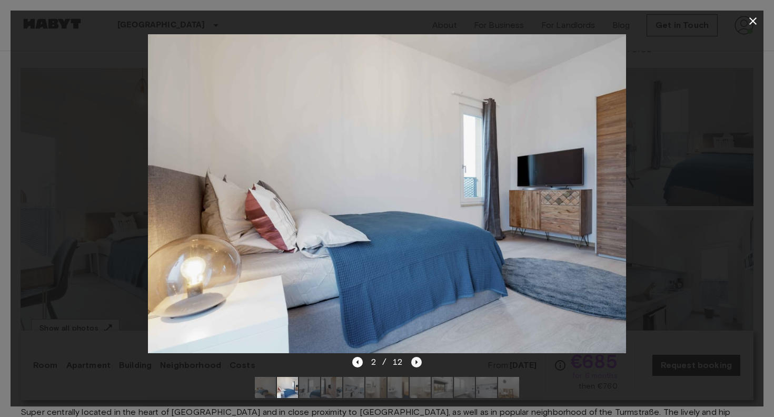
click at [417, 360] on icon "Next image" at bounding box center [416, 362] width 11 height 11
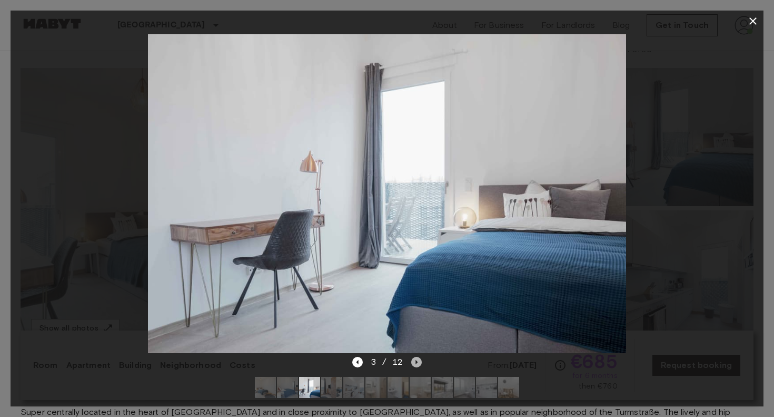
click at [416, 360] on icon "Next image" at bounding box center [416, 362] width 11 height 11
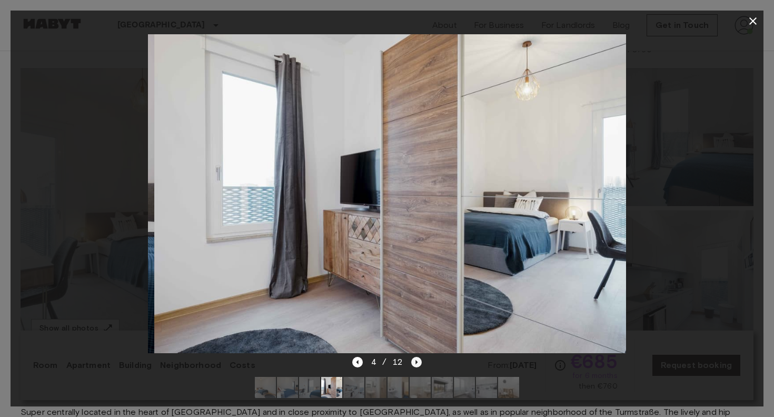
click at [416, 360] on icon "Next image" at bounding box center [416, 362] width 11 height 11
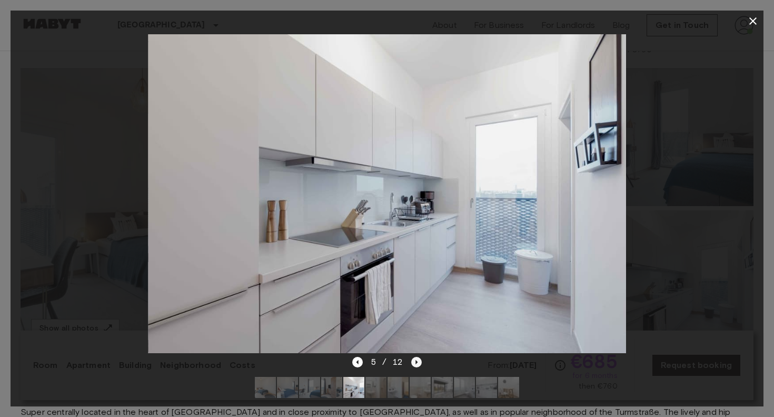
click at [416, 360] on icon "Next image" at bounding box center [416, 362] width 11 height 11
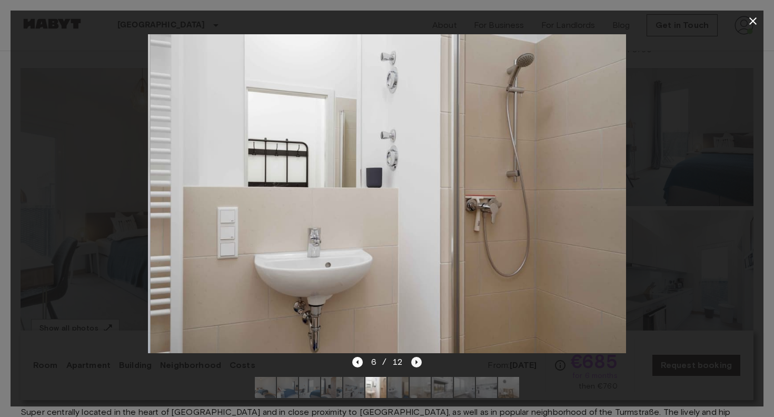
click at [416, 360] on icon "Next image" at bounding box center [416, 362] width 11 height 11
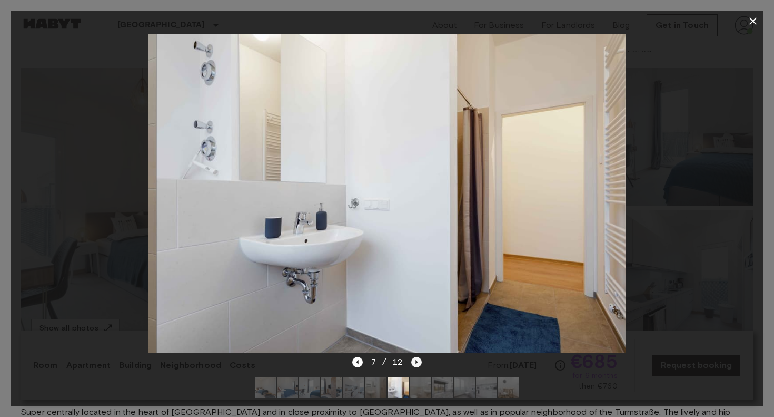
click at [416, 360] on icon "Next image" at bounding box center [416, 362] width 11 height 11
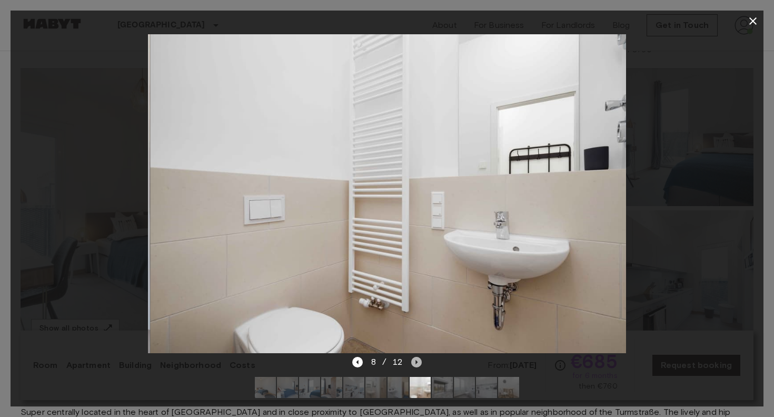
click at [416, 360] on icon "Next image" at bounding box center [416, 362] width 11 height 11
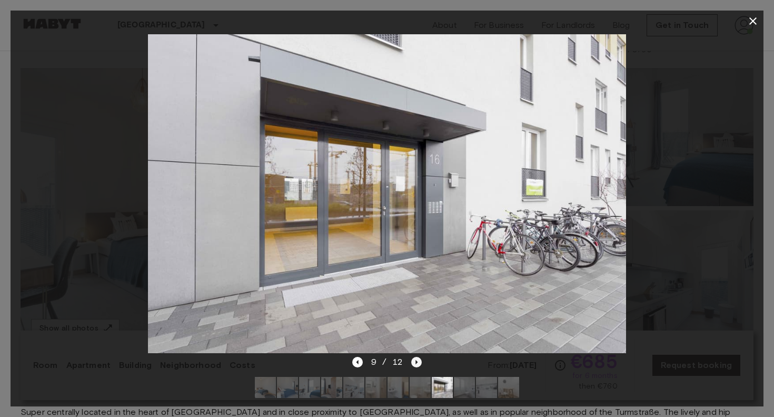
click at [416, 360] on icon "Next image" at bounding box center [416, 362] width 11 height 11
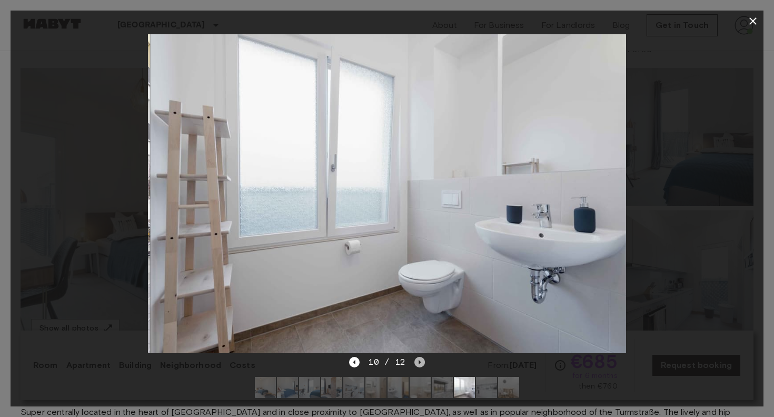
click at [416, 360] on icon "Next image" at bounding box center [419, 362] width 11 height 11
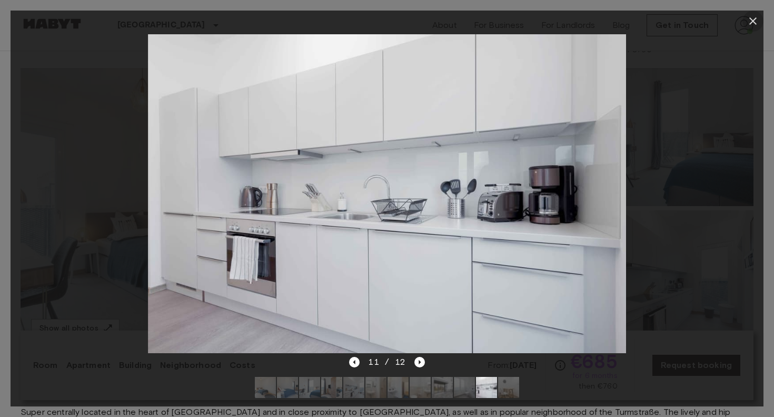
click at [751, 20] on icon "button" at bounding box center [753, 21] width 13 height 13
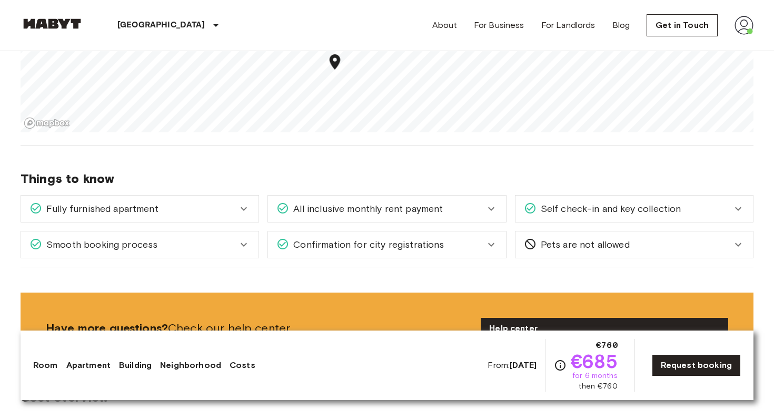
scroll to position [881, 0]
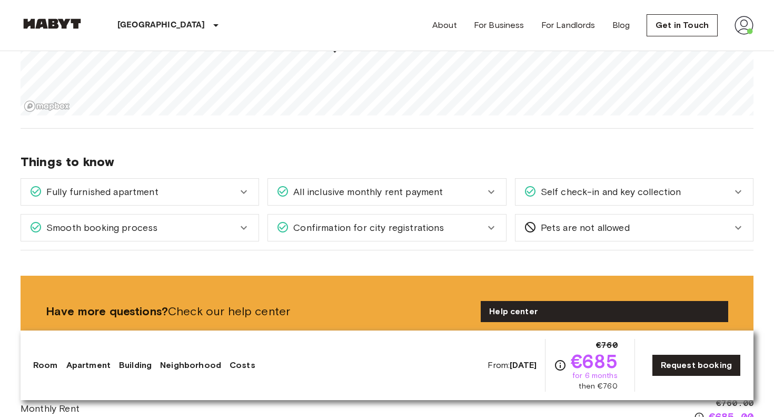
click at [369, 195] on span "All inclusive monthly rent payment" at bounding box center [366, 192] width 154 height 14
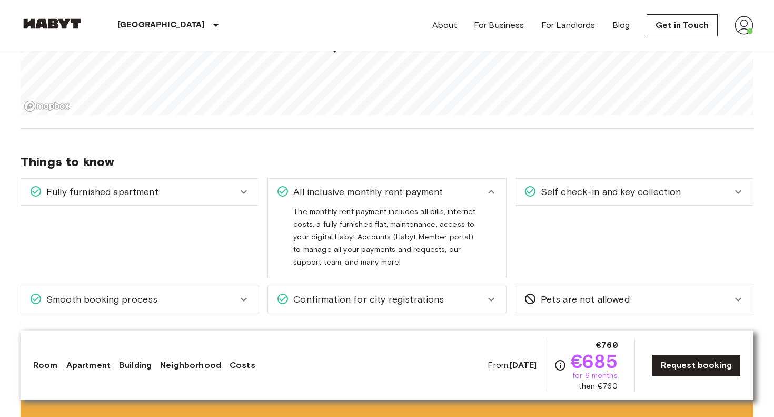
click at [369, 195] on span "All inclusive monthly rent payment" at bounding box center [366, 192] width 154 height 14
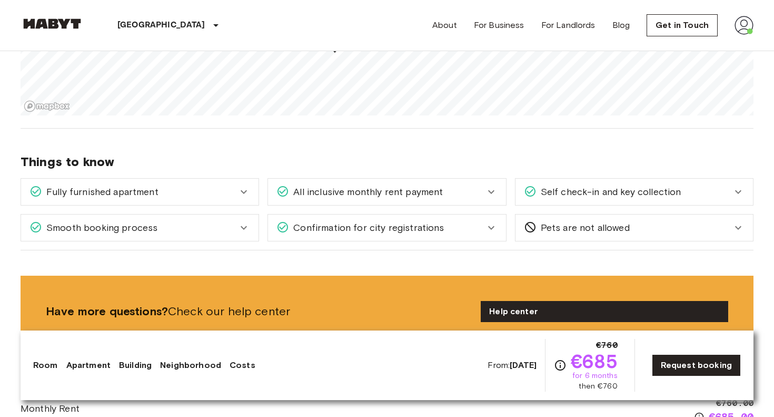
click at [367, 228] on span "Confirmation for city registrations" at bounding box center [366, 228] width 155 height 14
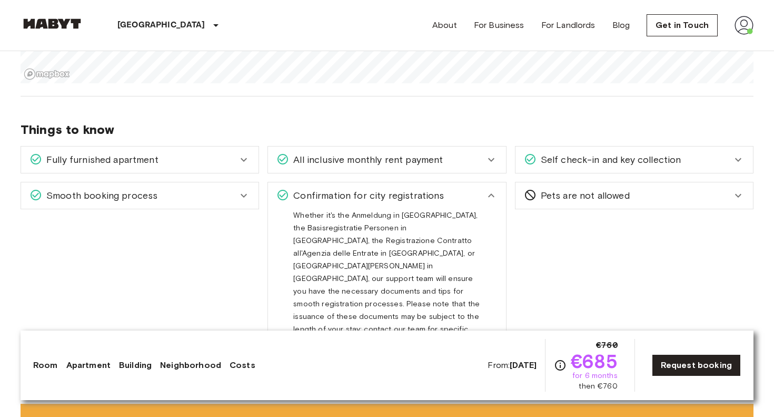
scroll to position [917, 0]
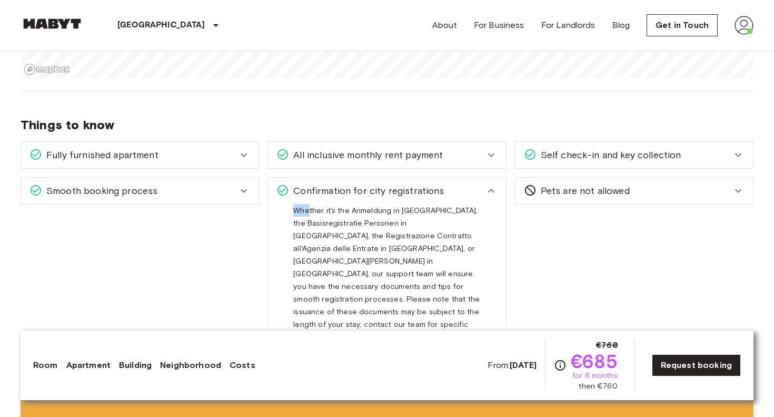
drag, startPoint x: 293, startPoint y: 211, endPoint x: 308, endPoint y: 206, distance: 15.5
click at [308, 206] on span "Whether it's the Anmeldung in [GEOGRAPHIC_DATA], the Basisregistratie Personen …" at bounding box center [386, 284] width 186 height 156
drag, startPoint x: 450, startPoint y: 192, endPoint x: 350, endPoint y: 205, distance: 100.5
click at [350, 205] on div "Confirmation for city registrations Whether it's the Anmeldung in Germany, the …" at bounding box center [387, 270] width 239 height 187
drag, startPoint x: 390, startPoint y: 213, endPoint x: 303, endPoint y: 184, distance: 91.6
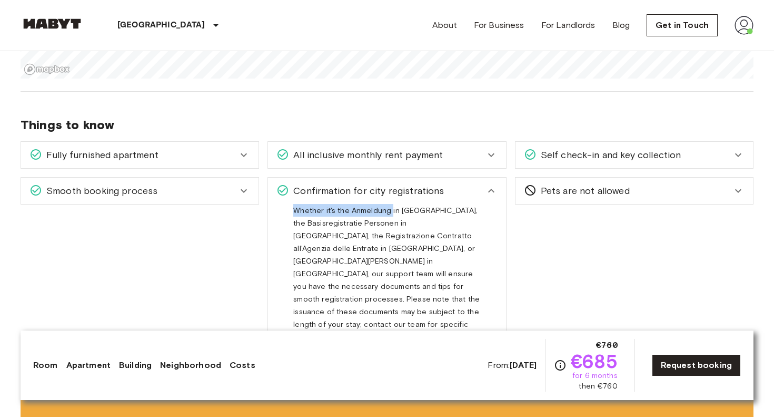
click at [303, 184] on div "Confirmation for city registrations Whether it's the Anmeldung in Germany, the …" at bounding box center [387, 270] width 239 height 187
copy span "Whether it's the Anmeldung"
click at [398, 220] on span "Whether it's the Anmeldung in [GEOGRAPHIC_DATA], the Basisregistratie Personen …" at bounding box center [386, 284] width 186 height 156
drag, startPoint x: 388, startPoint y: 213, endPoint x: 298, endPoint y: 185, distance: 94.8
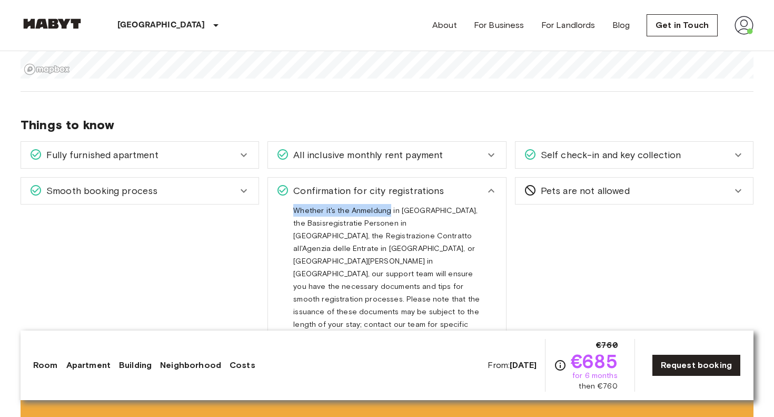
click at [298, 185] on div "Confirmation for city registrations Whether it's the Anmeldung in Germany, the …" at bounding box center [387, 270] width 239 height 187
click at [315, 210] on span "Whether it's the Anmeldung in [GEOGRAPHIC_DATA], the Basisregistratie Personen …" at bounding box center [386, 284] width 186 height 156
drag, startPoint x: 387, startPoint y: 210, endPoint x: 314, endPoint y: 185, distance: 77.0
click at [314, 185] on div "Confirmation for city registrations Whether it's the Anmeldung in Germany, the …" at bounding box center [387, 270] width 239 height 187
click at [406, 232] on span "Whether it's the Anmeldung in [GEOGRAPHIC_DATA], the Basisregistratie Personen …" at bounding box center [386, 284] width 186 height 156
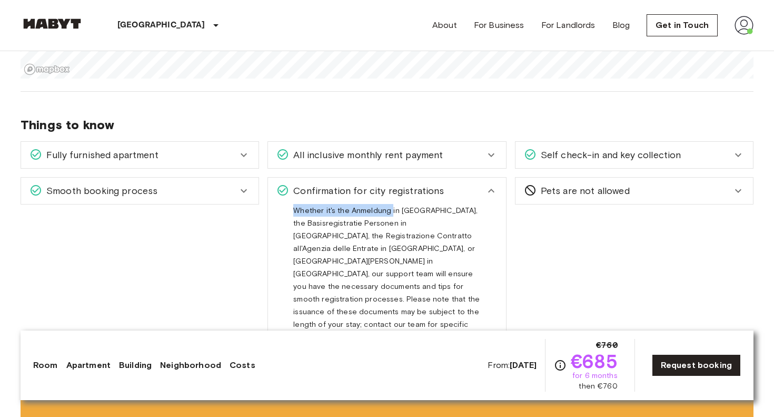
drag, startPoint x: 390, startPoint y: 212, endPoint x: 321, endPoint y: 195, distance: 71.7
click at [321, 195] on div "Confirmation for city registrations Whether it's the Anmeldung in Germany, the …" at bounding box center [387, 270] width 239 height 187
drag, startPoint x: 390, startPoint y: 212, endPoint x: 350, endPoint y: 192, distance: 44.8
click at [350, 192] on div "Confirmation for city registrations Whether it's the Anmeldung in Germany, the …" at bounding box center [387, 270] width 239 height 187
copy span "Whether it's the Anmeldung"
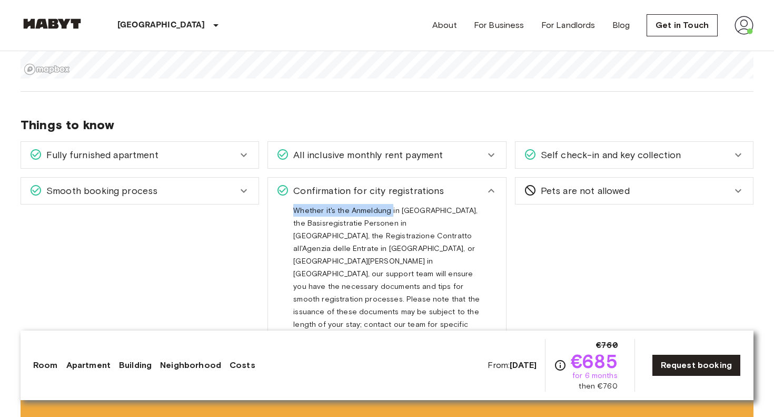
click at [751, 29] on img at bounding box center [744, 25] width 19 height 19
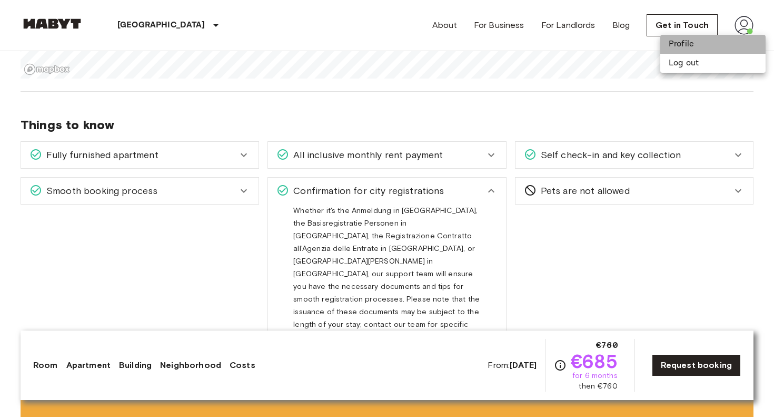
click at [718, 48] on li "Profile" at bounding box center [712, 44] width 105 height 19
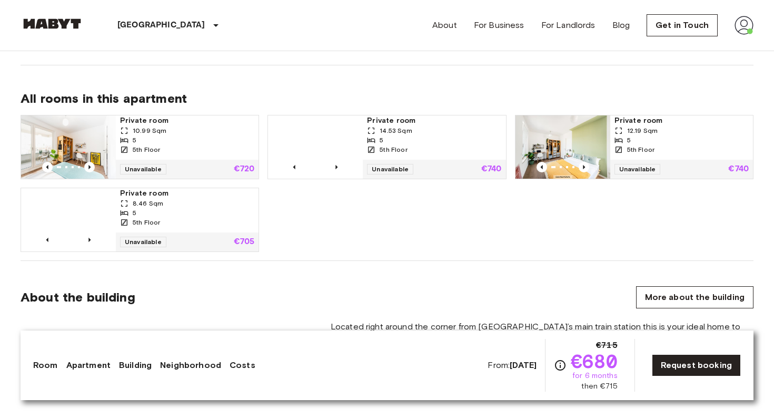
scroll to position [666, 0]
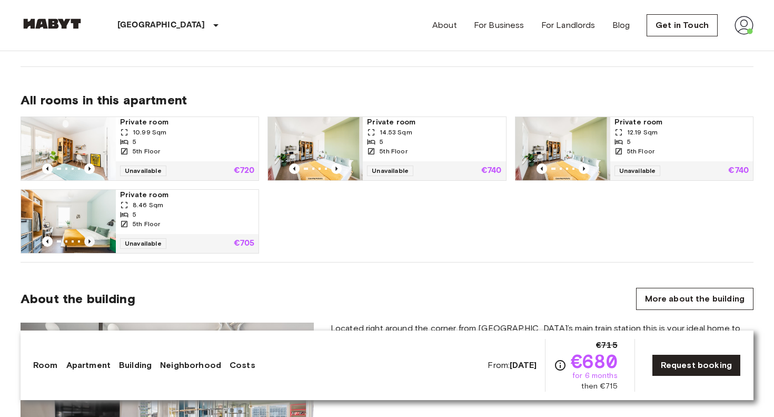
click at [89, 240] on icon "Previous image" at bounding box center [89, 241] width 2 height 4
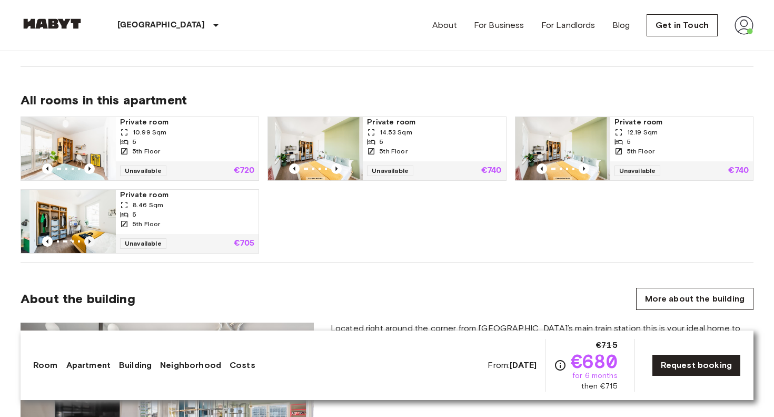
click at [89, 240] on icon "Previous image" at bounding box center [89, 241] width 2 height 4
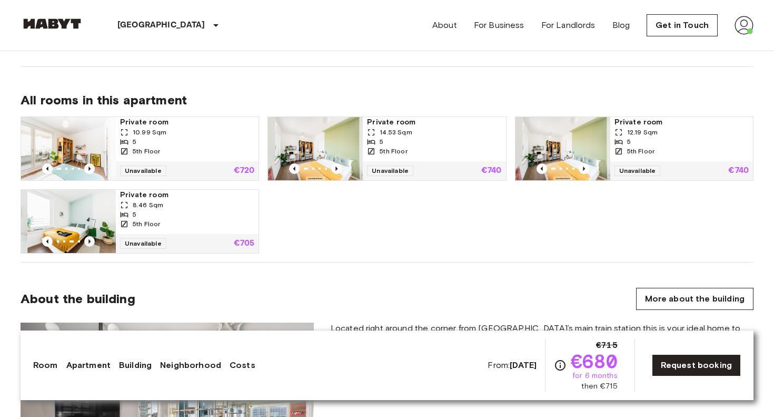
click at [89, 240] on icon "Previous image" at bounding box center [89, 241] width 2 height 4
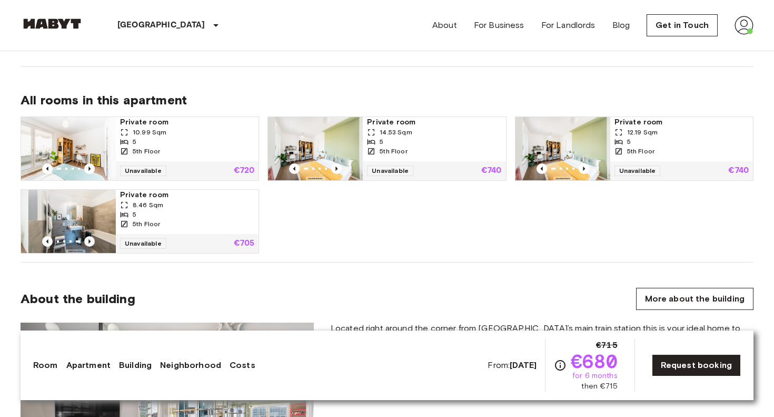
click at [89, 240] on icon "Previous image" at bounding box center [89, 241] width 2 height 4
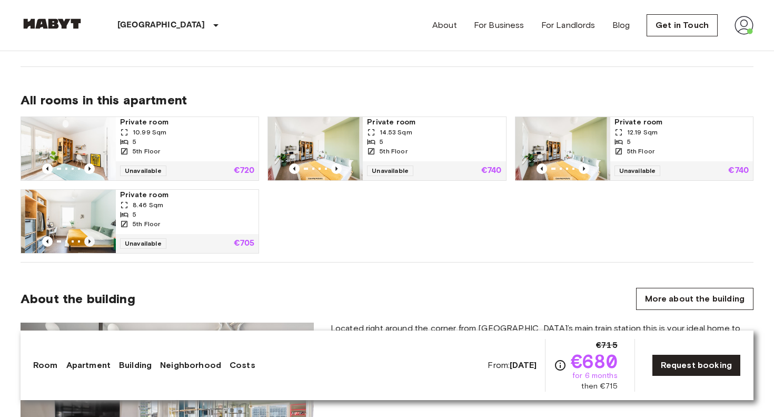
click at [89, 240] on icon "Previous image" at bounding box center [89, 241] width 2 height 4
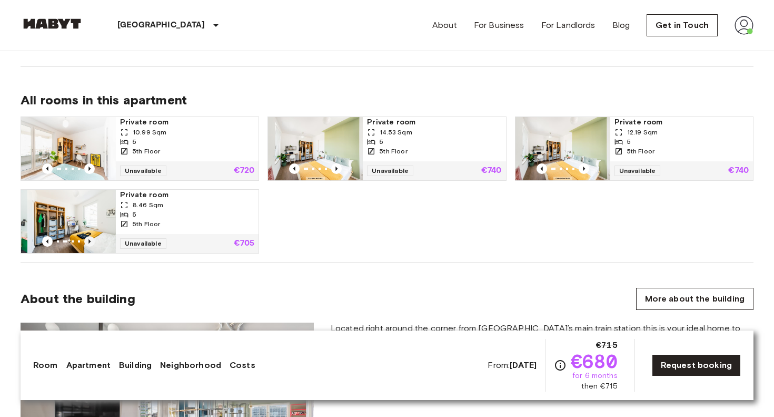
click at [89, 240] on icon "Previous image" at bounding box center [89, 241] width 2 height 4
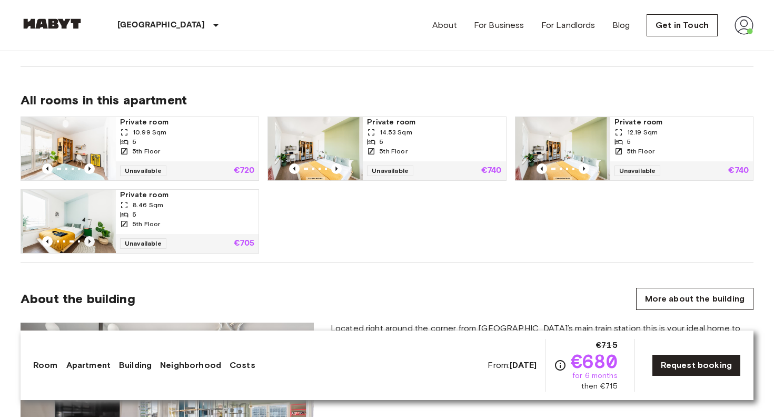
click at [89, 240] on icon "Previous image" at bounding box center [89, 241] width 2 height 4
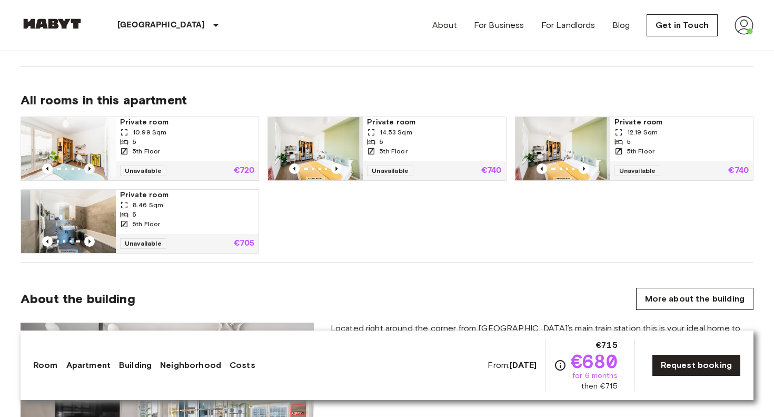
click at [90, 168] on icon "Previous image" at bounding box center [89, 168] width 2 height 4
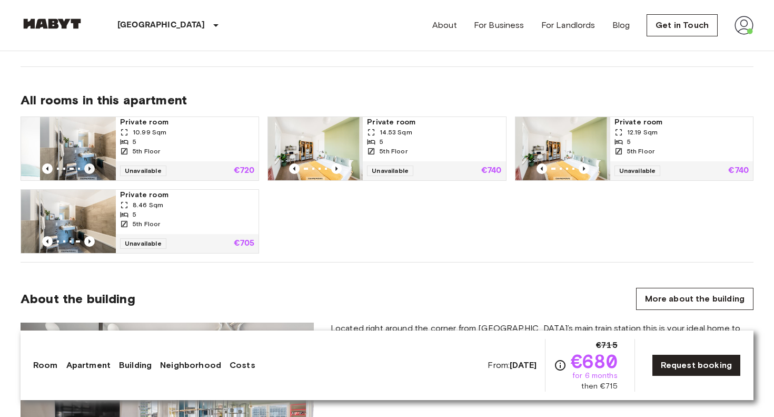
click at [90, 168] on icon "Previous image" at bounding box center [89, 168] width 2 height 4
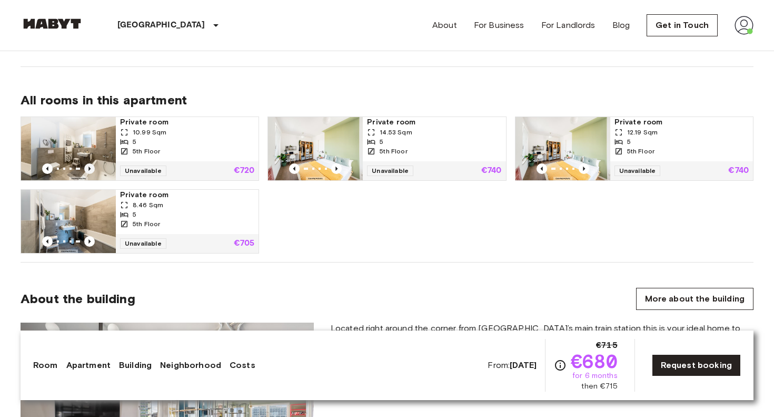
click at [90, 168] on icon "Previous image" at bounding box center [89, 168] width 2 height 4
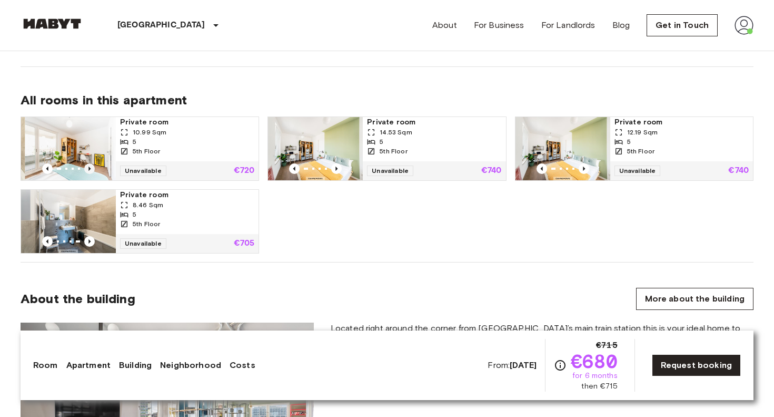
click at [90, 168] on icon "Previous image" at bounding box center [89, 168] width 2 height 4
click at [340, 166] on icon "Previous image" at bounding box center [336, 168] width 11 height 11
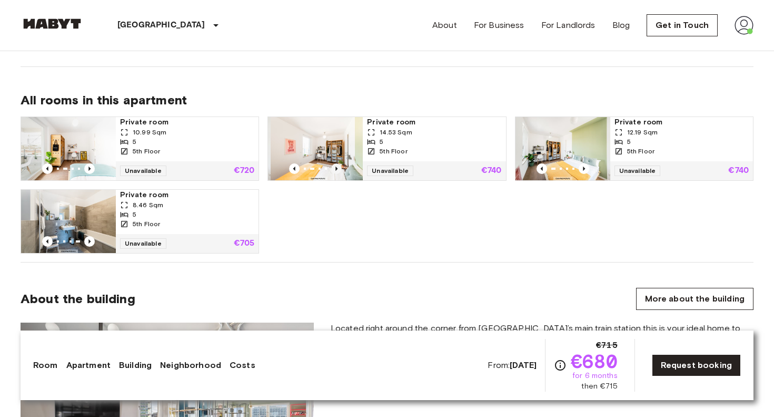
click at [338, 167] on icon "Previous image" at bounding box center [336, 168] width 11 height 11
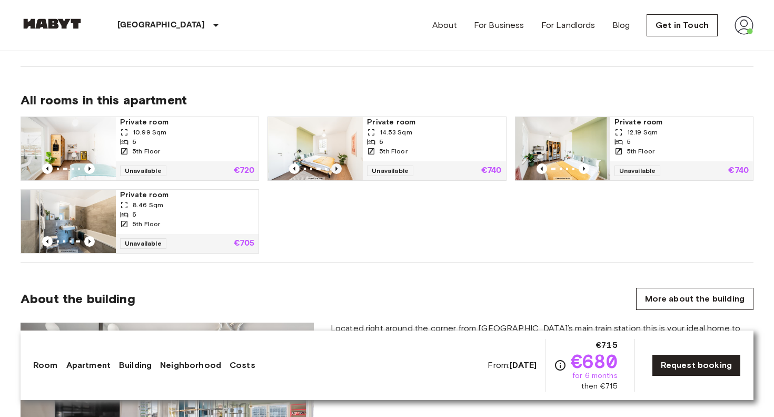
click at [338, 167] on icon "Previous image" at bounding box center [336, 168] width 11 height 11
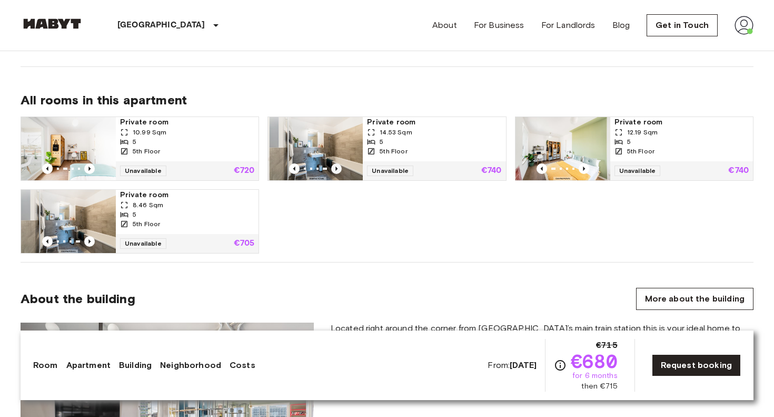
click at [338, 167] on icon "Previous image" at bounding box center [336, 168] width 11 height 11
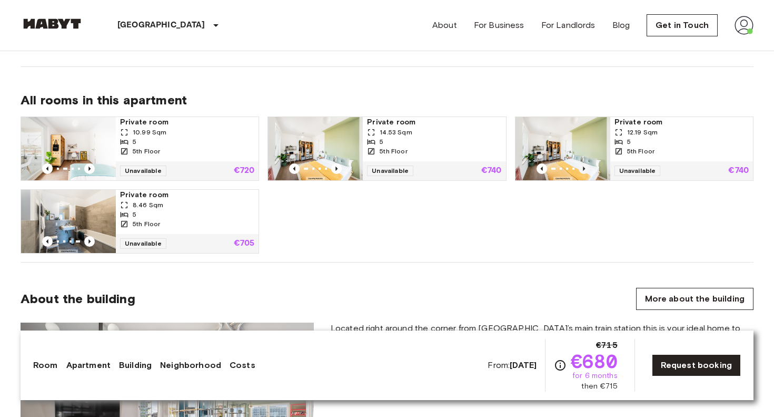
click at [585, 169] on icon "Previous image" at bounding box center [584, 168] width 2 height 4
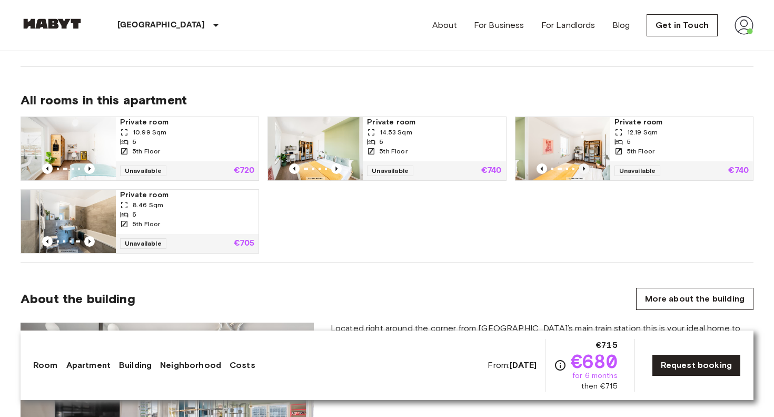
click at [585, 169] on icon "Previous image" at bounding box center [584, 168] width 2 height 4
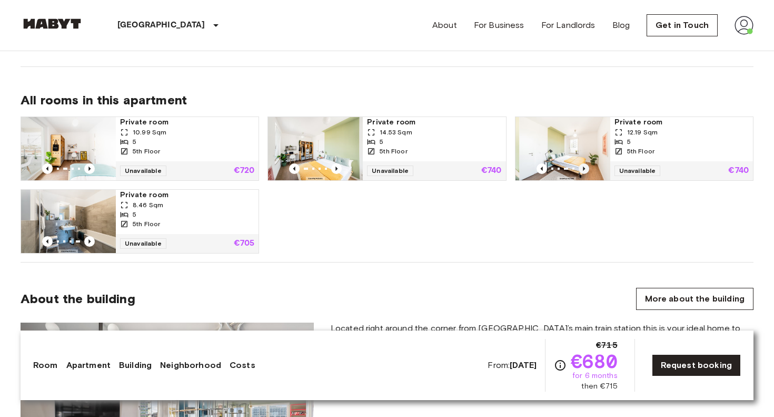
click at [585, 169] on icon "Previous image" at bounding box center [584, 168] width 2 height 4
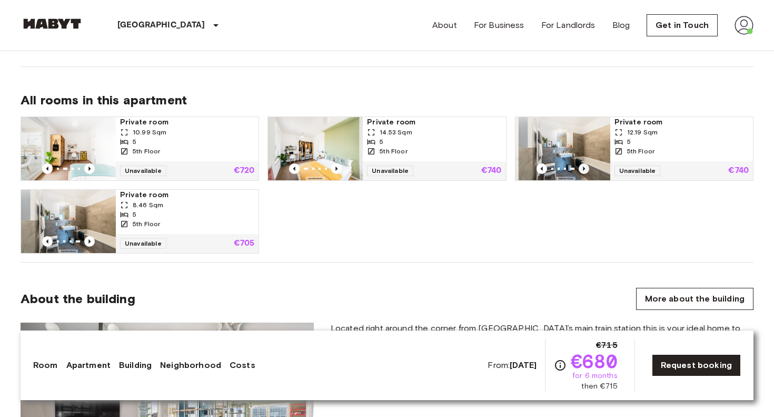
click at [585, 169] on icon "Previous image" at bounding box center [584, 168] width 2 height 4
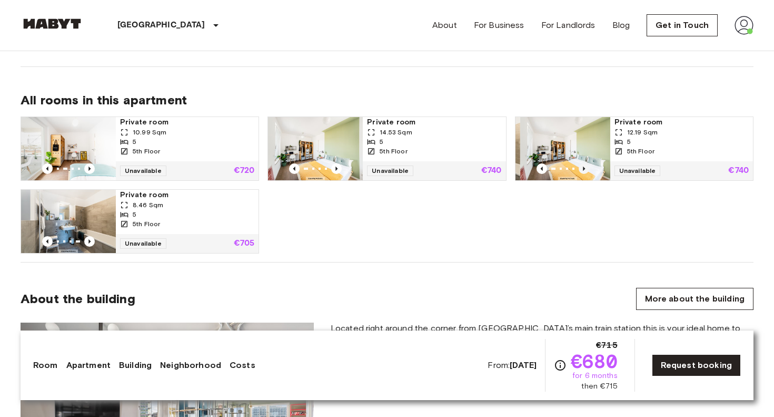
click at [585, 169] on icon "Previous image" at bounding box center [584, 168] width 2 height 4
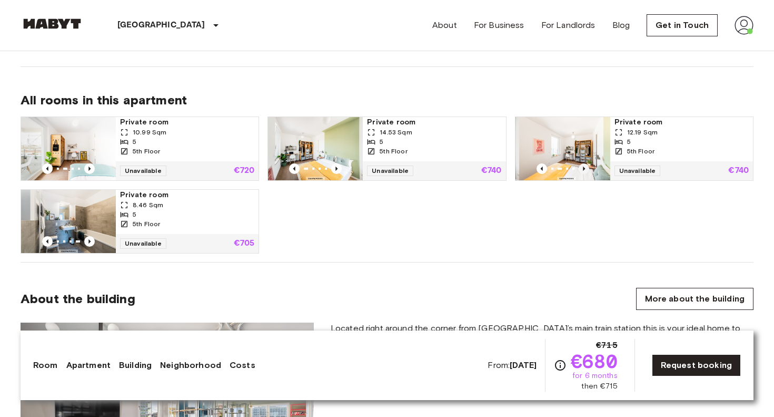
click at [585, 169] on icon "Previous image" at bounding box center [584, 168] width 2 height 4
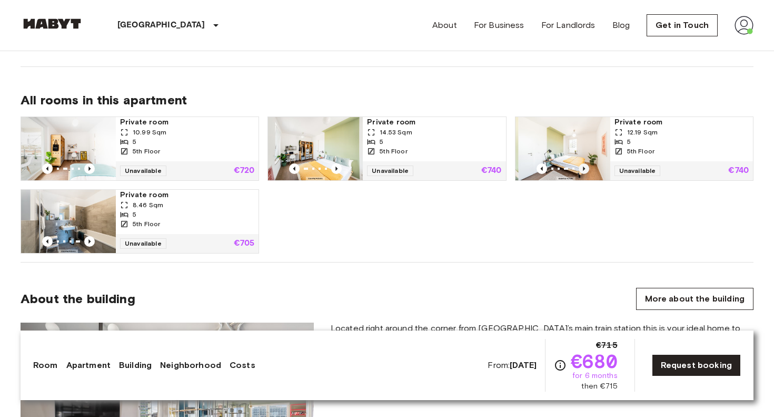
click at [585, 169] on icon "Previous image" at bounding box center [584, 168] width 2 height 4
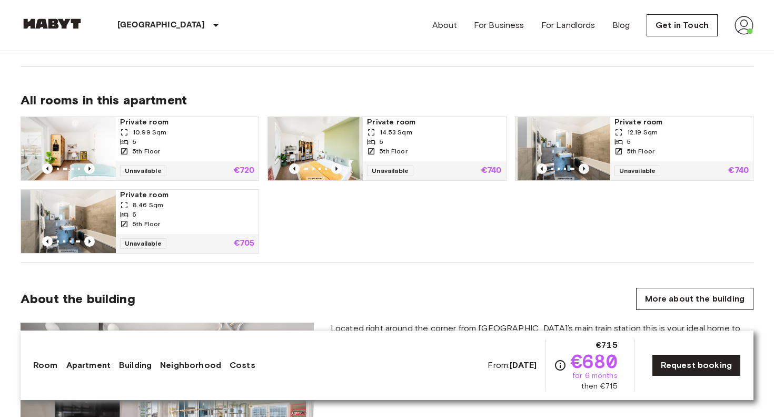
click at [585, 169] on icon "Previous image" at bounding box center [584, 168] width 2 height 4
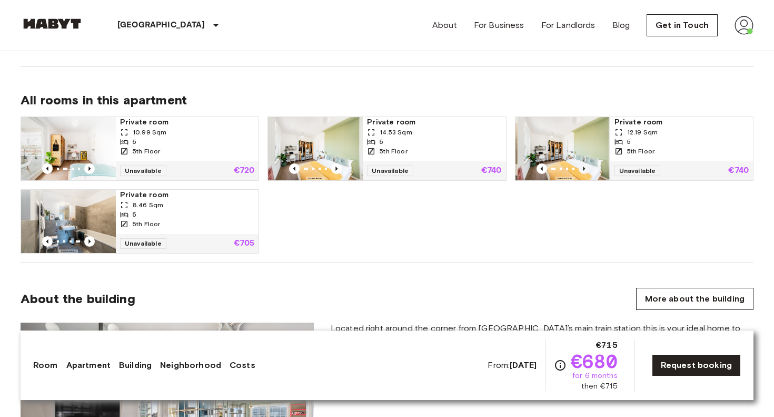
click at [585, 169] on icon "Previous image" at bounding box center [584, 168] width 2 height 4
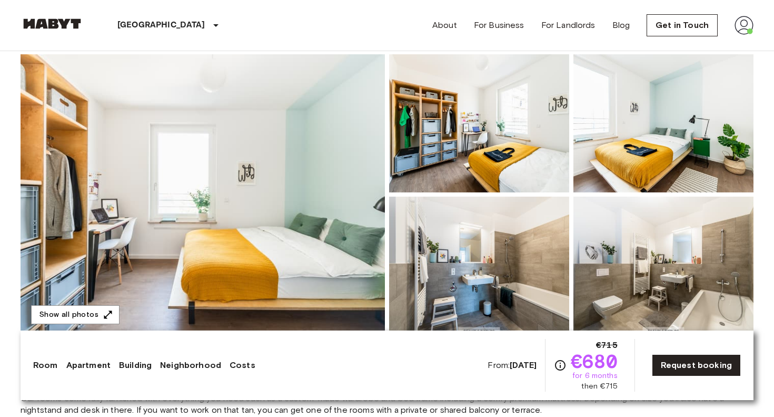
scroll to position [113, 0]
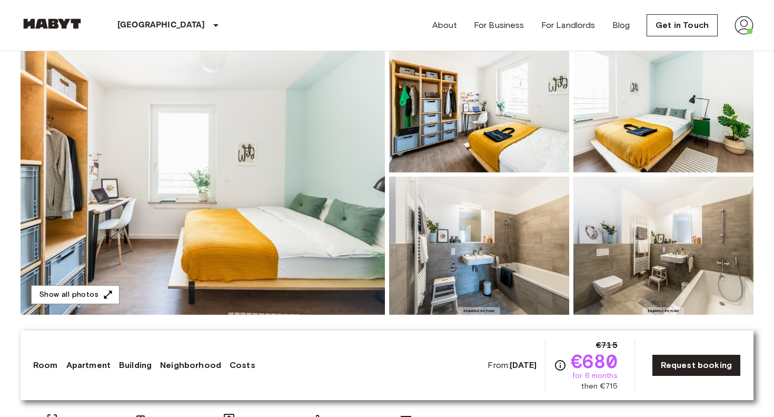
click at [344, 160] on img at bounding box center [203, 174] width 364 height 280
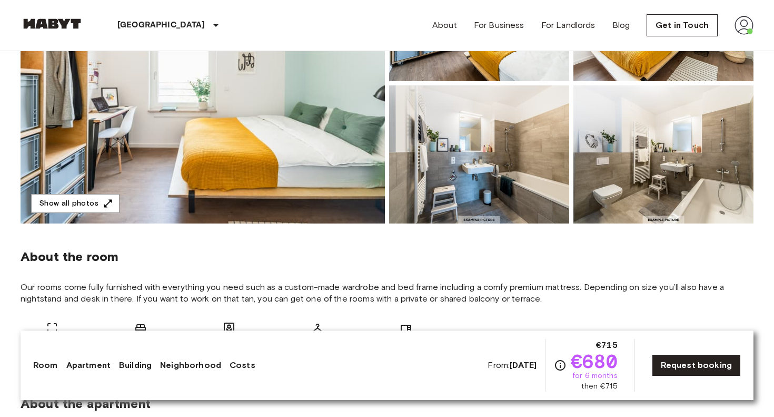
scroll to position [105, 0]
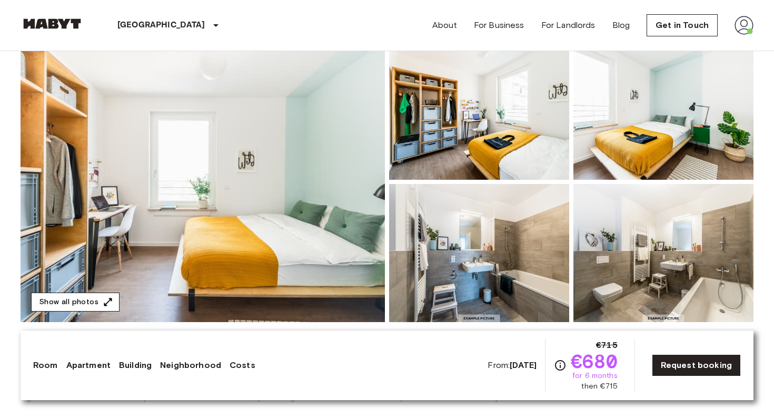
click at [103, 299] on icon "button" at bounding box center [108, 302] width 11 height 11
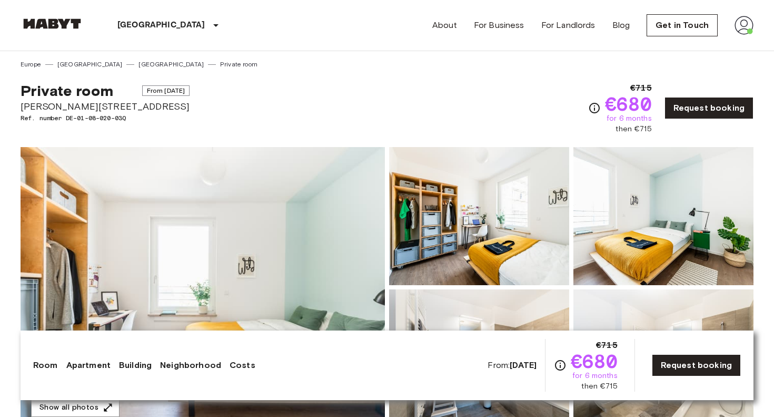
scroll to position [0, 0]
click at [747, 24] on img at bounding box center [744, 25] width 19 height 19
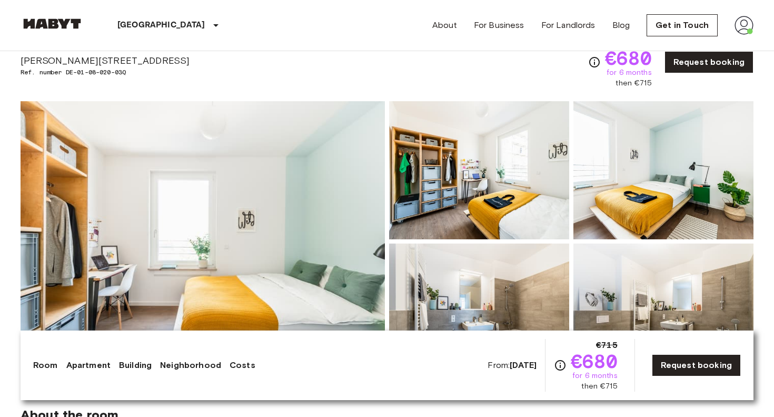
scroll to position [12, 0]
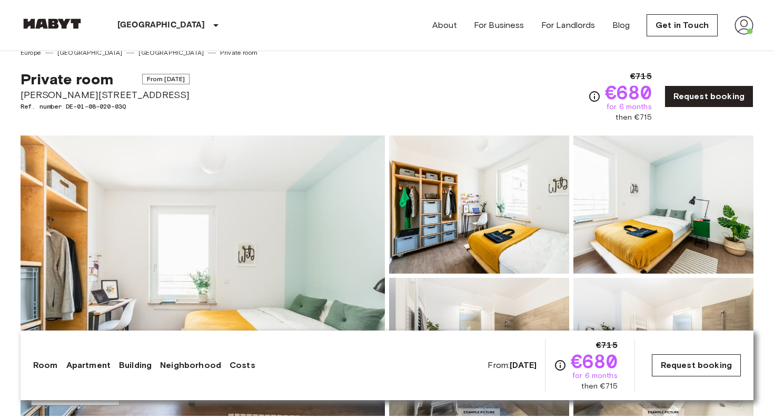
click at [667, 363] on link "Request booking" at bounding box center [696, 365] width 89 height 22
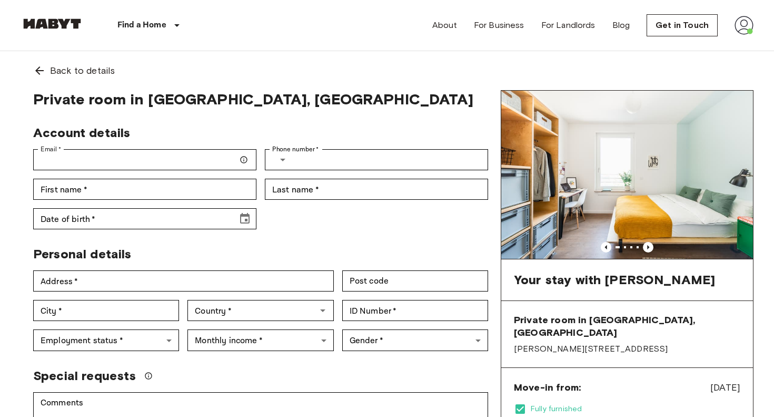
click at [159, 134] on div "Account details" at bounding box center [256, 128] width 463 height 24
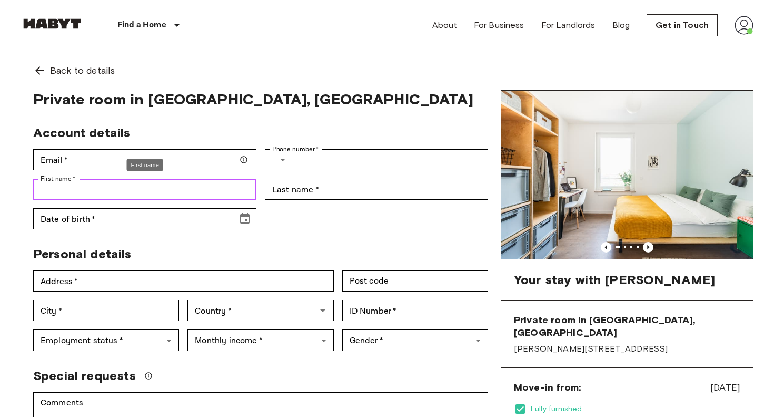
paste input "**********"
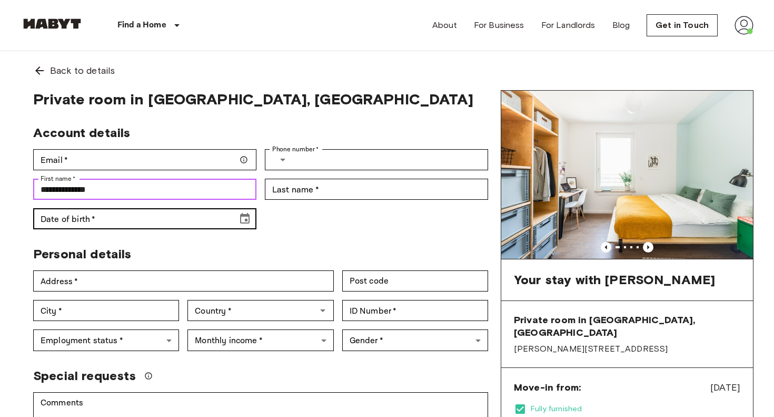
type input "**********"
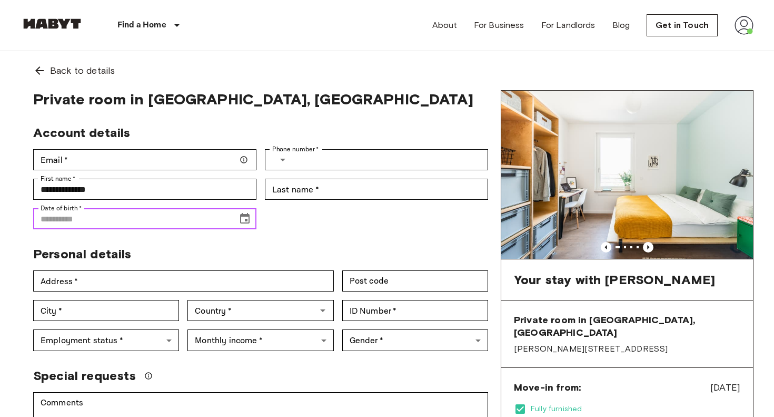
click at [248, 222] on icon "Choose date" at bounding box center [245, 218] width 13 height 13
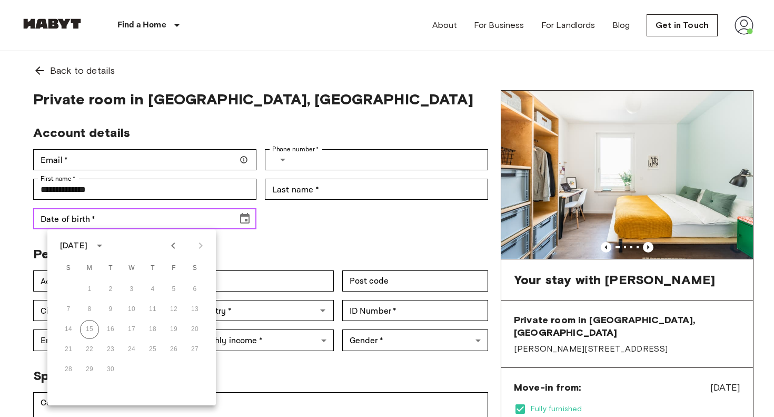
click at [120, 220] on input "Date of birth   *" at bounding box center [131, 218] width 197 height 21
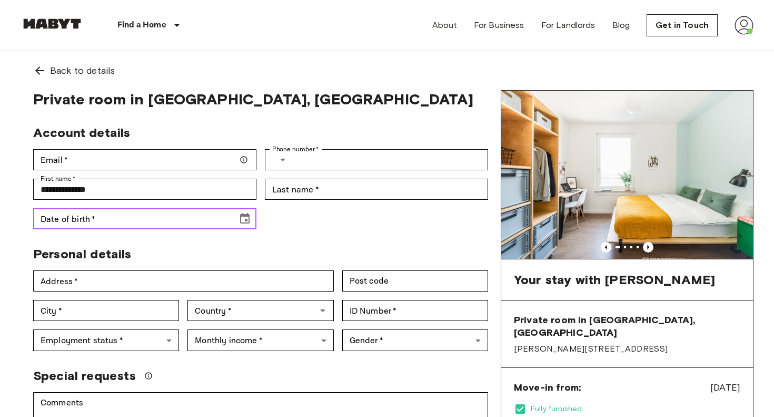
click at [61, 212] on div "Date of birth   * Date of birth   *" at bounding box center [144, 218] width 223 height 21
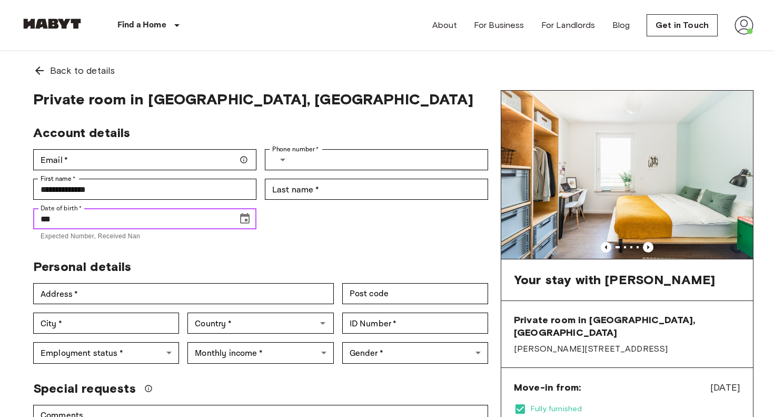
click at [62, 221] on input "***" at bounding box center [131, 218] width 197 height 21
click at [76, 220] on input "******" at bounding box center [131, 218] width 197 height 21
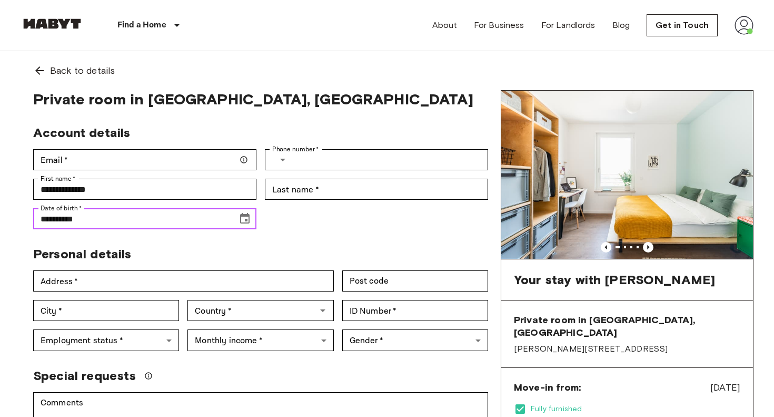
drag, startPoint x: 89, startPoint y: 219, endPoint x: 67, endPoint y: 219, distance: 21.6
click at [67, 219] on input "**********" at bounding box center [131, 218] width 197 height 21
drag, startPoint x: 67, startPoint y: 220, endPoint x: 92, endPoint y: 219, distance: 24.8
click at [92, 219] on input "**********" at bounding box center [131, 218] width 197 height 21
drag, startPoint x: 76, startPoint y: 219, endPoint x: 86, endPoint y: 217, distance: 9.6
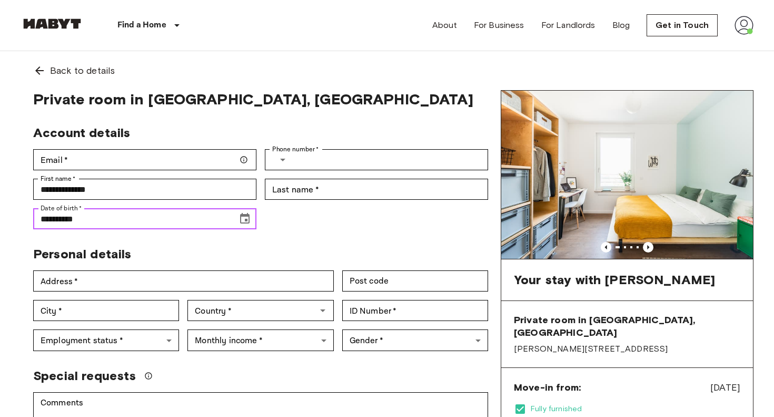
click at [86, 217] on input "**********" at bounding box center [131, 218] width 197 height 21
click at [105, 218] on input "**********" at bounding box center [131, 218] width 197 height 21
click at [131, 248] on span "Personal details" at bounding box center [82, 253] width 98 height 15
click at [104, 220] on input "**********" at bounding box center [131, 218] width 197 height 21
click at [247, 222] on icon "Choose date, selected date is Jul 23, 198" at bounding box center [244, 218] width 9 height 11
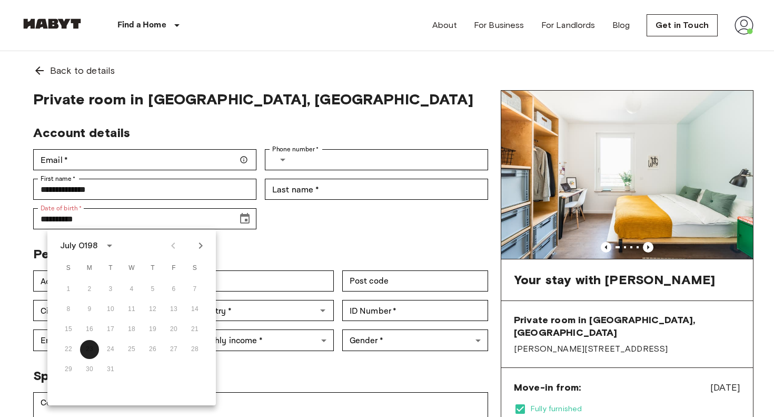
click at [106, 248] on icon "calendar view is open, switch to year view" at bounding box center [109, 245] width 13 height 13
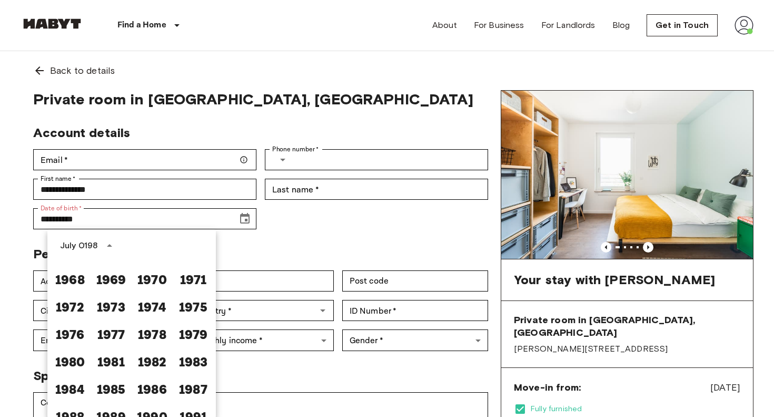
scroll to position [514, 0]
click at [110, 333] on button "1985" at bounding box center [111, 332] width 38 height 19
type input "**********"
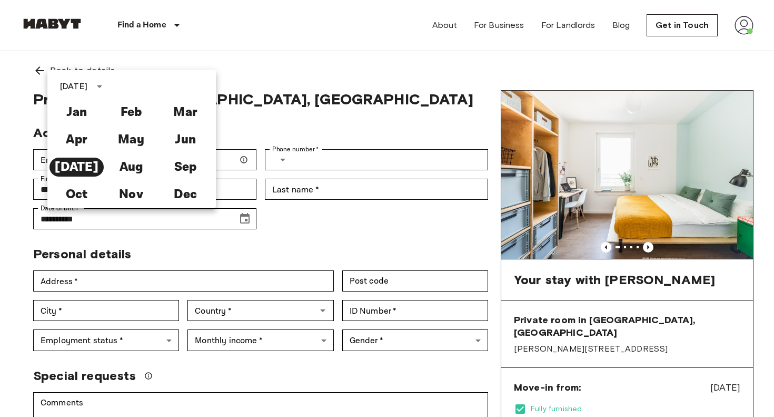
click at [185, 254] on div "Personal details" at bounding box center [256, 250] width 463 height 24
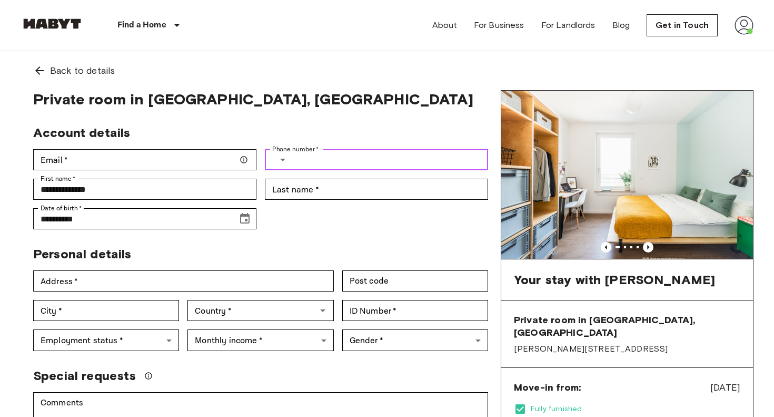
paste input "**********"
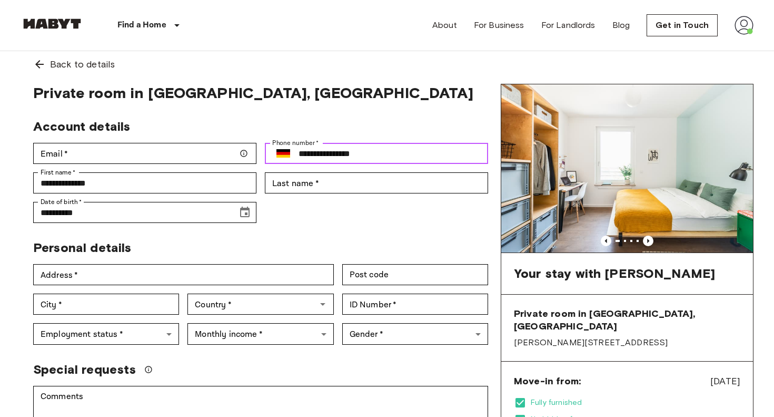
scroll to position [0, 0]
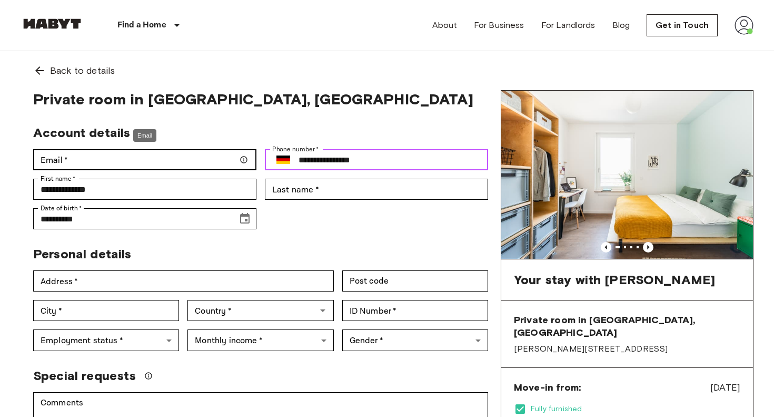
type input "**********"
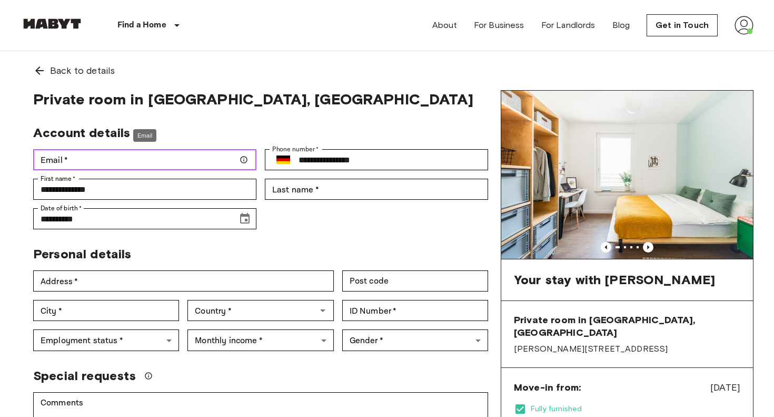
click at [124, 162] on input "Email   *" at bounding box center [144, 159] width 223 height 21
paste input "**********"
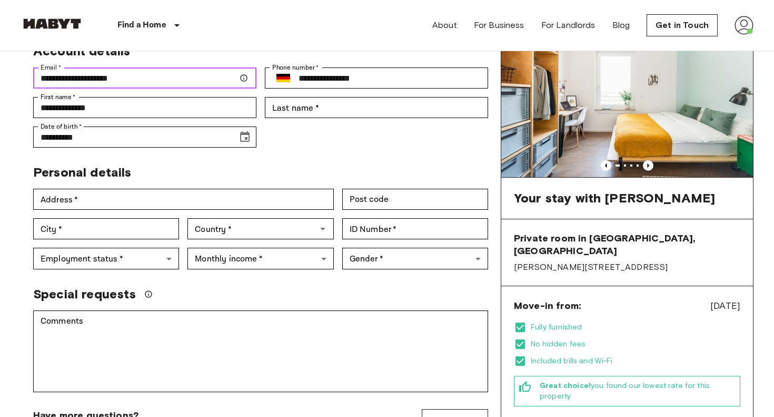
scroll to position [99, 0]
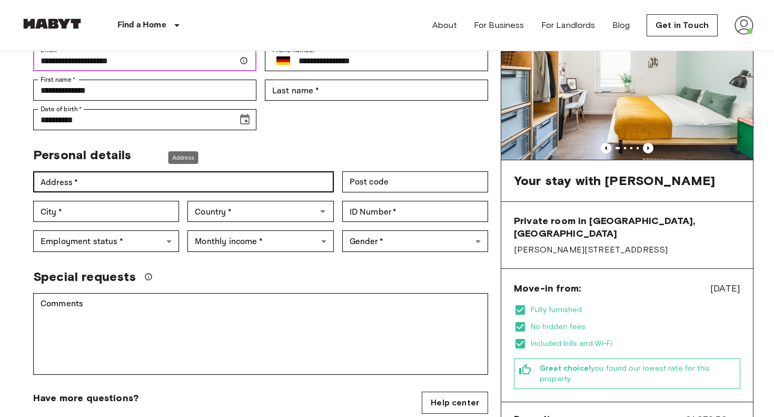
type input "**********"
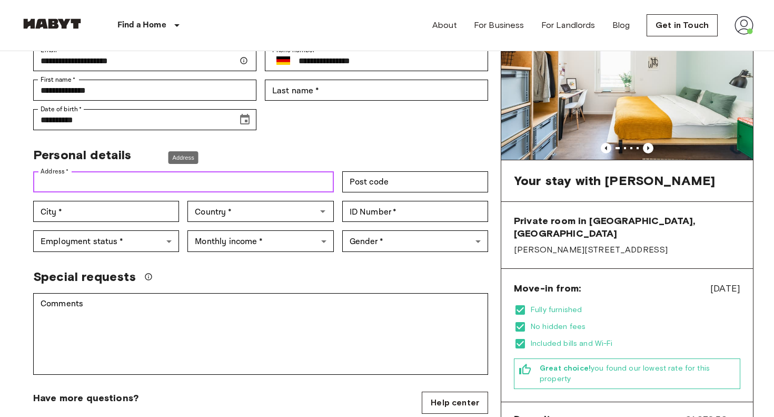
paste input "**********"
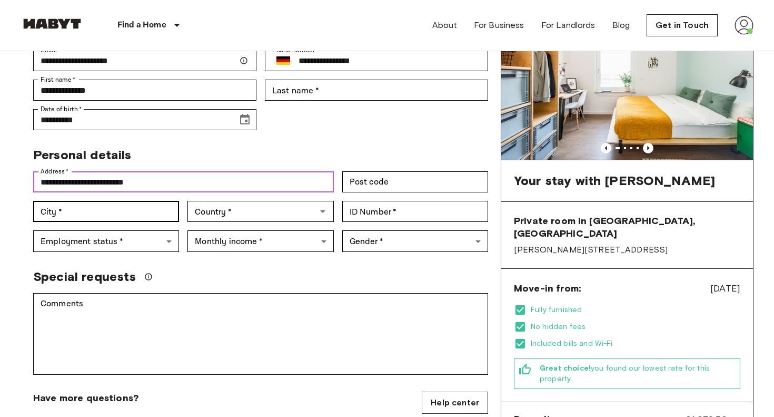
type input "**********"
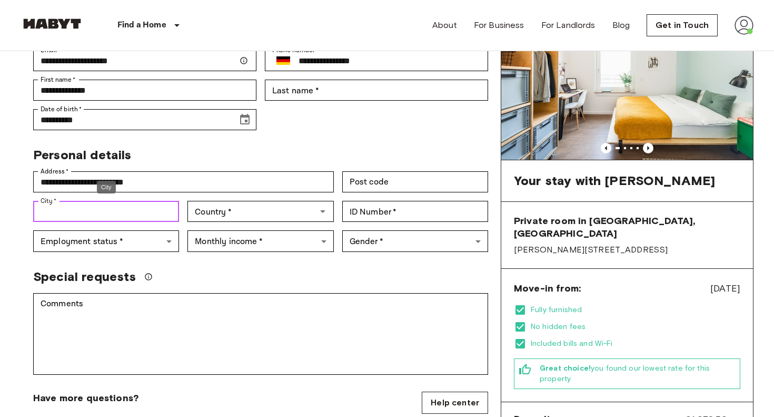
paste input "*****"
type input "*****"
drag, startPoint x: 103, startPoint y: 217, endPoint x: 40, endPoint y: 211, distance: 63.5
click at [40, 211] on input "*****" at bounding box center [106, 211] width 146 height 21
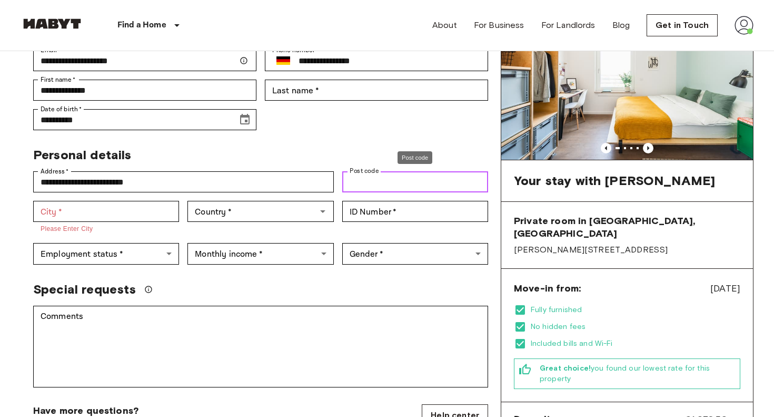
paste input "*****"
type input "*****"
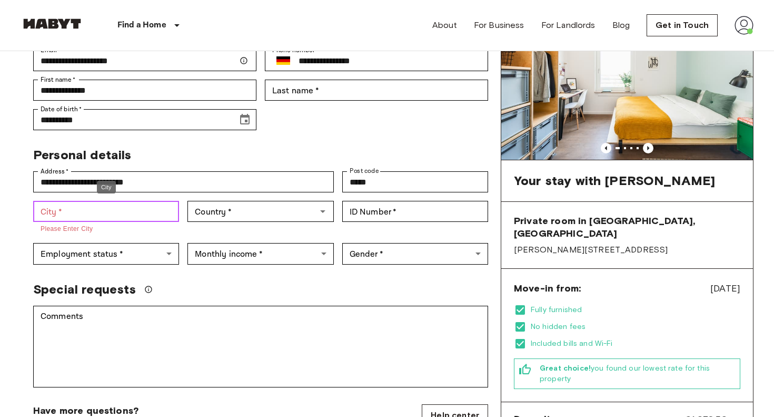
click at [102, 214] on input "City   *" at bounding box center [106, 211] width 146 height 21
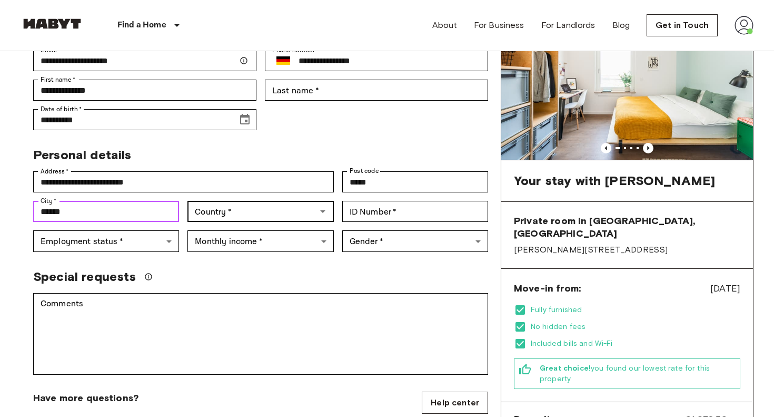
type input "******"
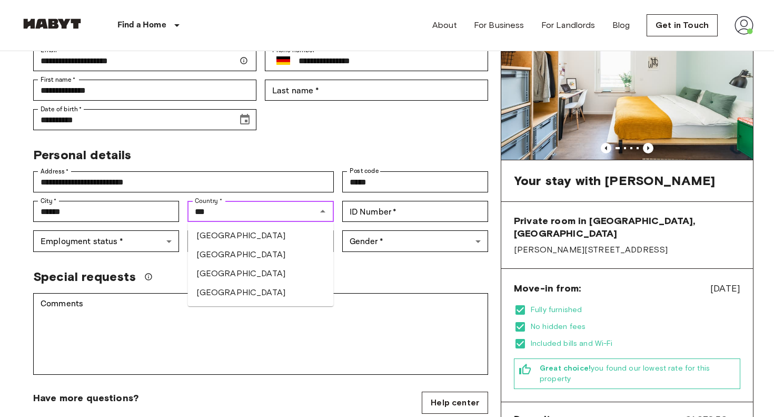
click at [225, 251] on li "Germany" at bounding box center [261, 254] width 146 height 19
type input "*******"
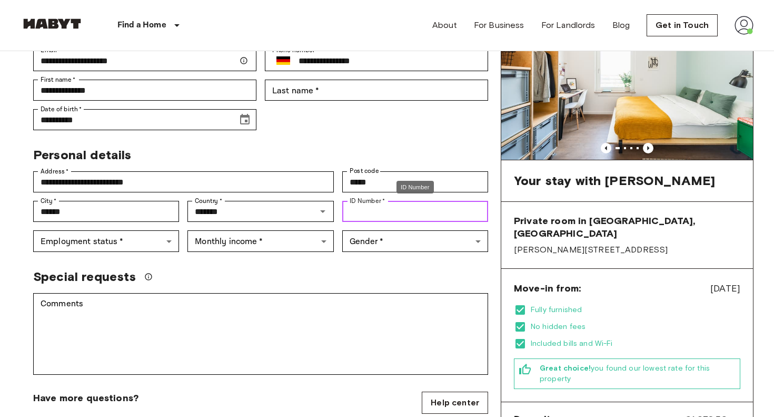
click at [383, 214] on input "ID Number   *" at bounding box center [415, 211] width 146 height 21
paste input "**********"
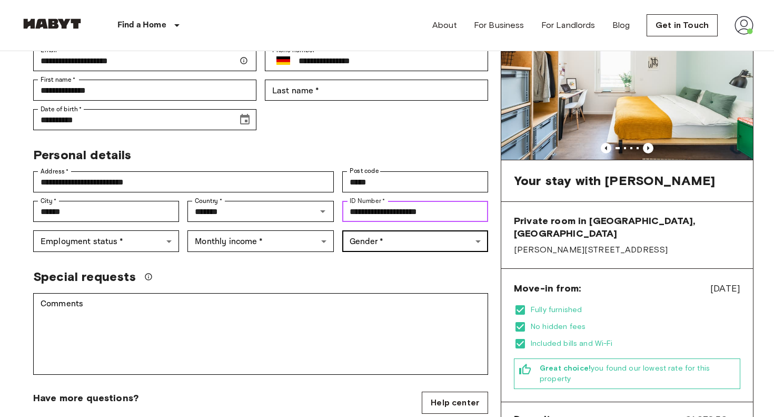
type input "**********"
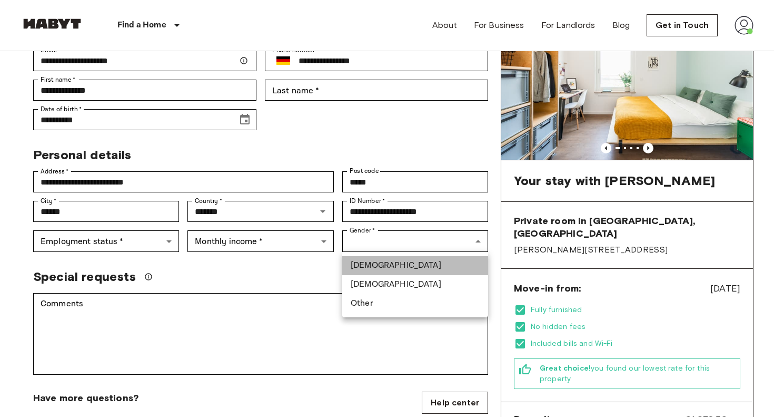
click at [373, 261] on li "[DEMOGRAPHIC_DATA]" at bounding box center [415, 265] width 146 height 19
type input "****"
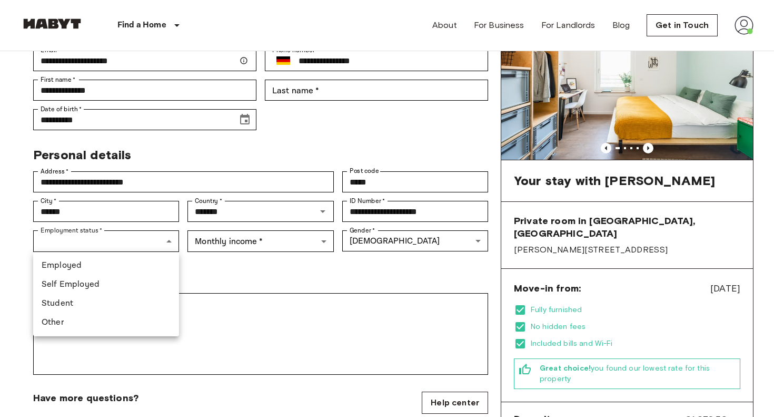
click at [98, 287] on li "Self Employed" at bounding box center [106, 284] width 146 height 19
type input "**********"
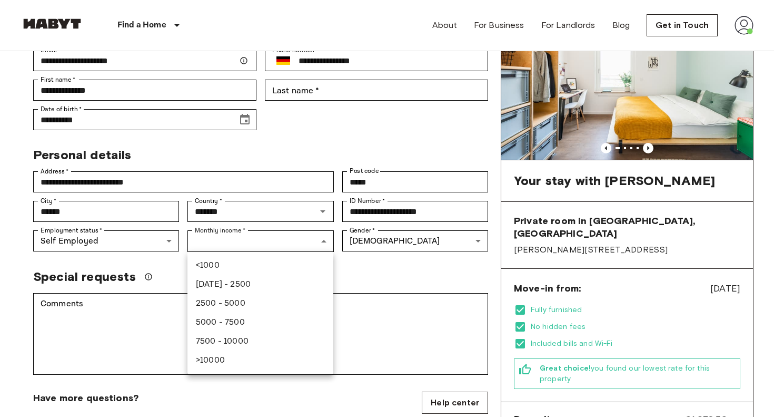
click at [253, 281] on li "1000 - 2500" at bounding box center [260, 284] width 146 height 19
type input "***"
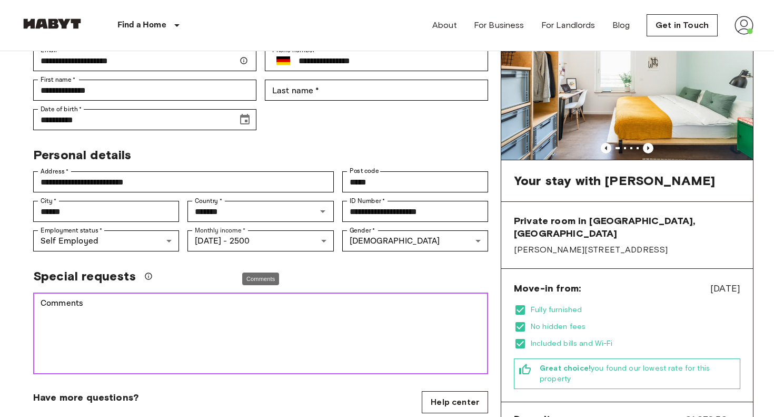
click at [194, 307] on textarea "Comments" at bounding box center [261, 333] width 440 height 73
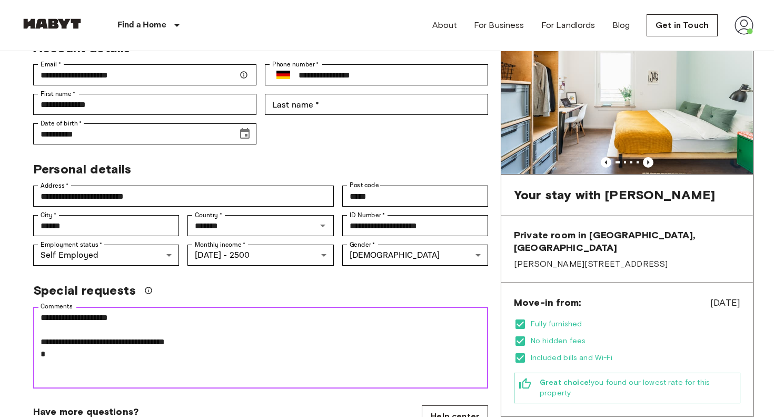
scroll to position [120, 0]
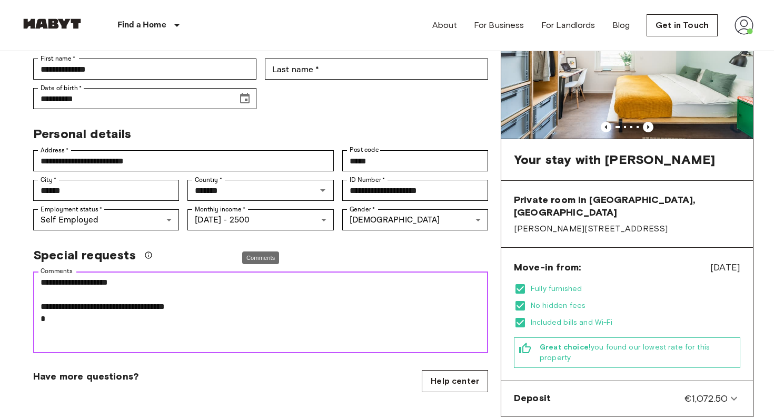
paste textarea "**********"
click at [42, 318] on textarea "**********" at bounding box center [261, 312] width 440 height 73
drag, startPoint x: 168, startPoint y: 318, endPoint x: 47, endPoint y: 313, distance: 120.7
click at [47, 313] on textarea "**********" at bounding box center [261, 312] width 440 height 73
paste textarea "**********"
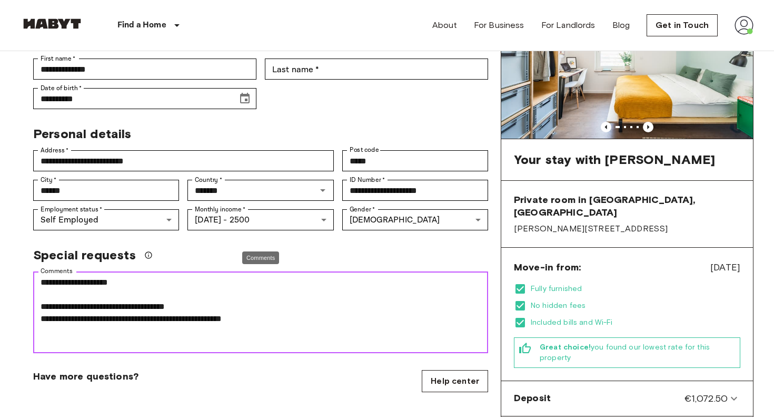
drag, startPoint x: 212, startPoint y: 318, endPoint x: 151, endPoint y: 316, distance: 61.1
click at [151, 316] on textarea "**********" at bounding box center [261, 312] width 440 height 73
drag, startPoint x: 216, startPoint y: 321, endPoint x: 45, endPoint y: 317, distance: 171.2
click at [45, 317] on textarea "**********" at bounding box center [261, 312] width 440 height 73
paste textarea "**********"
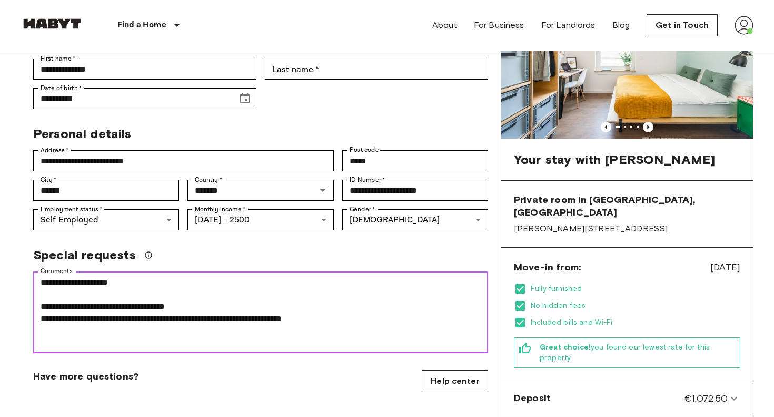
type textarea "**********"
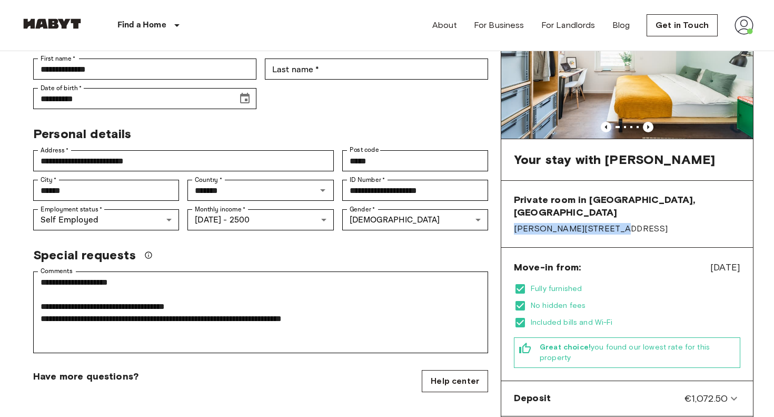
drag, startPoint x: 612, startPoint y: 216, endPoint x: 513, endPoint y: 213, distance: 99.0
click at [513, 213] on div "Private room in Berlin, Mitte Klara-Franke-Straße 20" at bounding box center [627, 214] width 252 height 67
copy span "[PERSON_NAME][STREET_ADDRESS]"
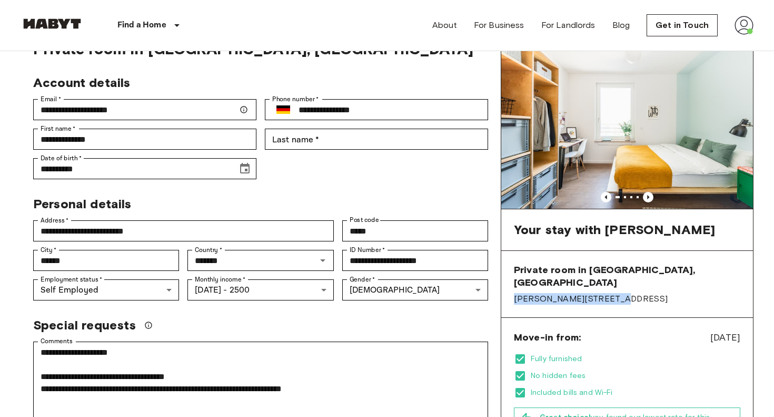
scroll to position [39, 0]
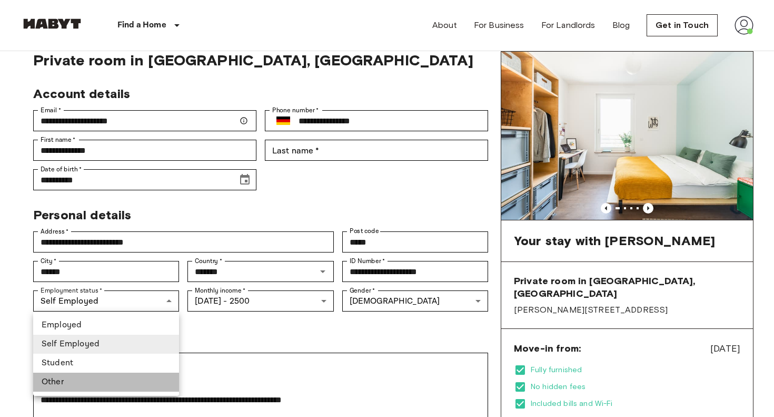
click at [126, 380] on li "Other" at bounding box center [106, 381] width 146 height 19
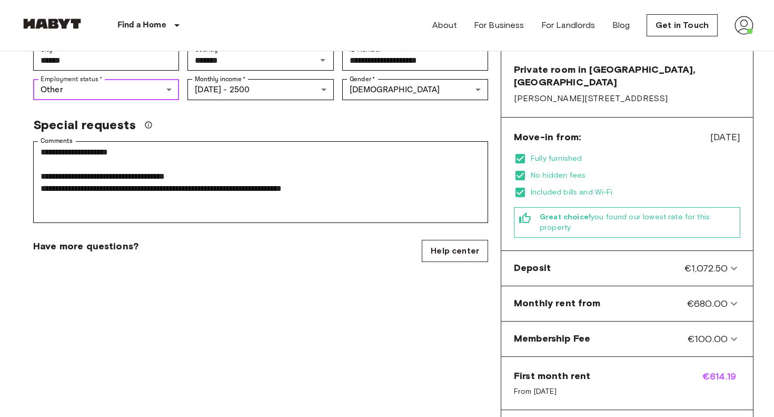
scroll to position [189, 0]
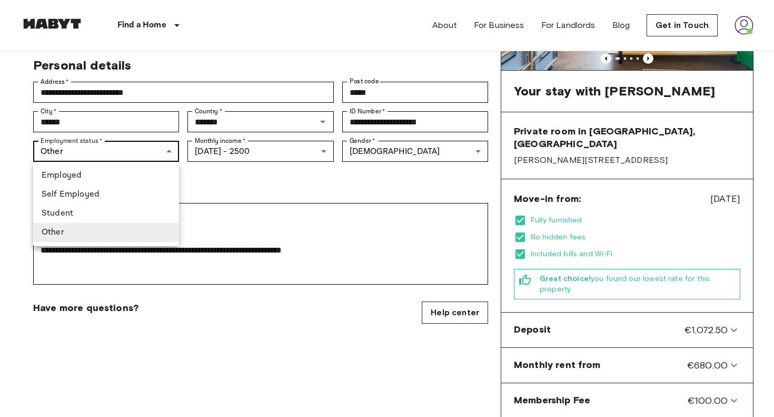
click at [126, 191] on li "Self Employed" at bounding box center [106, 194] width 146 height 19
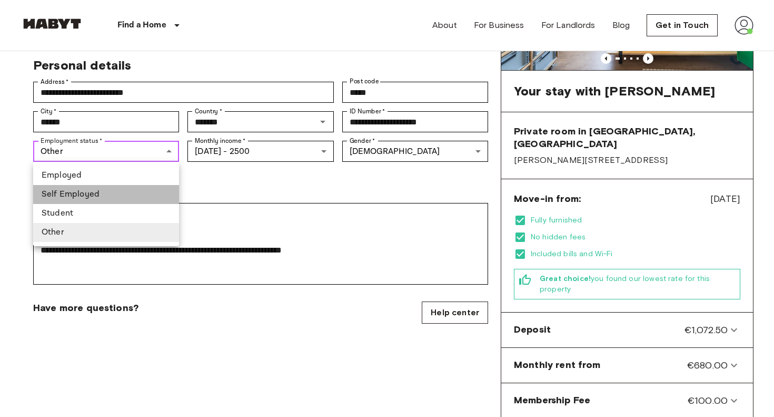
type input "**********"
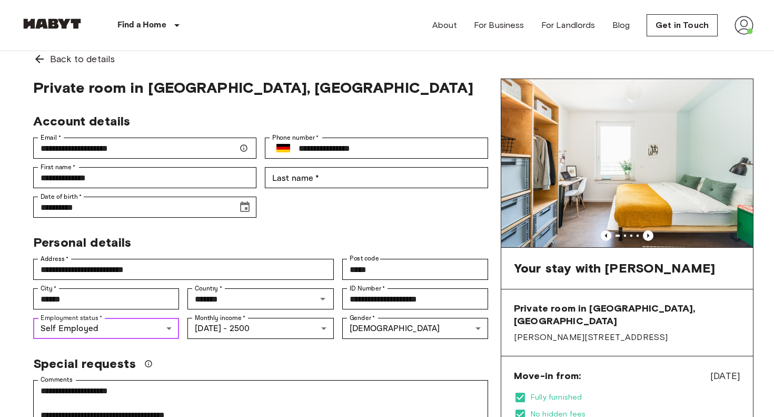
scroll to position [6, 0]
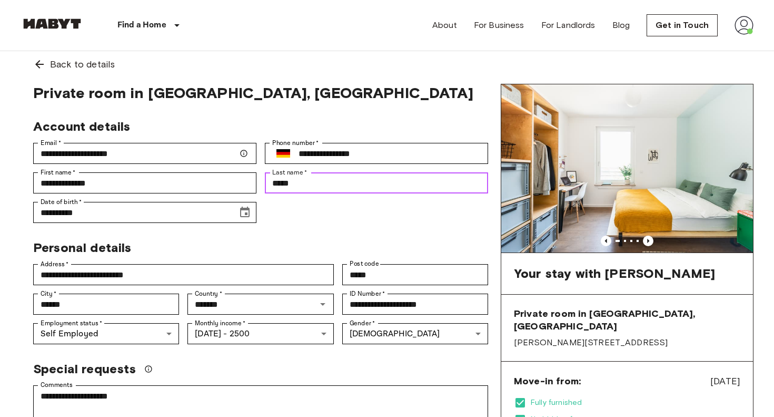
type input "*****"
click at [376, 218] on div "**********" at bounding box center [256, 166] width 463 height 113
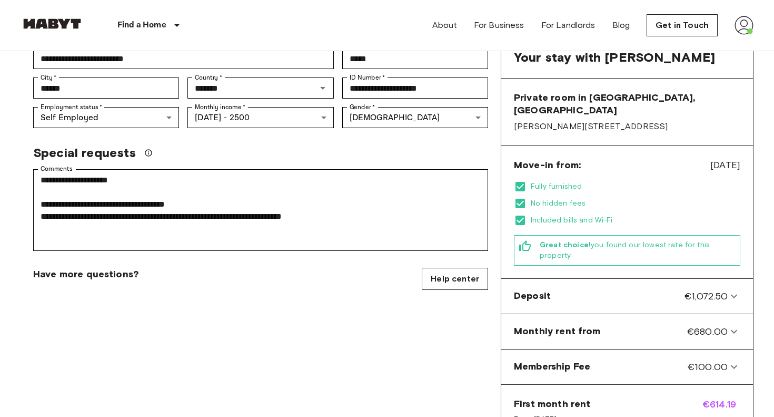
scroll to position [226, 0]
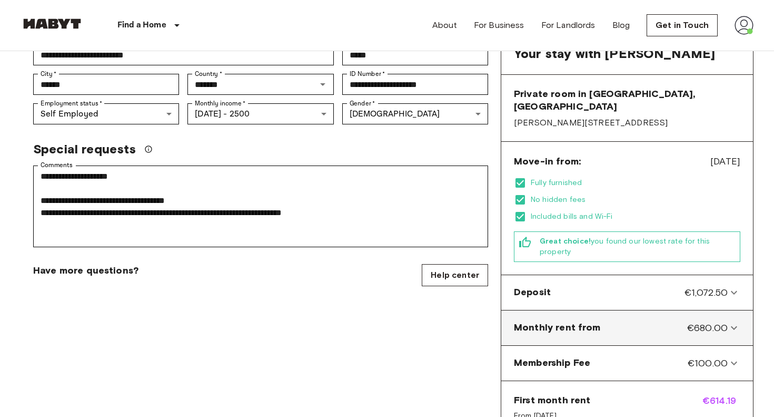
click at [735, 321] on icon at bounding box center [734, 327] width 13 height 13
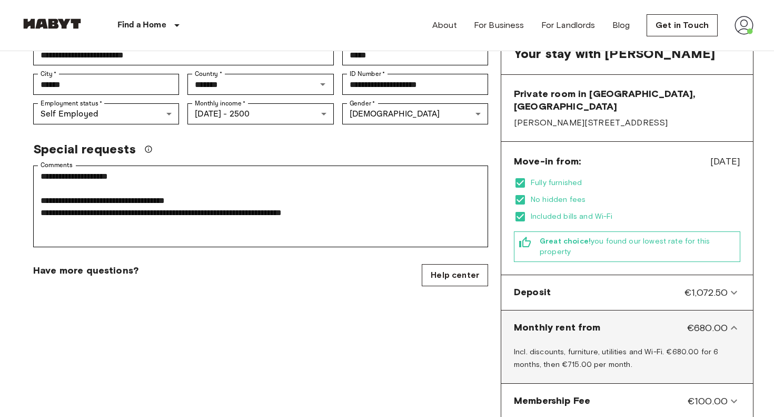
click at [731, 321] on icon at bounding box center [734, 327] width 13 height 13
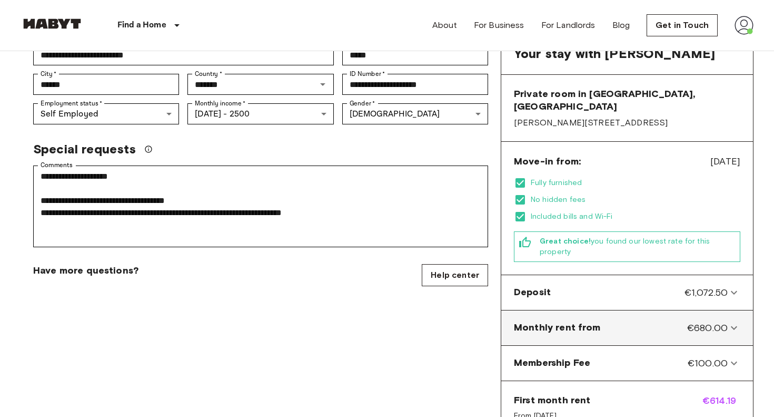
click at [731, 321] on icon at bounding box center [734, 327] width 13 height 13
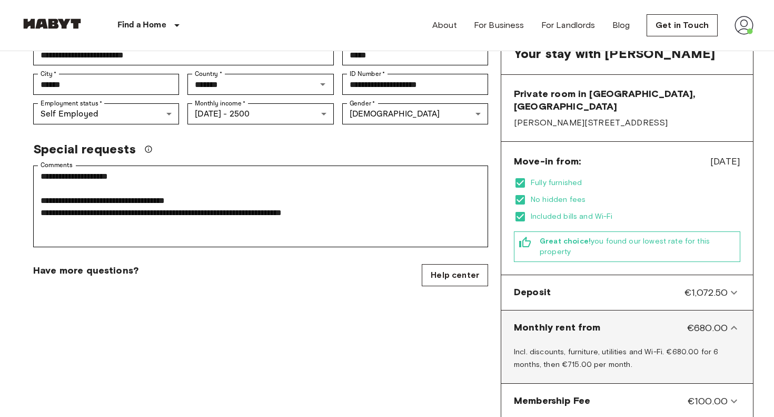
scroll to position [213, 0]
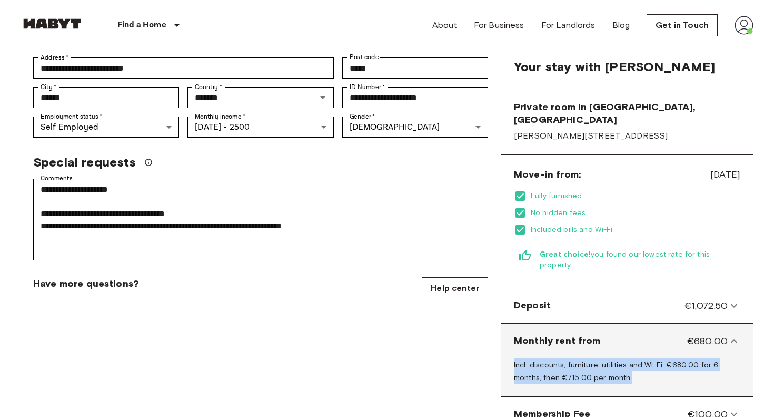
drag, startPoint x: 604, startPoint y: 363, endPoint x: 510, endPoint y: 352, distance: 94.9
click at [510, 354] on div "Incl. discounts, furniture, utilities and Wi-Fi. €680.00 for 6 months, then €71…" at bounding box center [627, 373] width 243 height 38
copy span "Incl. discounts, furniture, utilities and Wi-Fi. €680.00 for 6 months, then €71…"
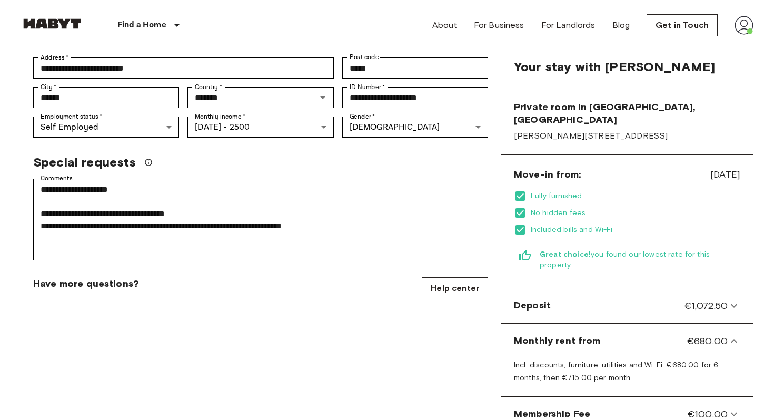
click at [439, 330] on div "**********" at bounding box center [261, 247] width 480 height 740
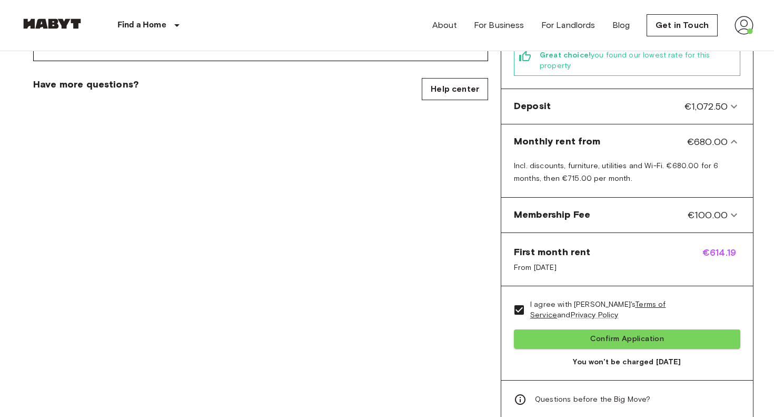
scroll to position [432, 0]
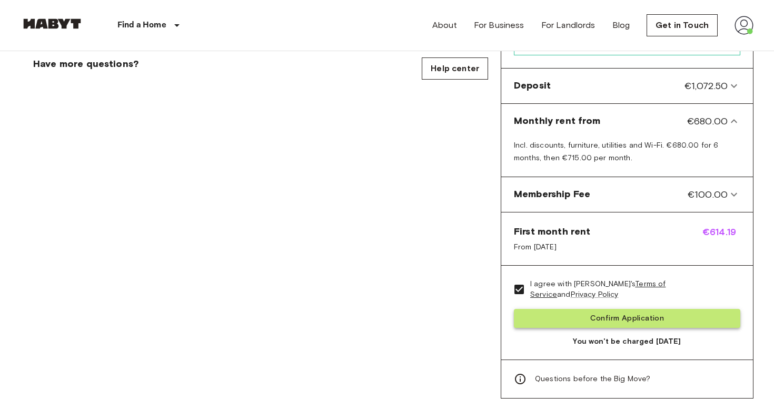
click at [546, 314] on button "Confirm Application" at bounding box center [627, 318] width 226 height 19
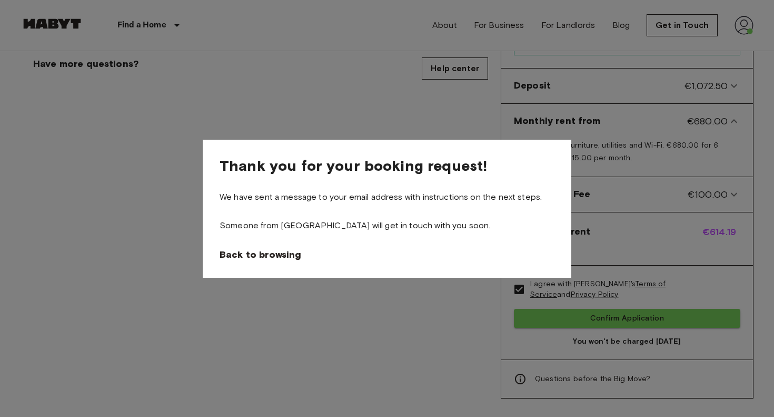
click at [361, 104] on div at bounding box center [387, 208] width 774 height 417
click at [288, 252] on span "Back to browsing" at bounding box center [263, 254] width 82 height 13
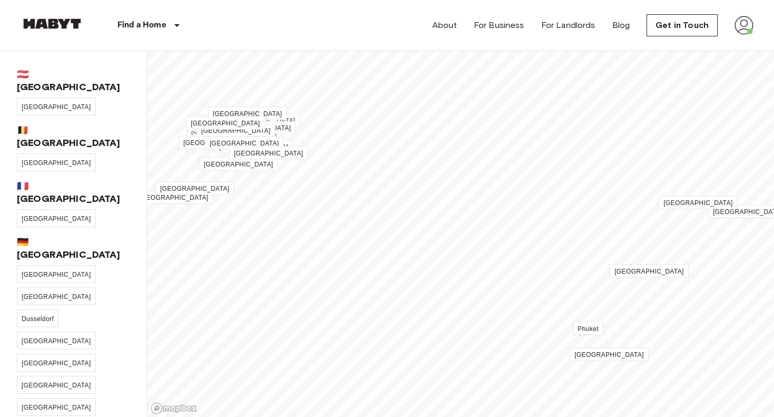
click at [740, 29] on img at bounding box center [744, 25] width 19 height 19
click at [719, 43] on li "Profile" at bounding box center [712, 44] width 105 height 19
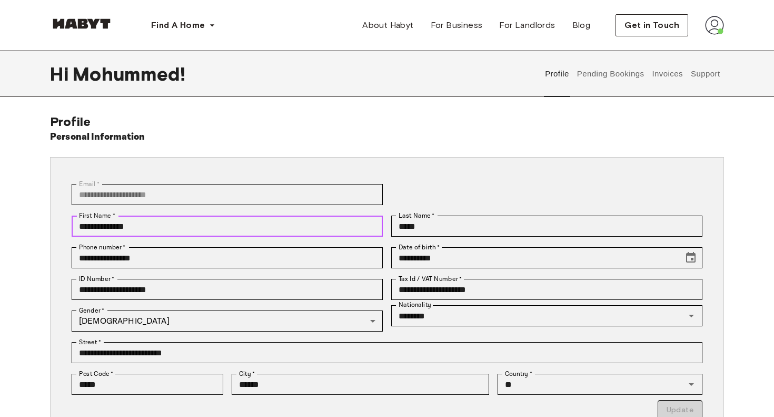
drag, startPoint x: 158, startPoint y: 224, endPoint x: 75, endPoint y: 221, distance: 83.3
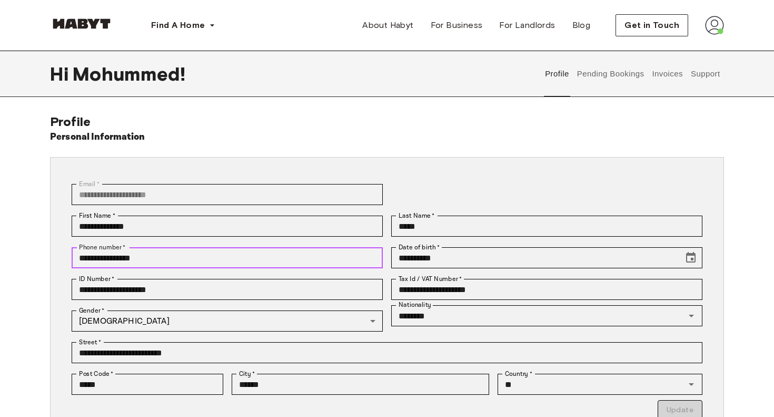
drag, startPoint x: 162, startPoint y: 258, endPoint x: 57, endPoint y: 246, distance: 105.4
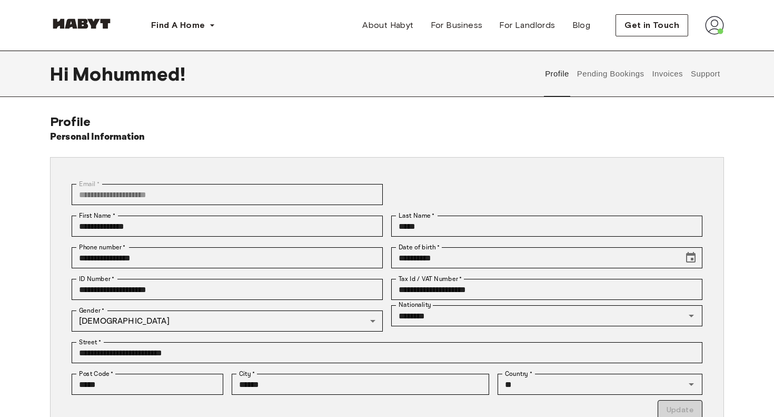
click at [352, 135] on div "Personal Information" at bounding box center [387, 137] width 674 height 15
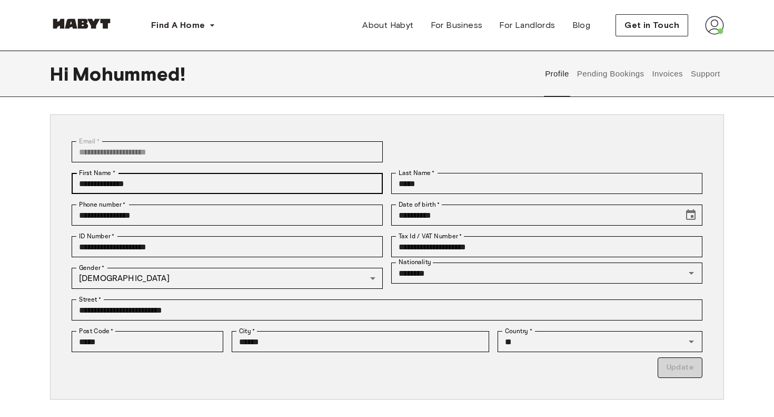
scroll to position [42, 0]
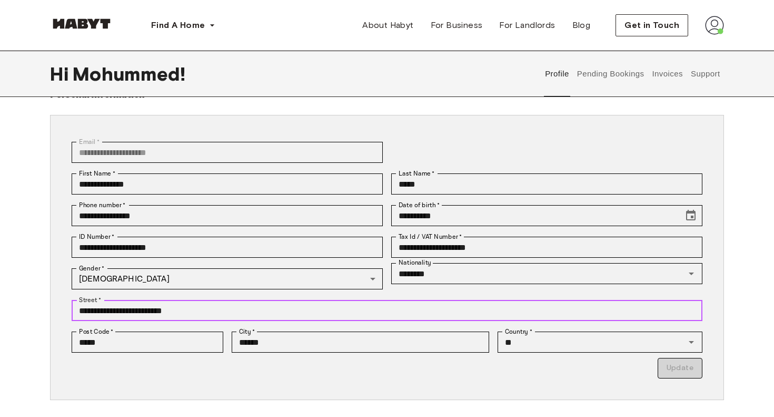
drag, startPoint x: 190, startPoint y: 313, endPoint x: 71, endPoint y: 305, distance: 119.8
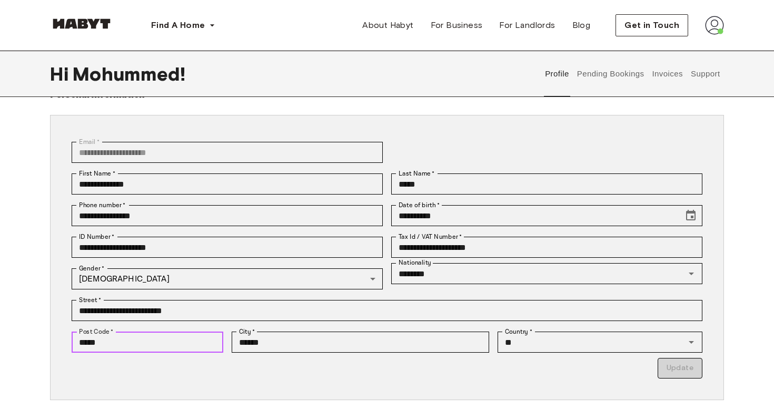
drag, startPoint x: 132, startPoint y: 342, endPoint x: 78, endPoint y: 335, distance: 54.2
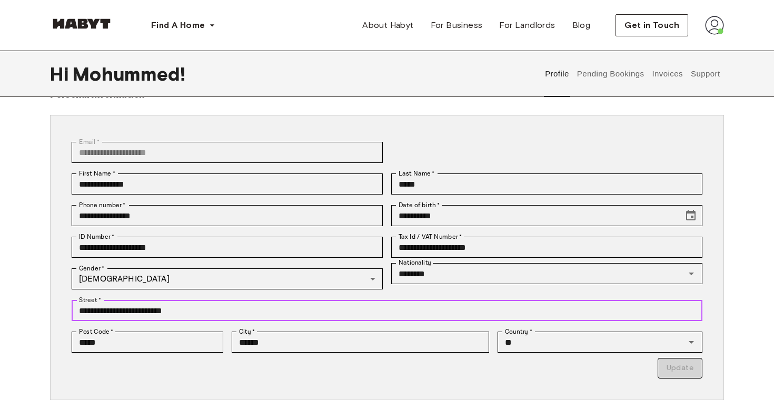
drag, startPoint x: 185, startPoint y: 308, endPoint x: 67, endPoint y: 311, distance: 118.6
click at [67, 311] on div "**********" at bounding box center [382, 310] width 639 height 32
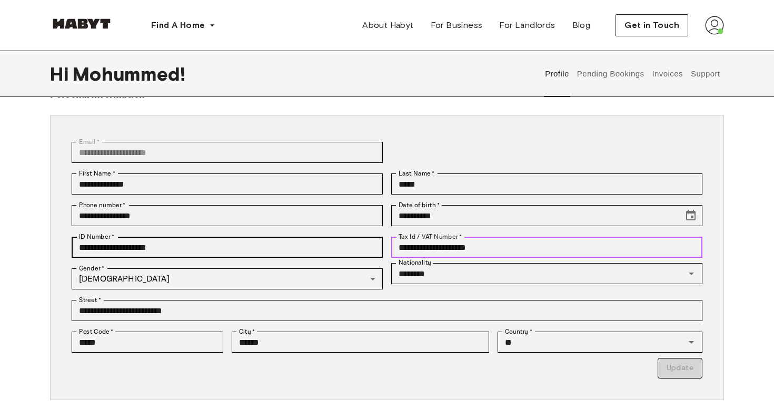
drag, startPoint x: 486, startPoint y: 248, endPoint x: 378, endPoint y: 242, distance: 108.1
click at [378, 242] on div "**********" at bounding box center [382, 273] width 639 height 210
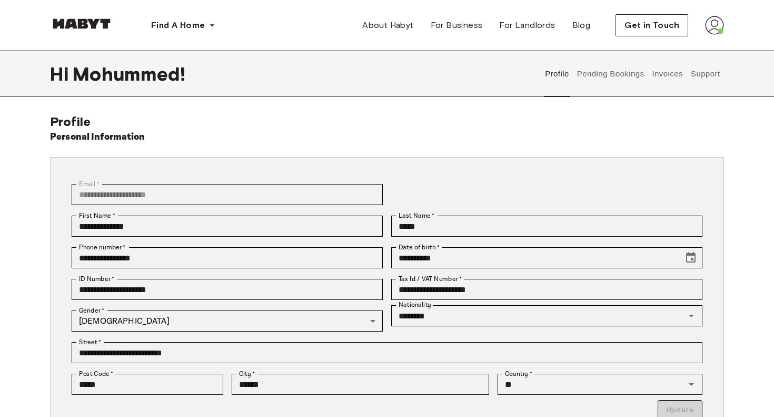
click at [619, 78] on button "Pending Bookings" at bounding box center [611, 74] width 70 height 46
click at [709, 22] on img at bounding box center [714, 25] width 19 height 19
click at [691, 49] on span "Profile" at bounding box center [682, 49] width 26 height 13
click at [635, 74] on button "Pending Bookings" at bounding box center [611, 74] width 70 height 46
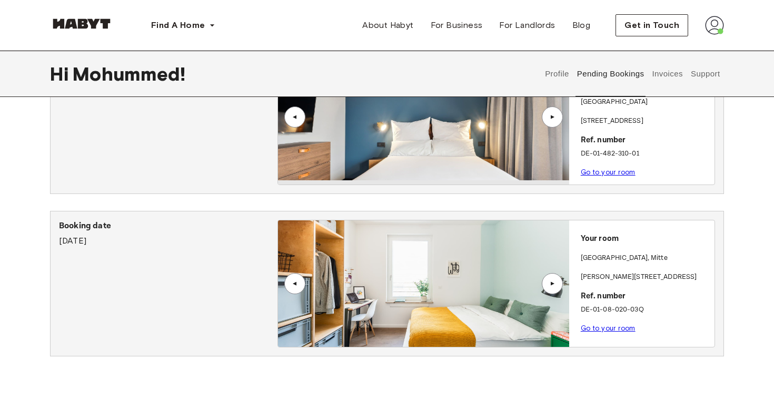
scroll to position [116, 0]
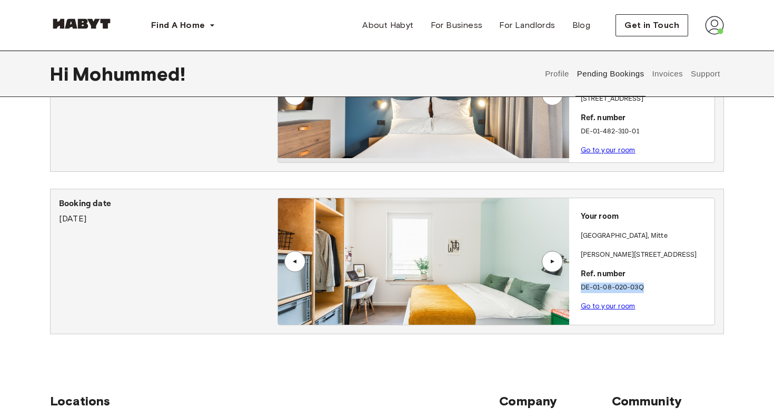
drag, startPoint x: 648, startPoint y: 281, endPoint x: 581, endPoint y: 280, distance: 66.9
click at [581, 282] on p "DE-01-08-020-03Q" at bounding box center [646, 287] width 130 height 11
copy p "DE-01-08-020-03Q"
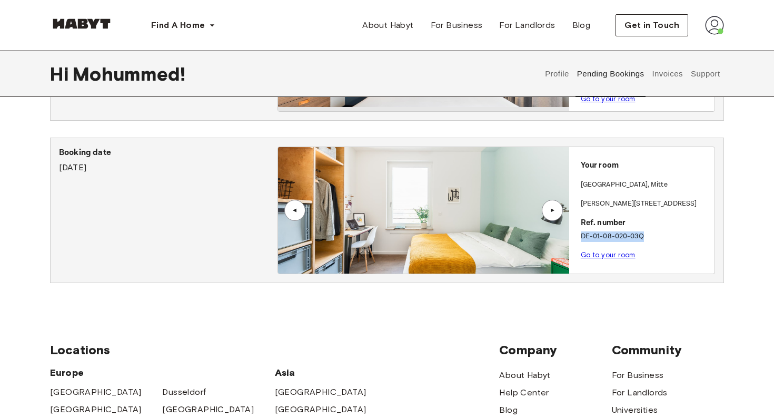
scroll to position [171, 0]
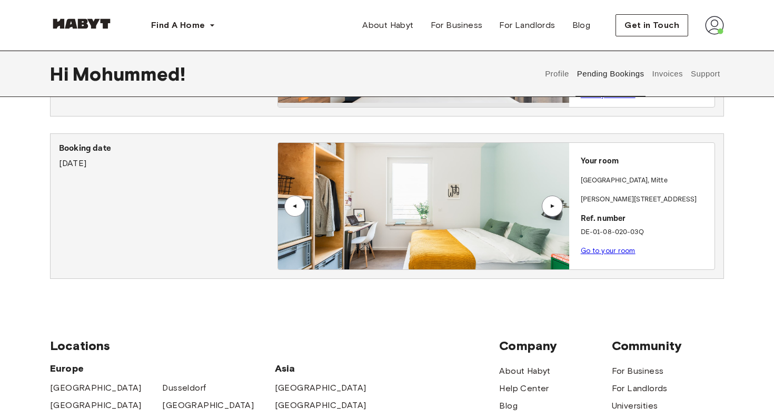
click at [553, 202] on div "▲" at bounding box center [552, 205] width 11 height 6
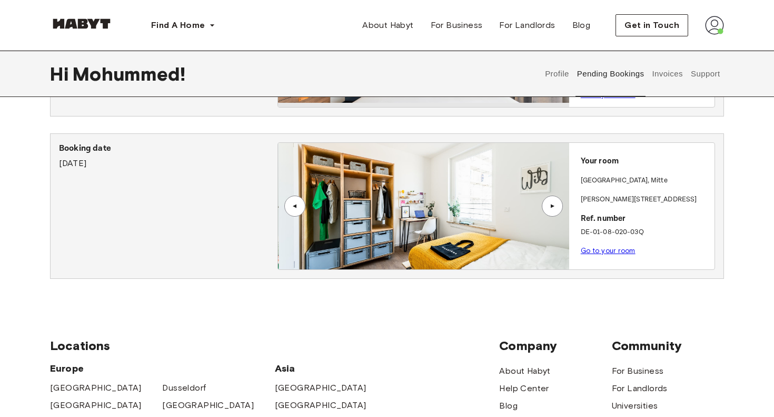
click at [553, 202] on div "▲" at bounding box center [552, 205] width 11 height 6
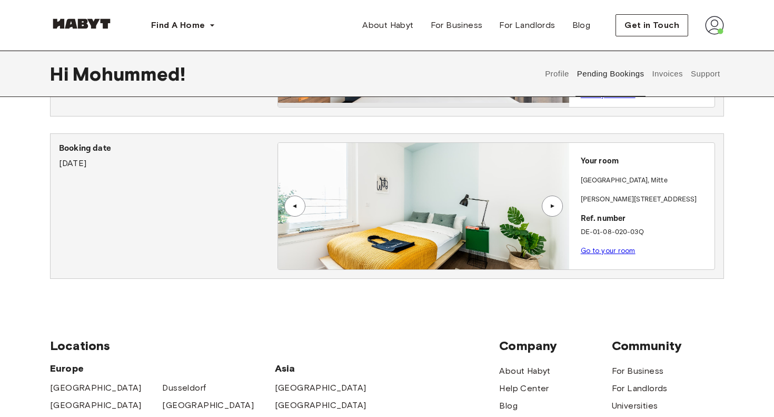
click at [553, 202] on div "▲" at bounding box center [552, 205] width 11 height 6
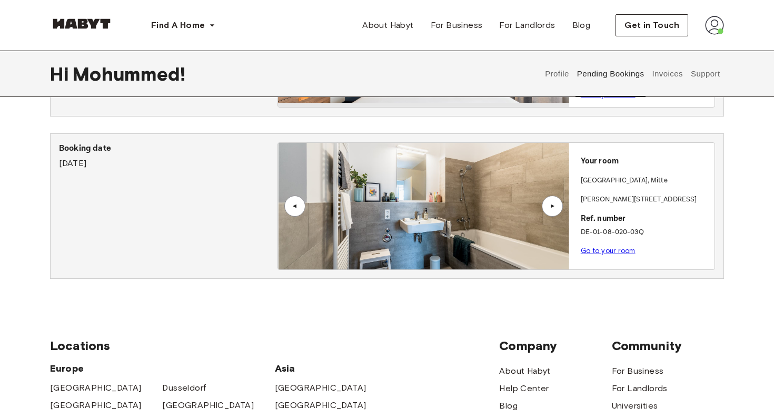
click at [551, 203] on div "▲" at bounding box center [552, 205] width 11 height 6
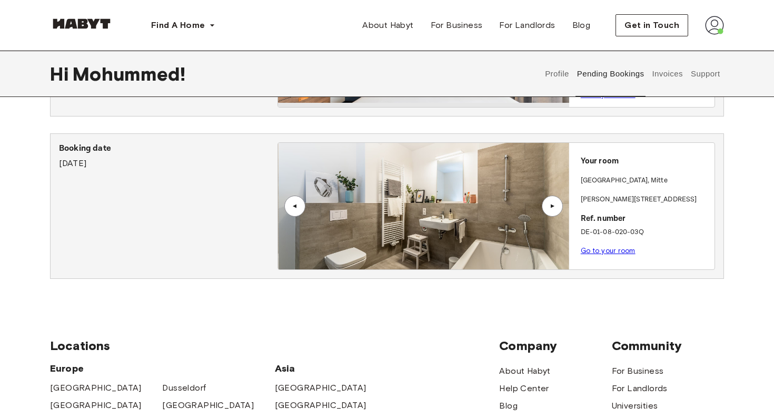
click at [551, 203] on div "▲" at bounding box center [552, 205] width 11 height 6
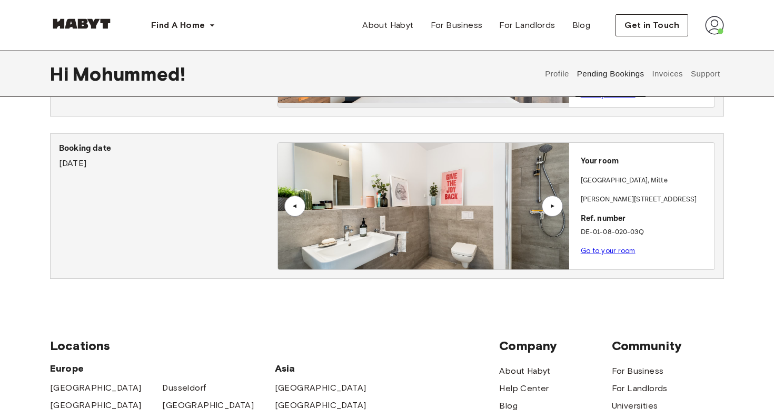
click at [591, 249] on link "Go to your room" at bounding box center [608, 250] width 55 height 8
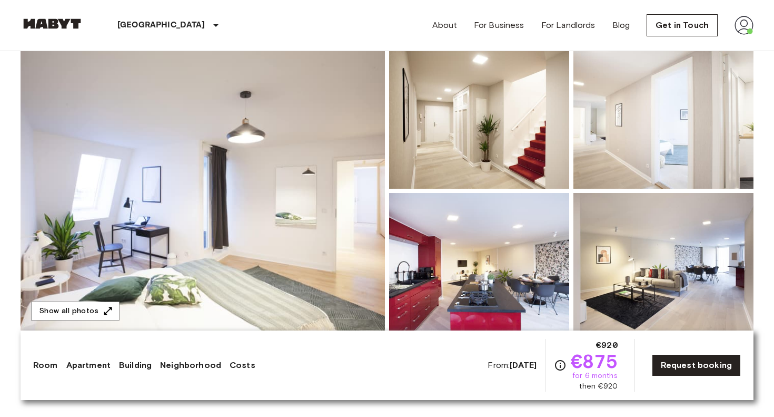
scroll to position [92, 0]
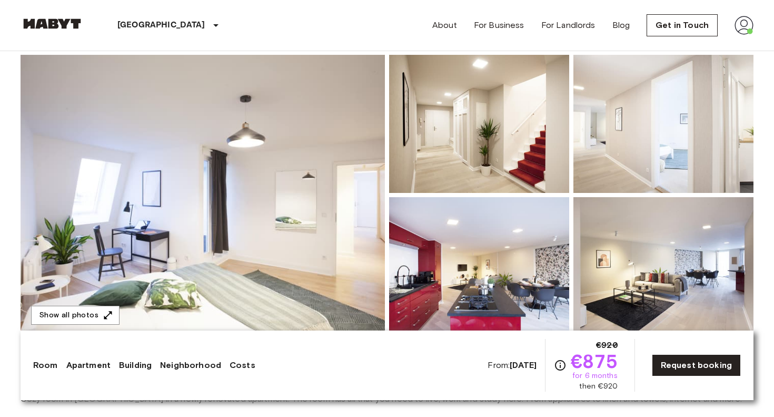
click at [336, 159] on img at bounding box center [203, 195] width 364 height 280
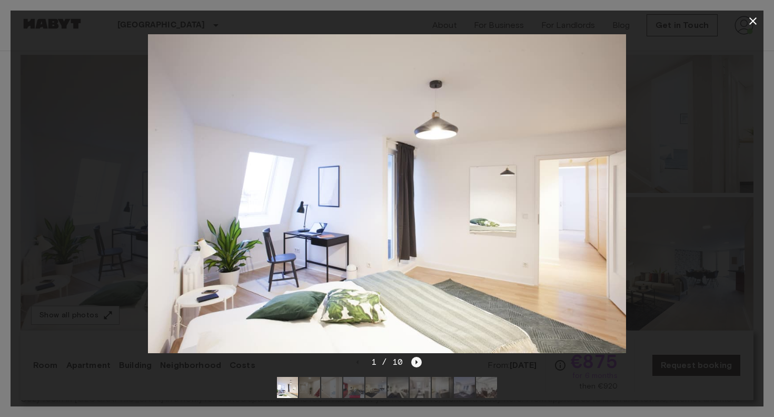
click at [417, 361] on icon "Next image" at bounding box center [416, 362] width 11 height 11
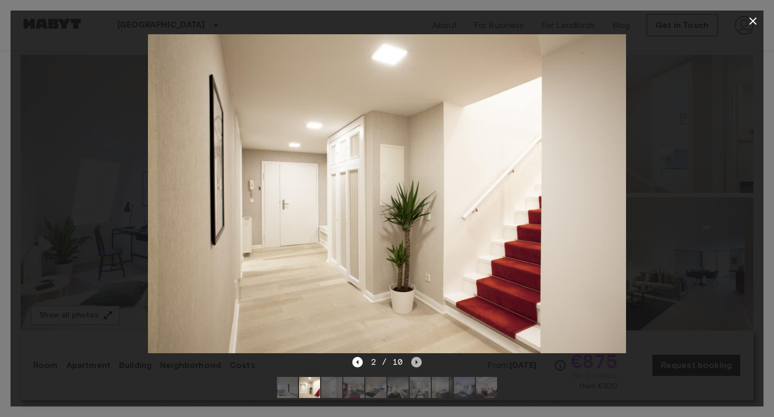
click at [417, 361] on icon "Next image" at bounding box center [416, 362] width 11 height 11
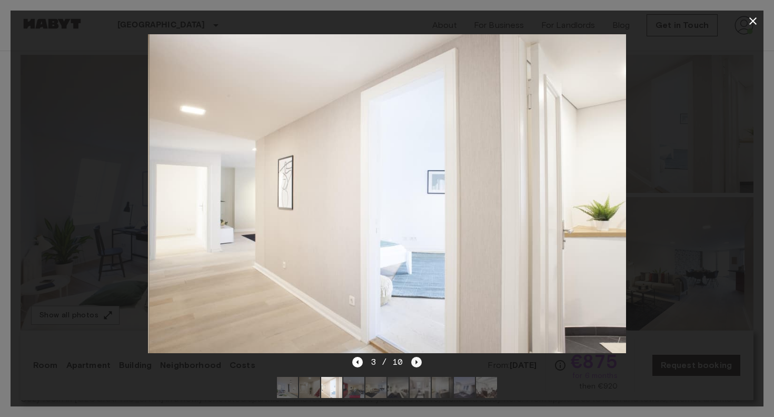
click at [417, 361] on icon "Next image" at bounding box center [416, 362] width 11 height 11
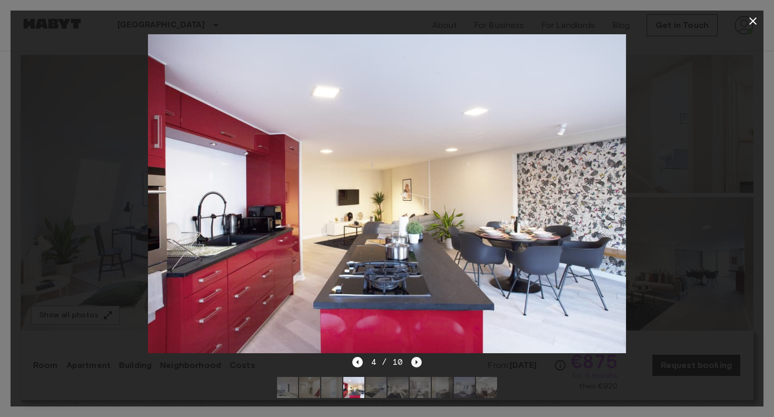
click at [417, 361] on icon "Next image" at bounding box center [416, 362] width 11 height 11
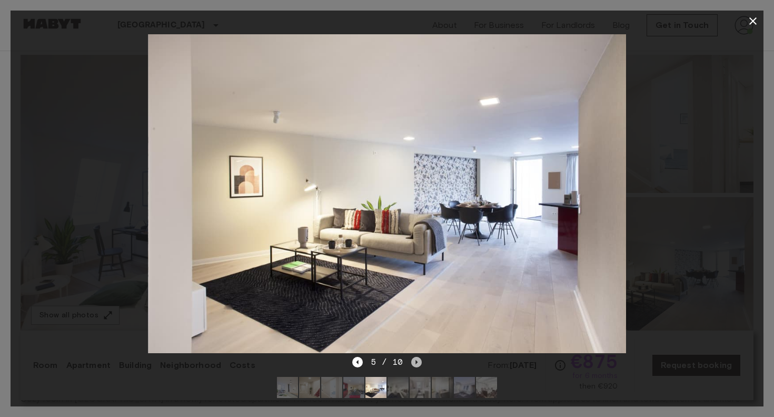
click at [417, 361] on icon "Next image" at bounding box center [416, 362] width 11 height 11
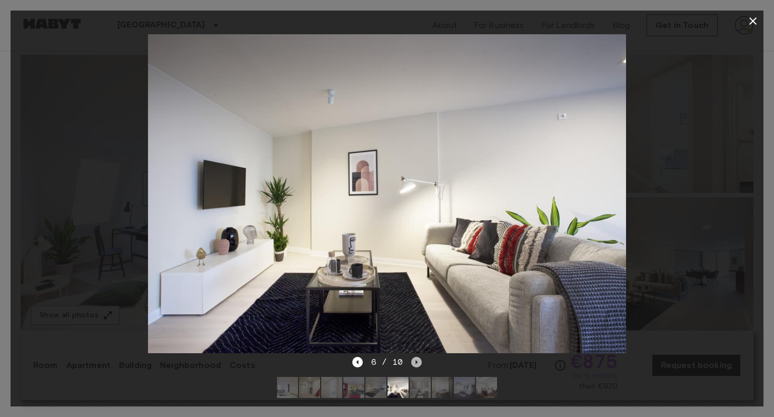
click at [417, 361] on icon "Next image" at bounding box center [416, 362] width 11 height 11
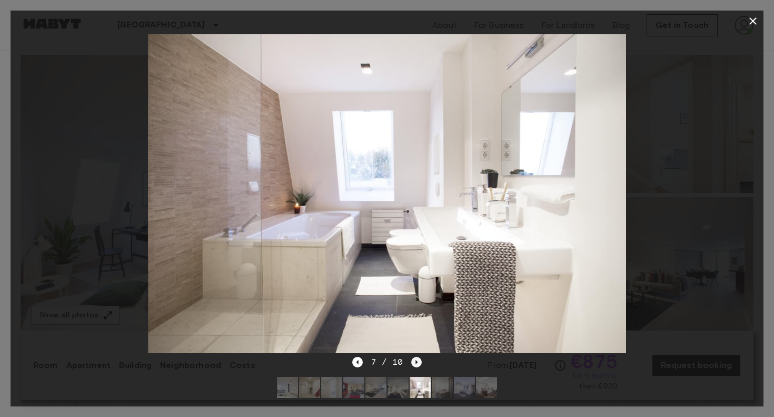
click at [417, 361] on icon "Next image" at bounding box center [416, 362] width 11 height 11
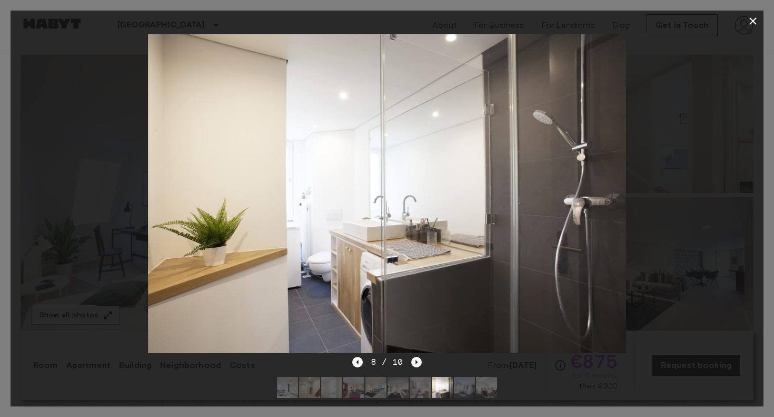
click at [417, 361] on icon "Next image" at bounding box center [416, 362] width 11 height 11
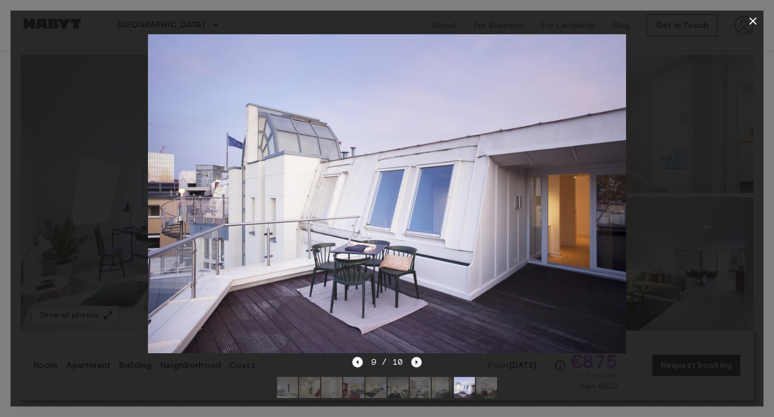
click at [417, 361] on icon "Next image" at bounding box center [416, 362] width 11 height 11
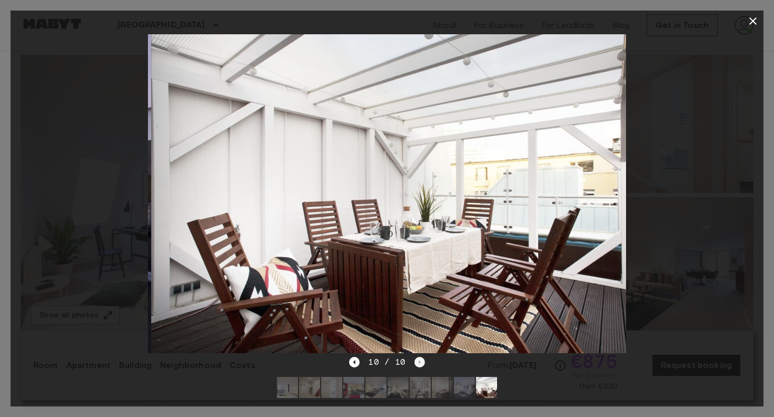
click at [417, 361] on div "10 / 10" at bounding box center [386, 362] width 75 height 13
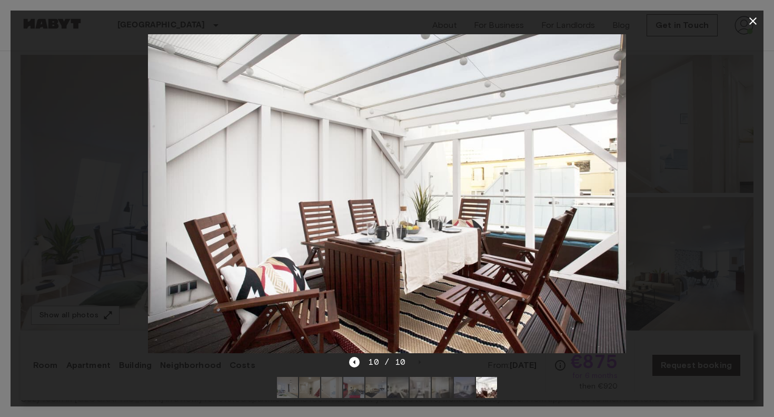
click at [756, 21] on icon "button" at bounding box center [753, 21] width 13 height 13
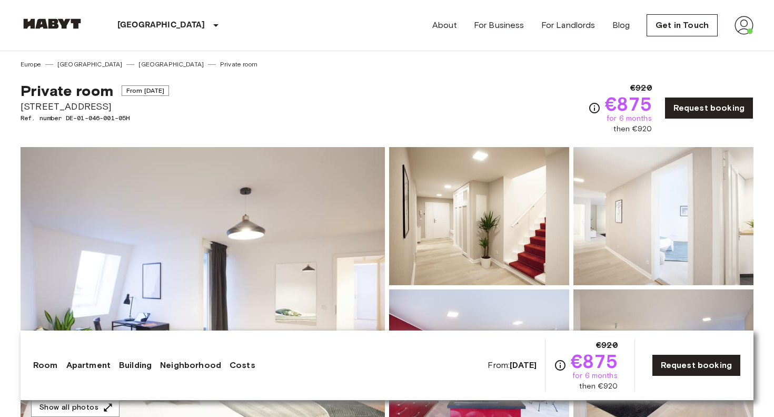
scroll to position [0, 0]
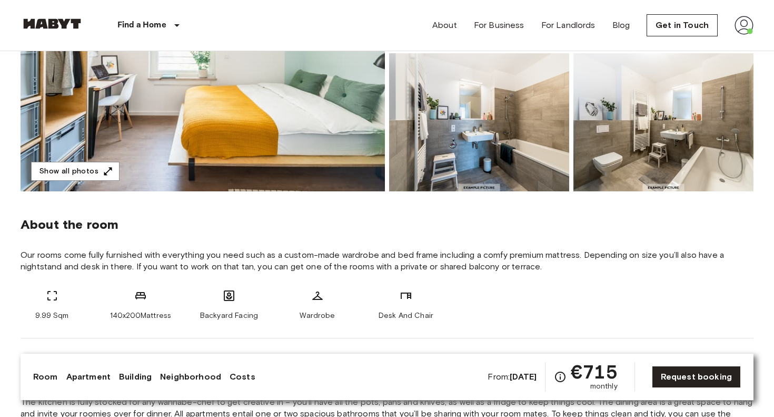
scroll to position [231, 0]
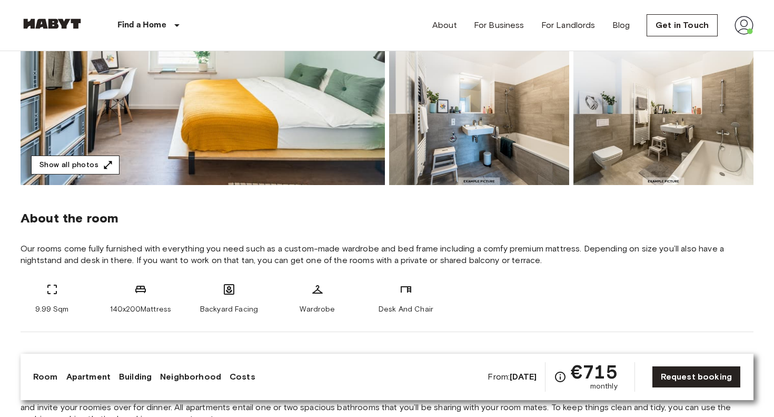
click at [80, 162] on button "Show all photos" at bounding box center [75, 164] width 88 height 19
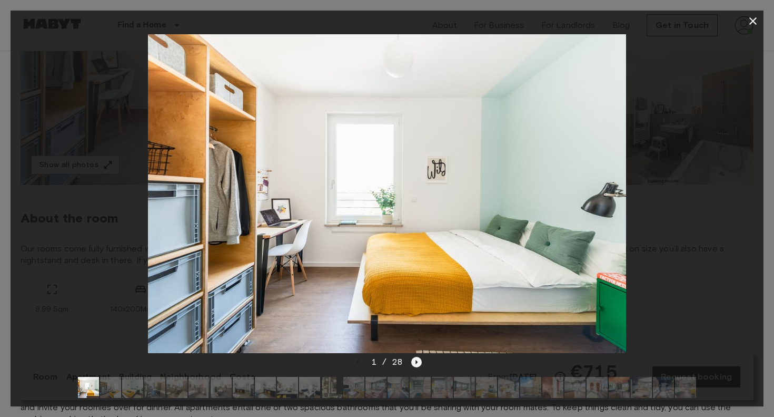
click at [418, 361] on icon "Next image" at bounding box center [416, 362] width 11 height 11
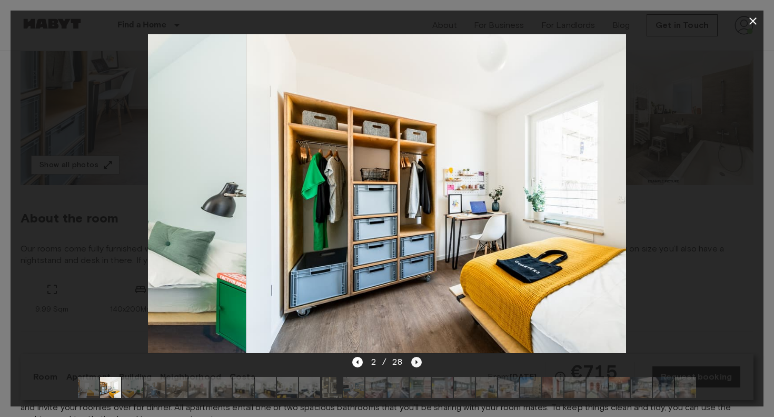
click at [418, 361] on icon "Next image" at bounding box center [416, 362] width 11 height 11
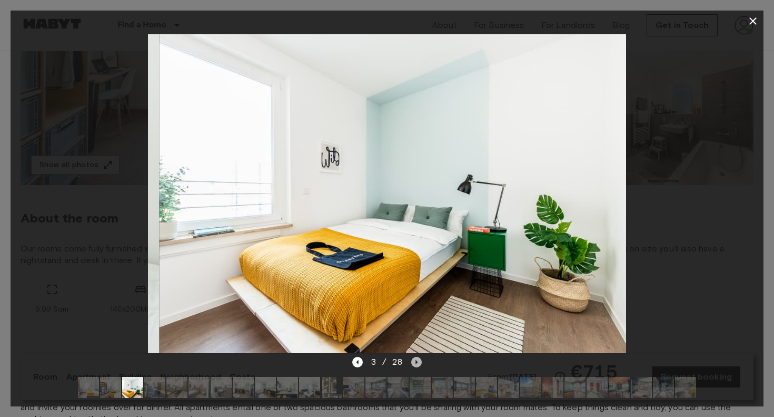
click at [418, 361] on icon "Next image" at bounding box center [416, 362] width 11 height 11
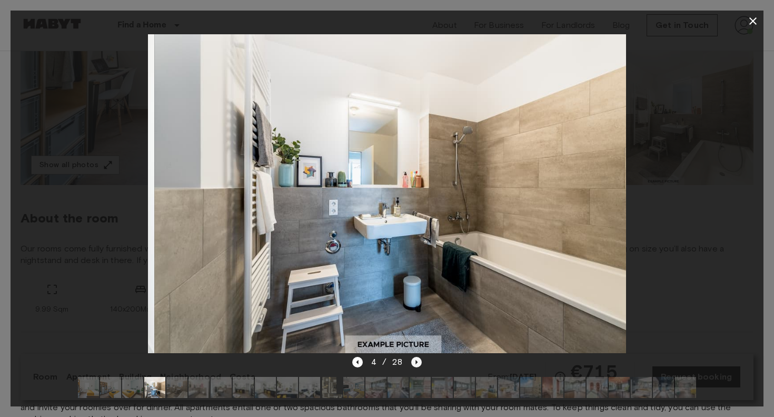
click at [418, 361] on icon "Next image" at bounding box center [416, 362] width 11 height 11
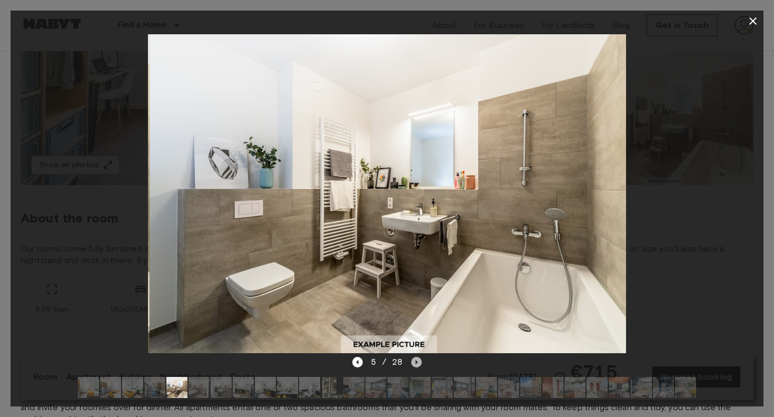
click at [418, 361] on icon "Next image" at bounding box center [416, 362] width 11 height 11
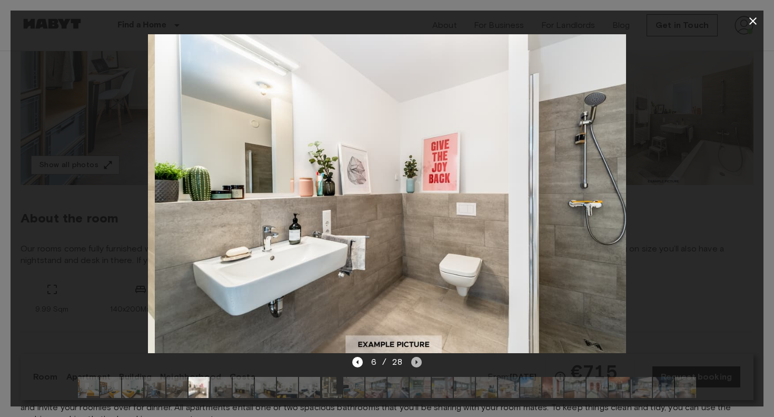
click at [418, 361] on icon "Next image" at bounding box center [416, 362] width 11 height 11
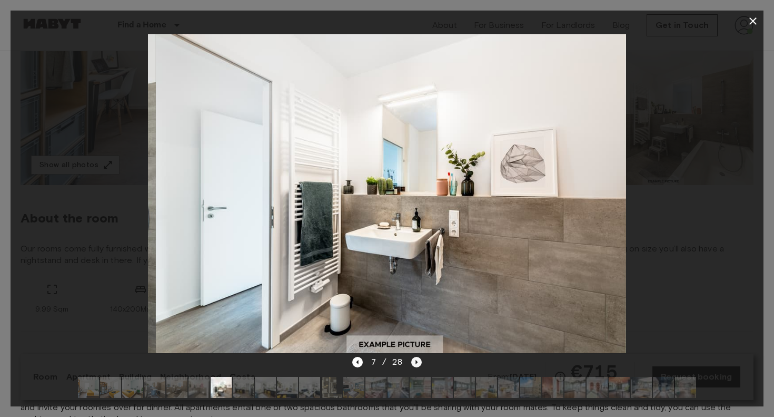
click at [418, 361] on icon "Next image" at bounding box center [416, 362] width 11 height 11
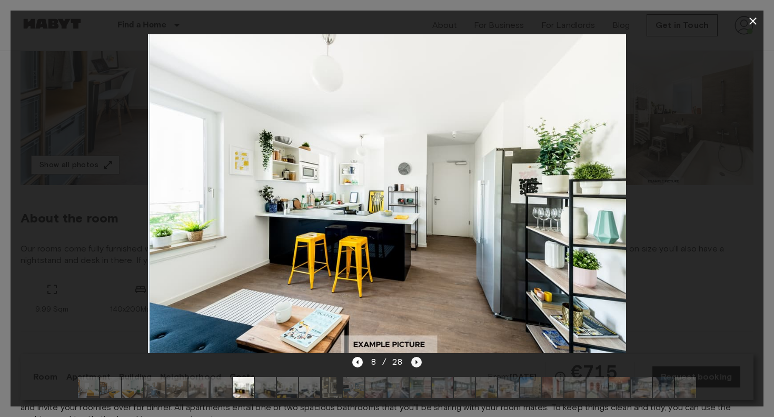
click at [418, 361] on icon "Next image" at bounding box center [416, 362] width 11 height 11
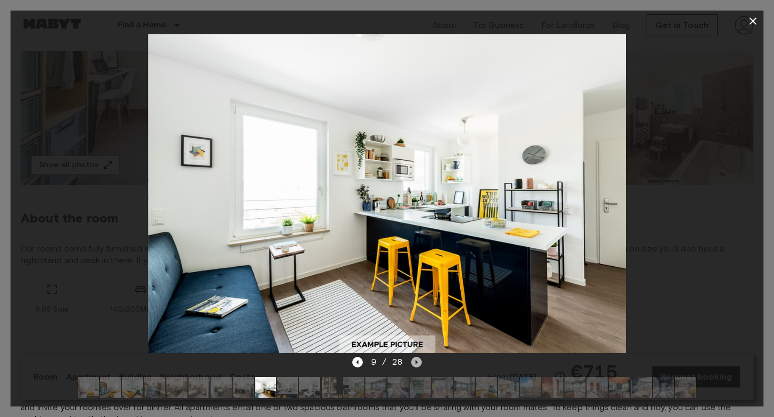
click at [418, 361] on icon "Next image" at bounding box center [416, 362] width 11 height 11
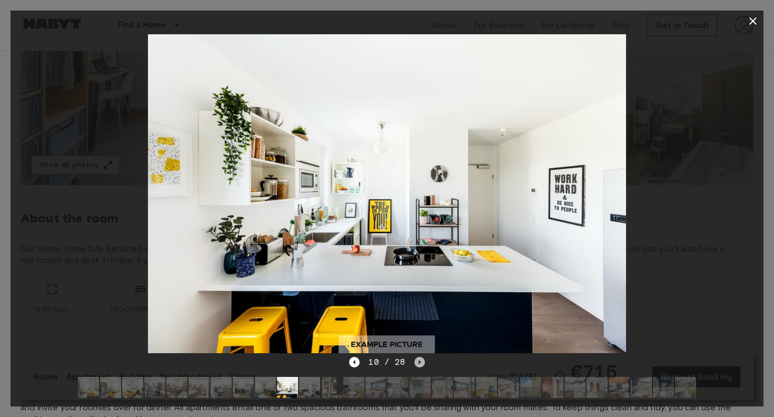
click at [418, 361] on icon "Next image" at bounding box center [419, 362] width 11 height 11
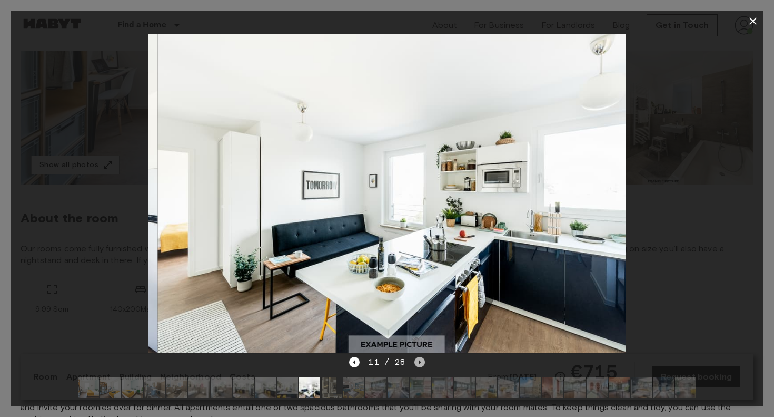
click at [418, 361] on icon "Next image" at bounding box center [419, 362] width 11 height 11
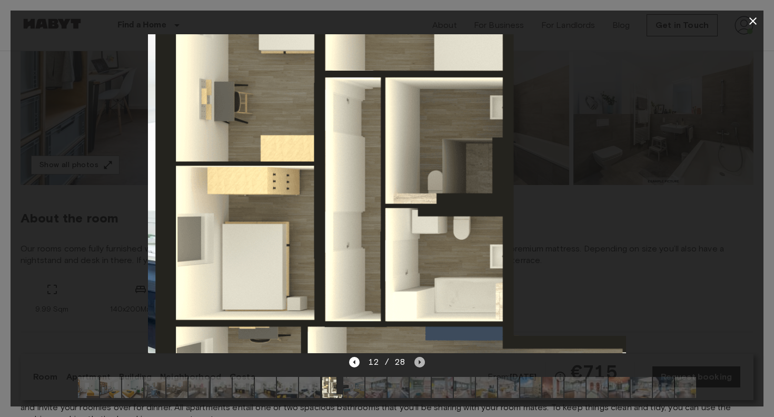
click at [418, 361] on icon "Next image" at bounding box center [419, 362] width 11 height 11
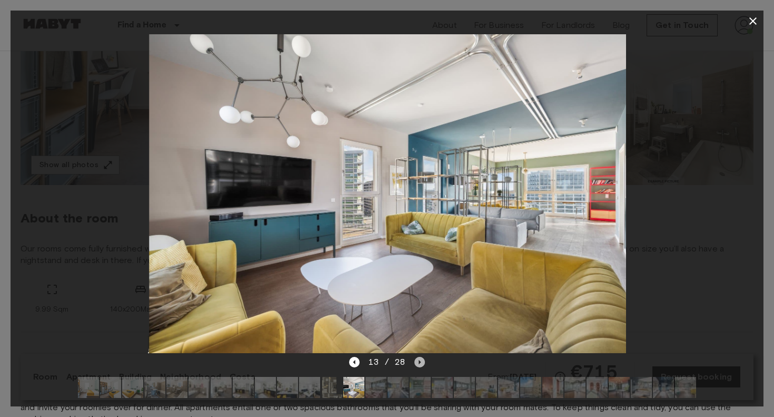
click at [418, 361] on icon "Next image" at bounding box center [419, 362] width 11 height 11
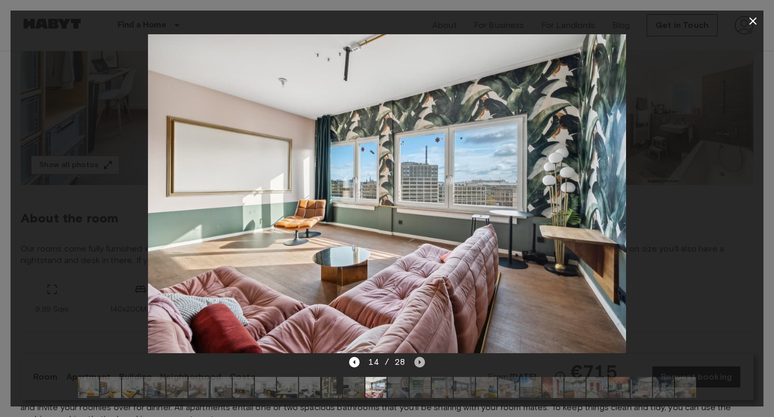
click at [417, 361] on icon "Next image" at bounding box center [419, 362] width 11 height 11
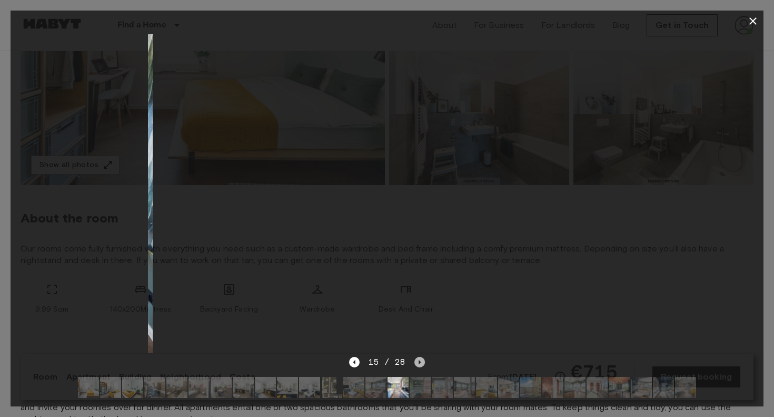
click at [417, 361] on icon "Next image" at bounding box center [419, 362] width 11 height 11
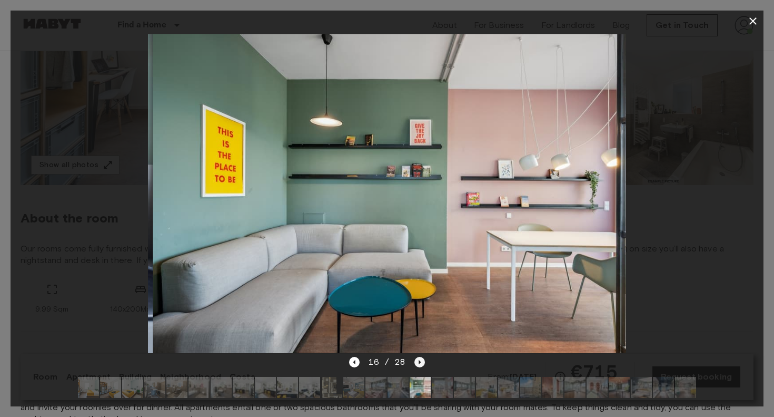
click at [417, 361] on icon "Next image" at bounding box center [419, 362] width 11 height 11
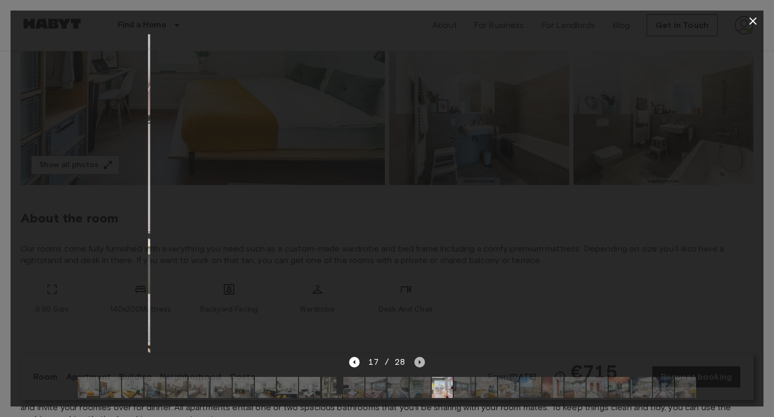
click at [417, 361] on icon "Next image" at bounding box center [419, 362] width 11 height 11
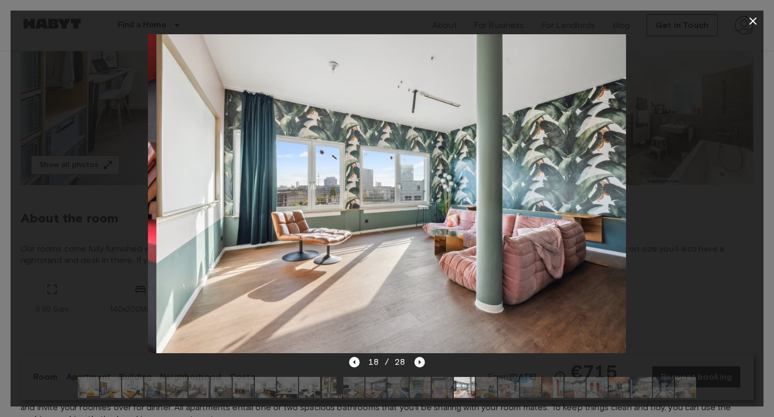
click at [417, 361] on icon "Next image" at bounding box center [419, 362] width 11 height 11
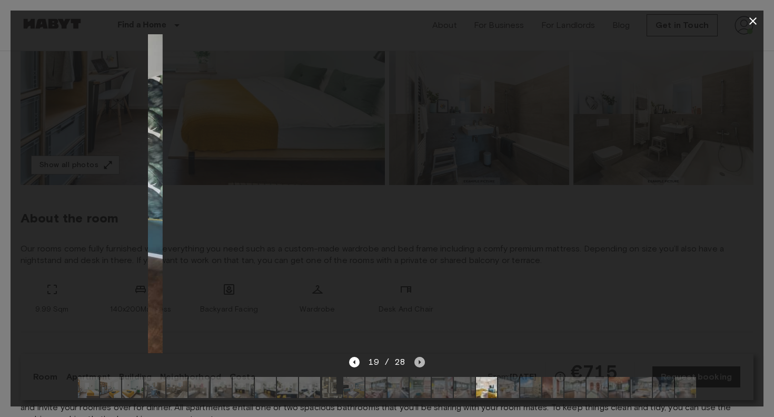
click at [417, 361] on icon "Next image" at bounding box center [419, 362] width 11 height 11
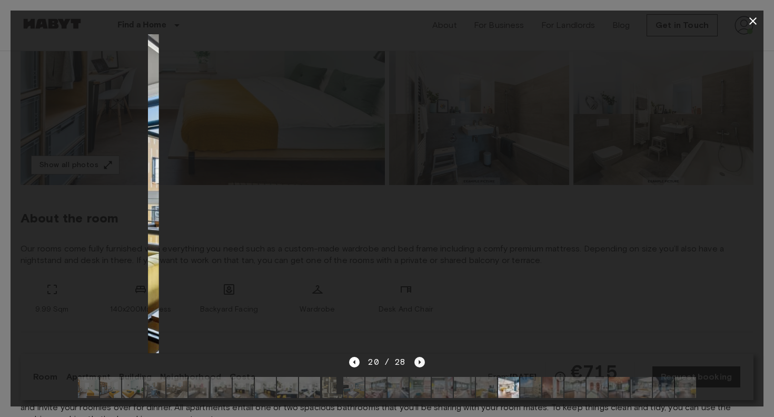
click at [417, 361] on icon "Next image" at bounding box center [419, 362] width 11 height 11
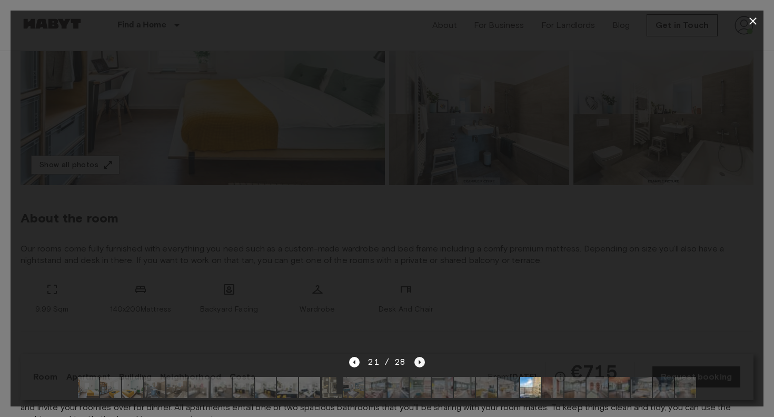
click at [417, 361] on icon "Next image" at bounding box center [419, 362] width 11 height 11
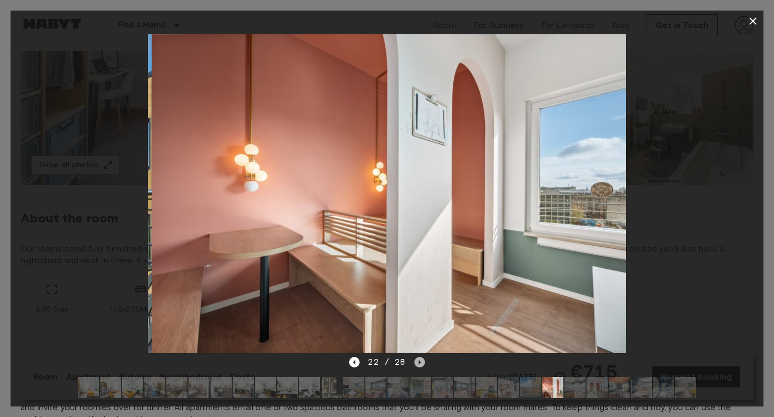
click at [417, 361] on icon "Next image" at bounding box center [419, 362] width 11 height 11
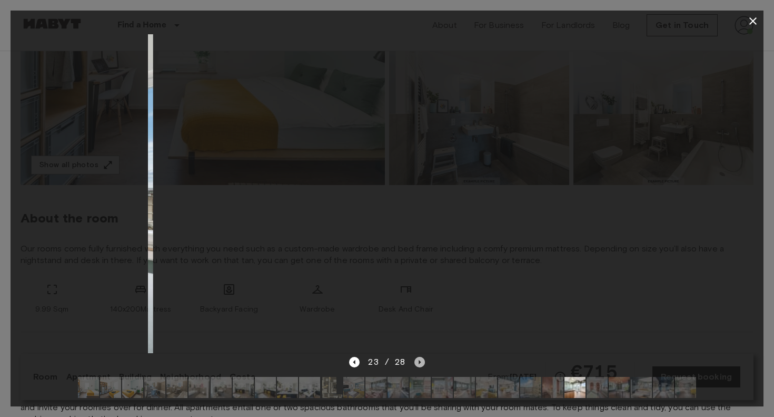
click at [417, 361] on icon "Next image" at bounding box center [419, 362] width 11 height 11
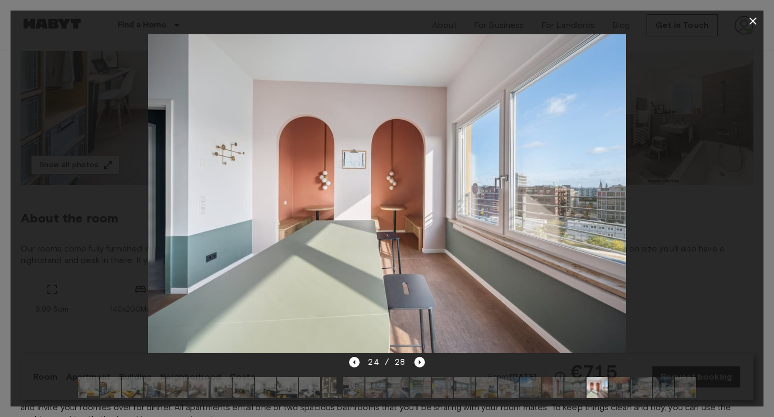
click at [753, 21] on icon "button" at bounding box center [752, 20] width 7 height 7
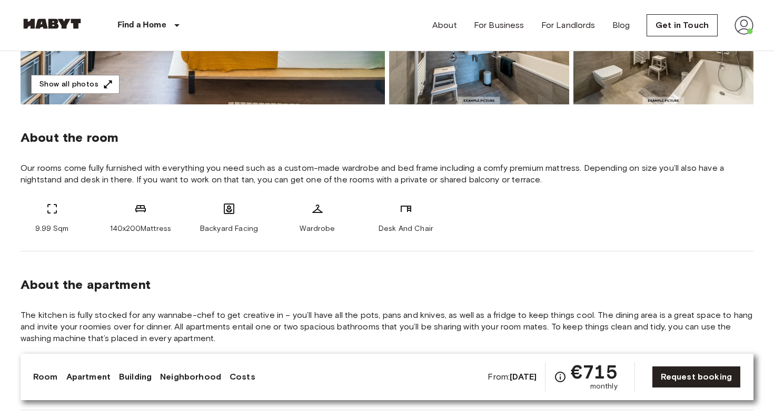
scroll to position [314, 0]
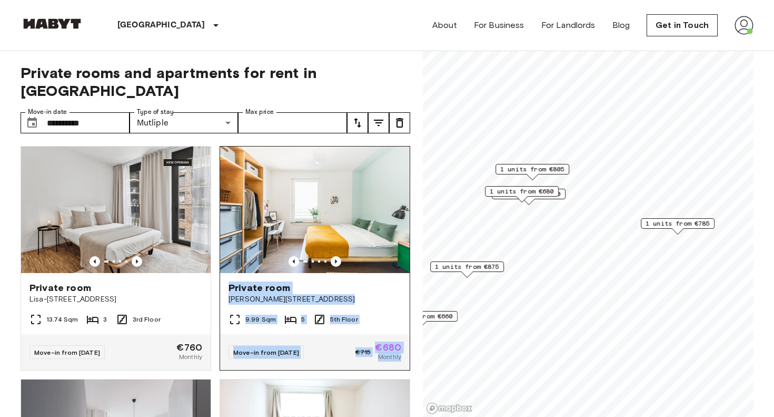
scroll to position [27, 0]
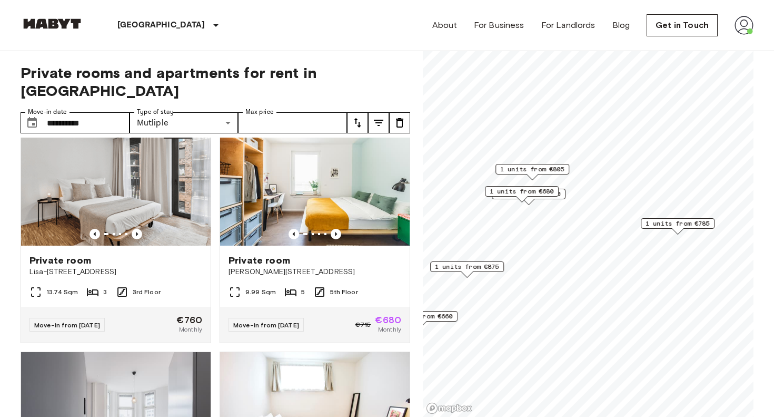
click at [302, 83] on div "**********" at bounding box center [216, 234] width 390 height 366
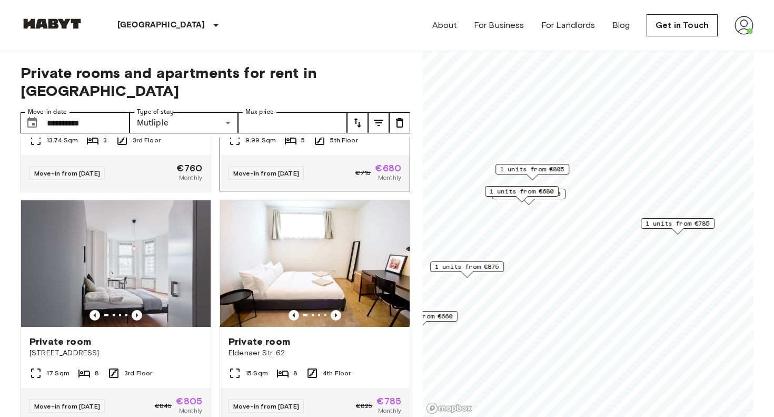
scroll to position [180, 0]
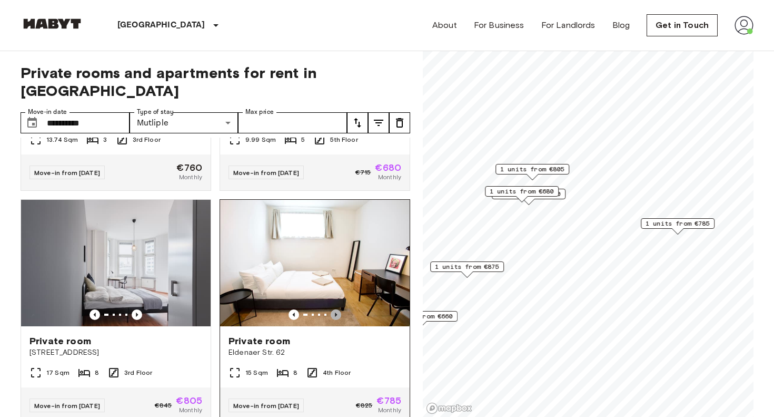
click at [336, 312] on icon "Previous image" at bounding box center [336, 314] width 2 height 4
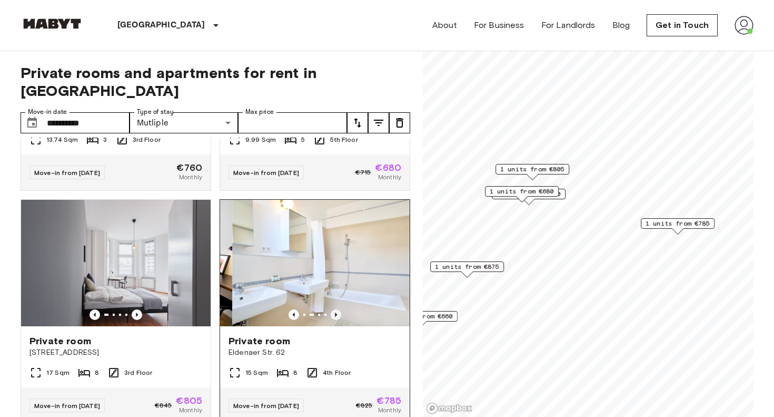
click at [336, 312] on icon "Previous image" at bounding box center [336, 314] width 2 height 4
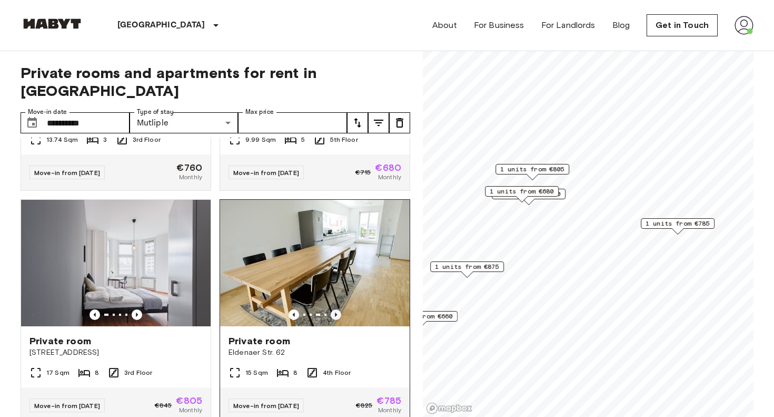
click at [336, 312] on icon "Previous image" at bounding box center [336, 314] width 2 height 4
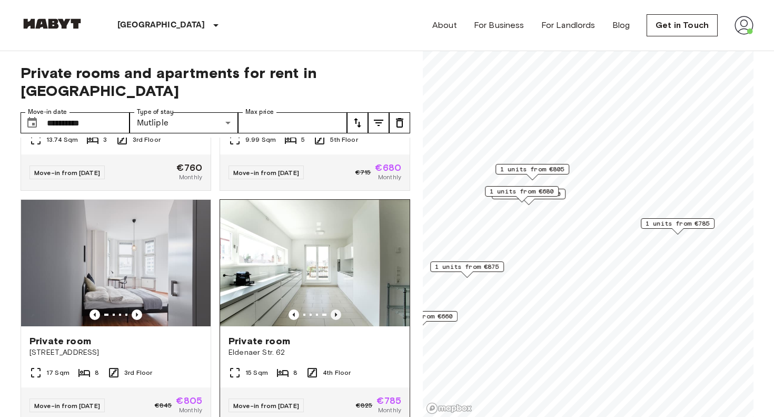
click at [336, 312] on icon "Previous image" at bounding box center [336, 314] width 2 height 4
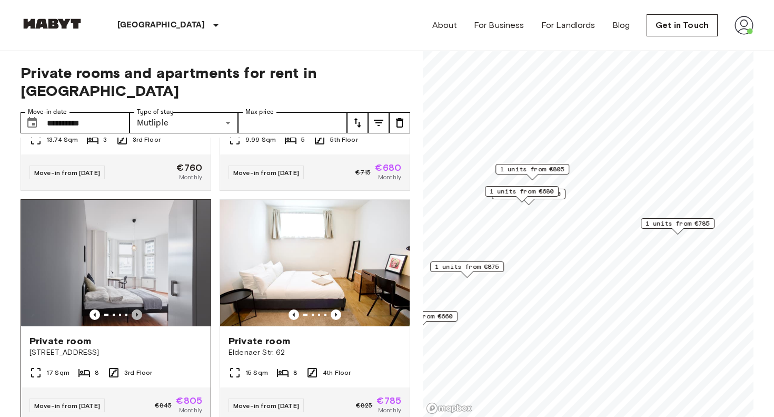
click at [137, 312] on icon "Previous image" at bounding box center [137, 314] width 2 height 4
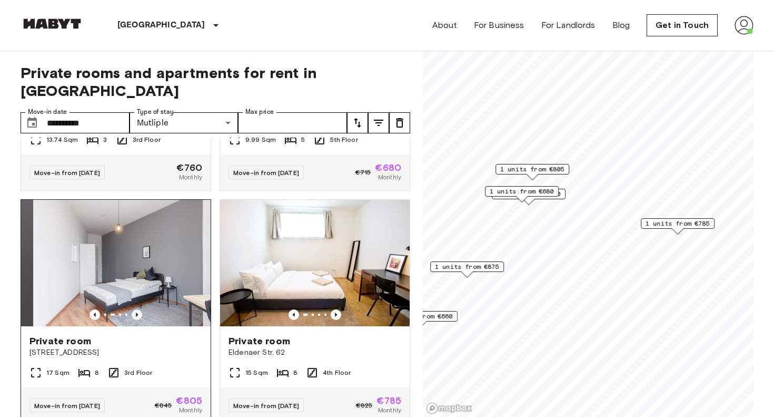
click at [137, 312] on icon "Previous image" at bounding box center [137, 314] width 2 height 4
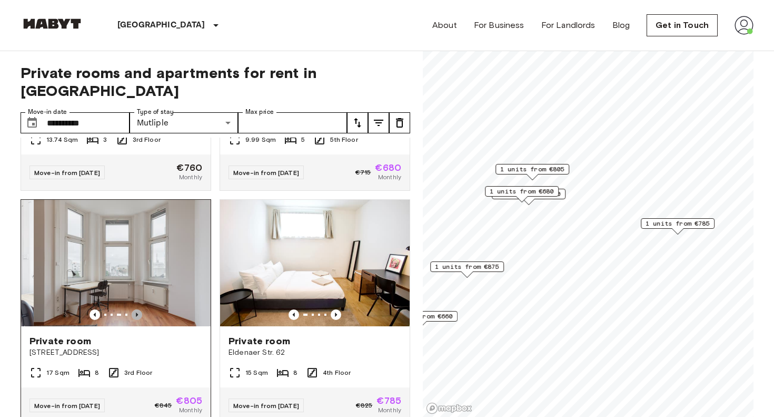
click at [137, 312] on icon "Previous image" at bounding box center [137, 314] width 2 height 4
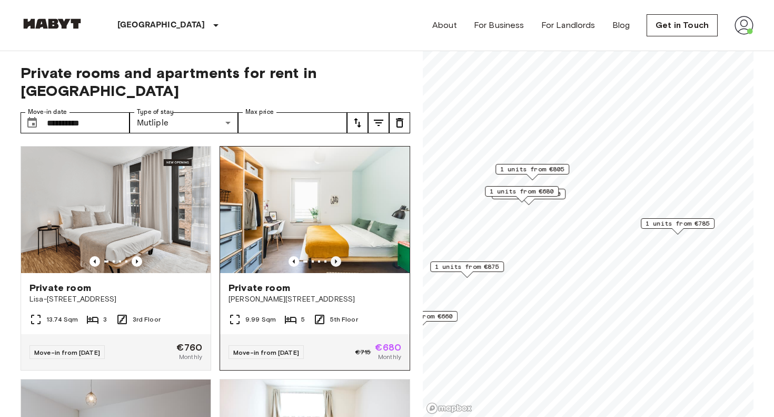
scroll to position [0, 0]
click at [334, 256] on icon "Previous image" at bounding box center [336, 261] width 11 height 11
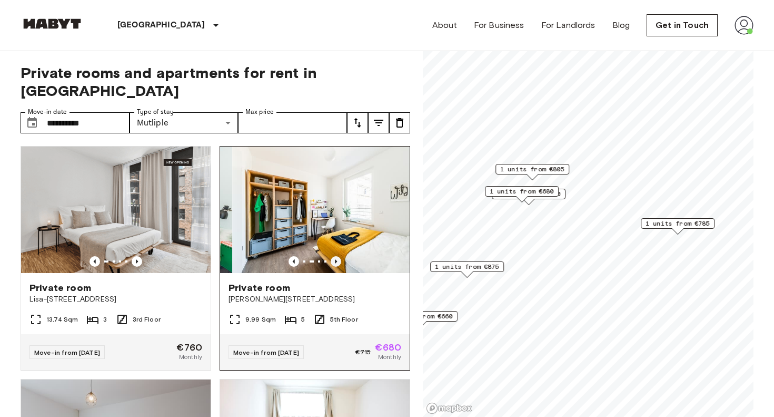
click at [334, 256] on icon "Previous image" at bounding box center [336, 261] width 11 height 11
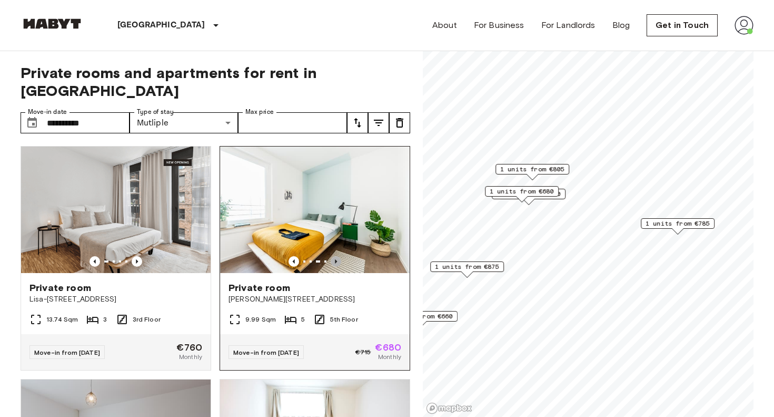
click at [333, 256] on icon "Previous image" at bounding box center [336, 261] width 11 height 11
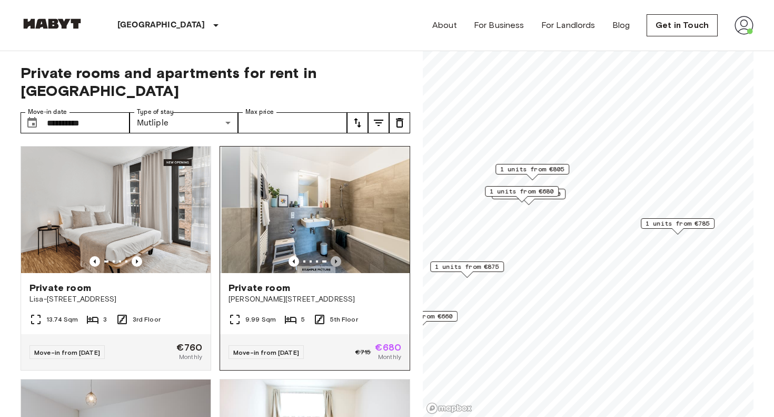
click at [333, 256] on icon "Previous image" at bounding box center [336, 261] width 11 height 11
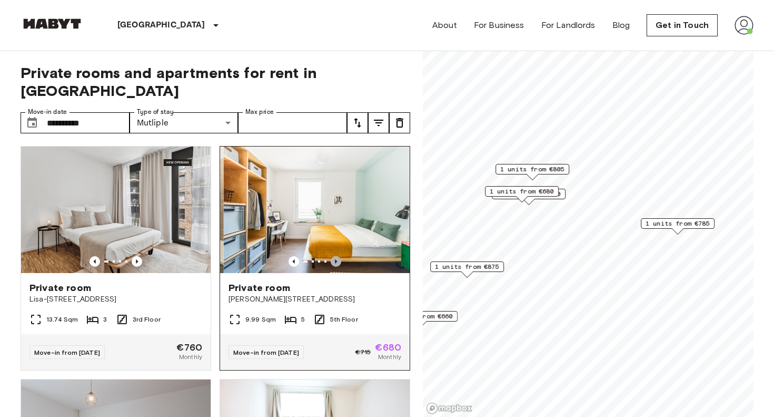
click at [333, 256] on icon "Previous image" at bounding box center [336, 261] width 11 height 11
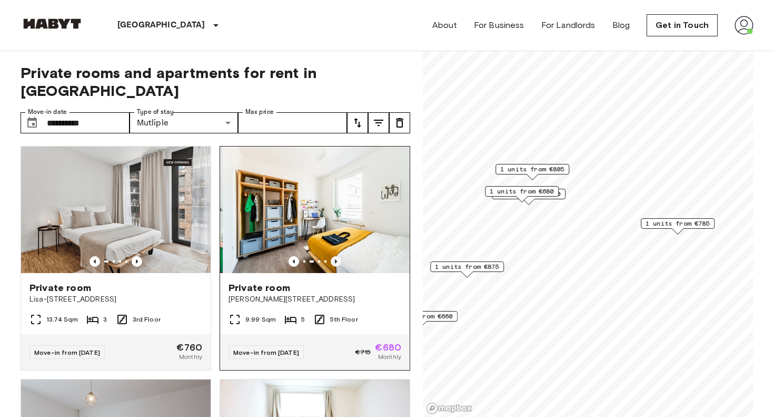
click at [333, 256] on icon "Previous image" at bounding box center [336, 261] width 11 height 11
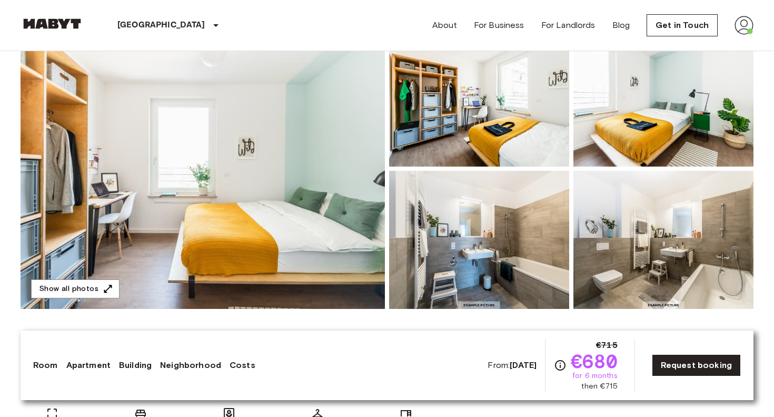
scroll to position [114, 0]
